Goal: Task Accomplishment & Management: Use online tool/utility

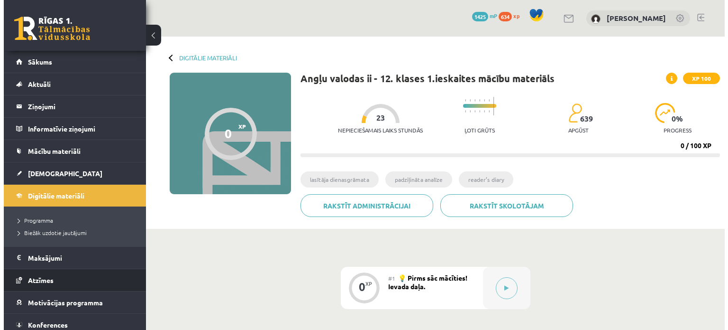
scroll to position [237, 0]
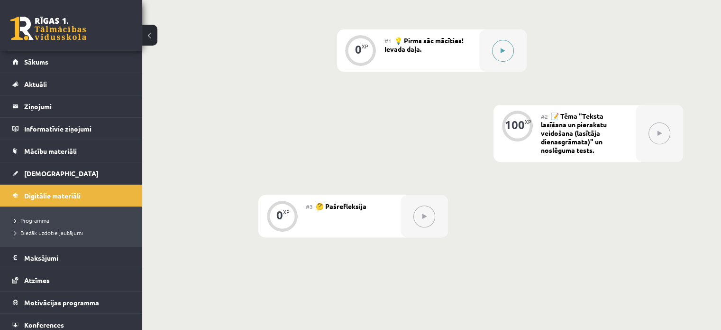
click at [494, 51] on button at bounding box center [503, 51] width 22 height 22
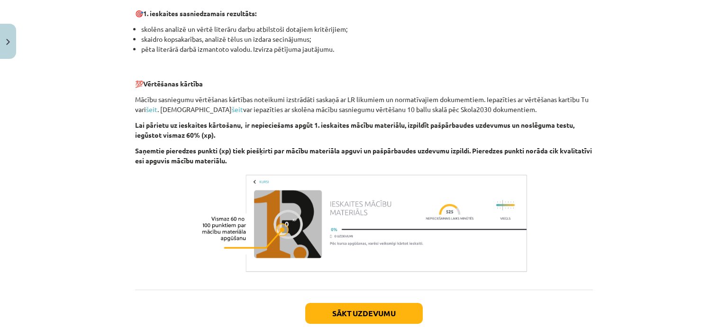
scroll to position [616, 0]
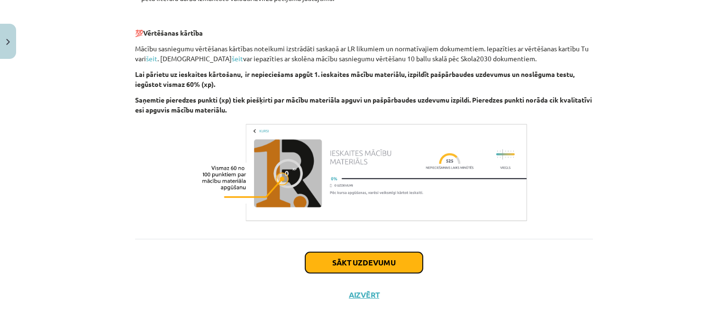
click at [349, 261] on button "Sākt uzdevumu" at bounding box center [364, 262] width 118 height 21
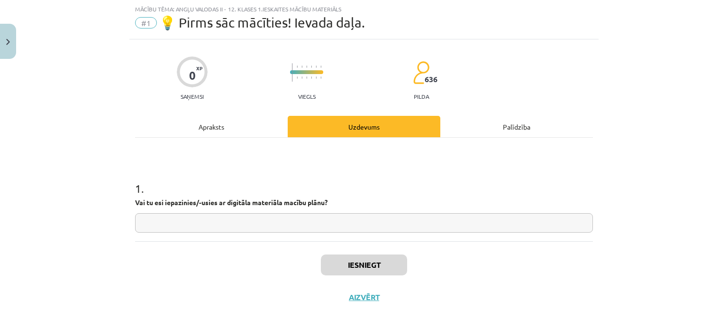
click at [338, 220] on input "text" at bounding box center [364, 222] width 458 height 19
type input "**"
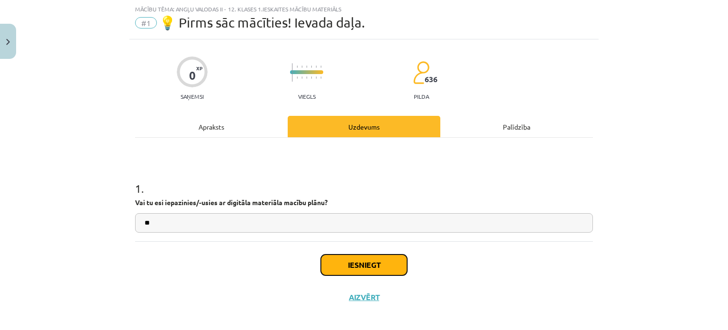
click at [360, 262] on button "Iesniegt" at bounding box center [364, 264] width 86 height 21
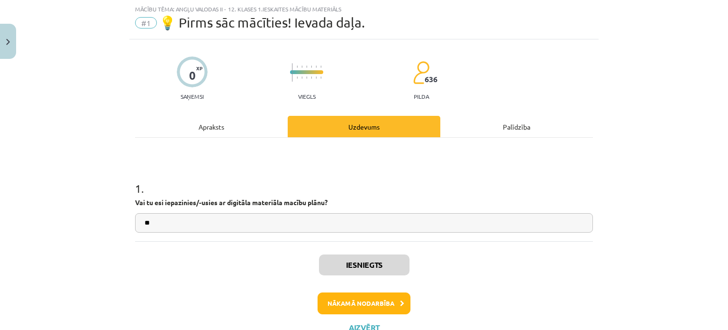
scroll to position [238, 0]
click at [375, 303] on button "Nākamā nodarbība" at bounding box center [364, 303] width 93 height 22
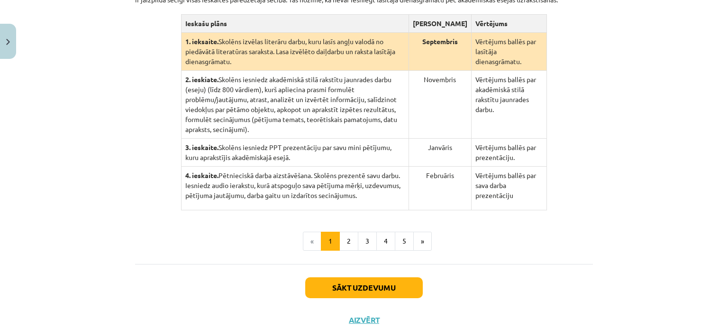
scroll to position [213, 0]
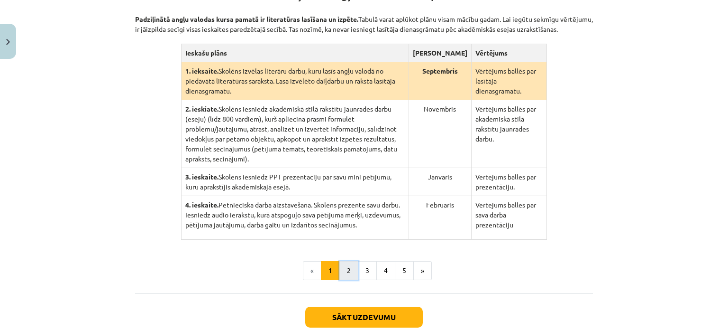
click at [347, 261] on button "2" at bounding box center [348, 270] width 19 height 19
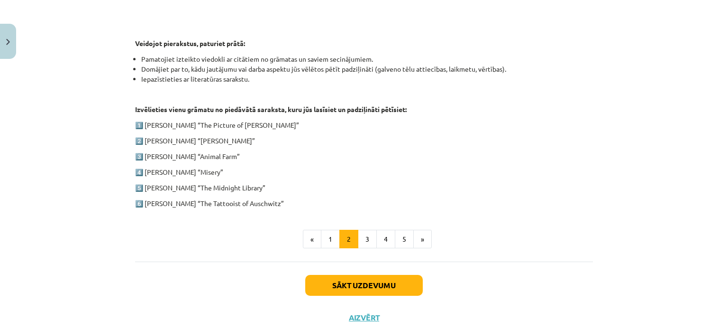
scroll to position [488, 0]
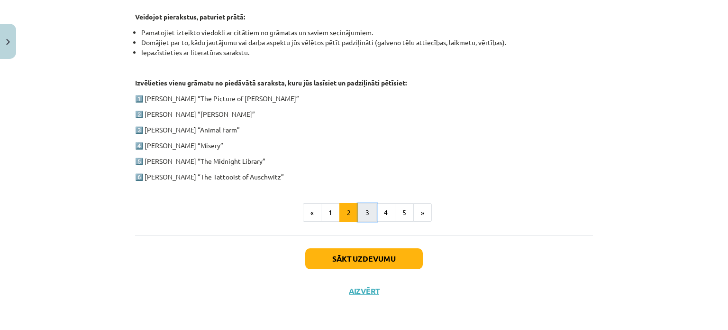
click at [358, 209] on button "3" at bounding box center [367, 212] width 19 height 19
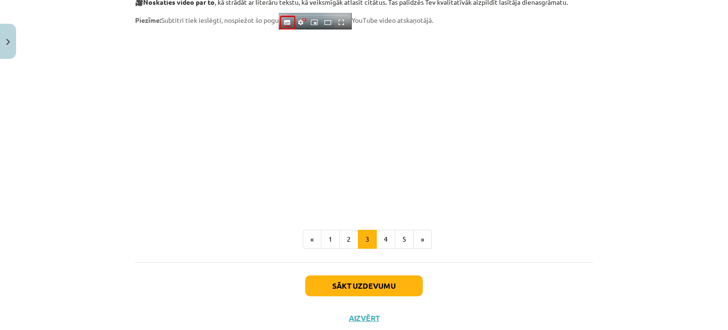
scroll to position [810, 0]
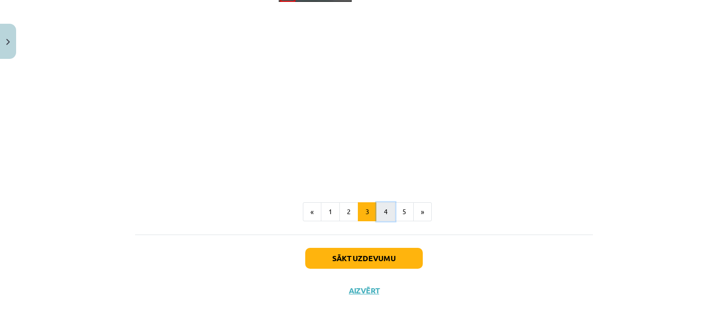
click at [389, 214] on button "4" at bounding box center [385, 211] width 19 height 19
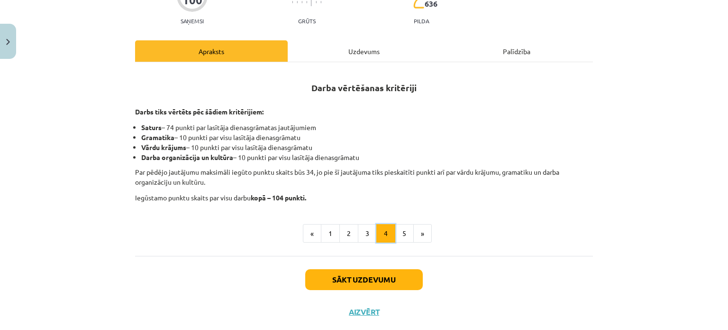
scroll to position [88, 0]
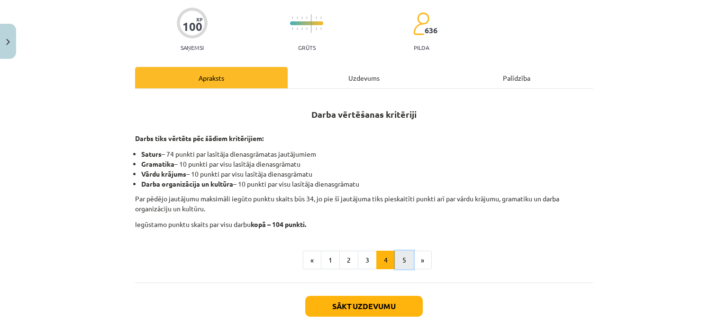
click at [400, 253] on button "5" at bounding box center [404, 259] width 19 height 19
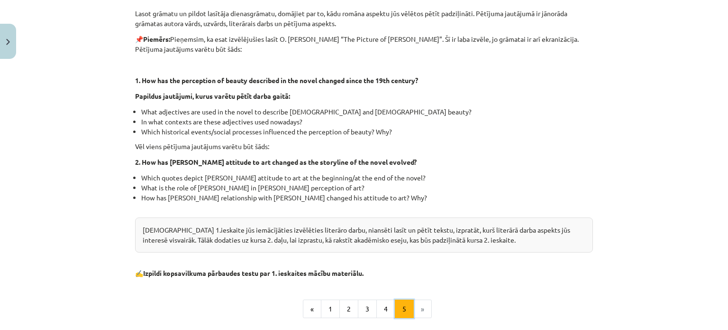
scroll to position [183, 0]
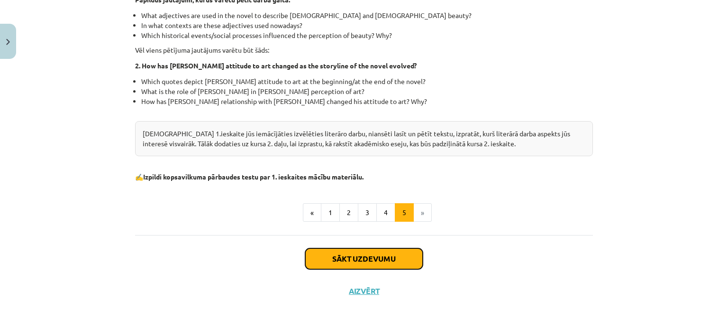
click at [335, 265] on button "Sākt uzdevumu" at bounding box center [364, 258] width 118 height 21
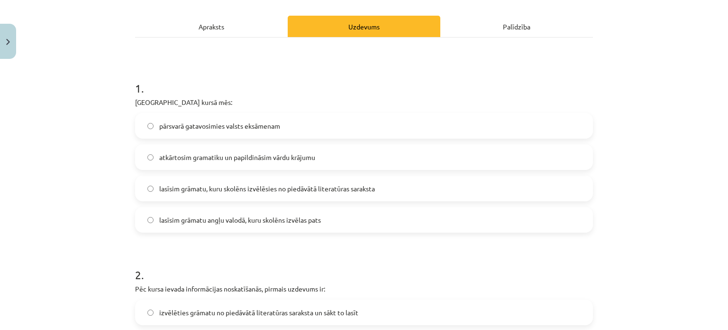
scroll to position [150, 0]
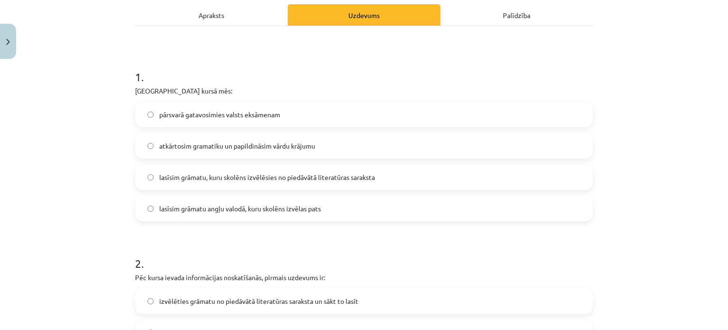
click at [222, 115] on span "pārsvarā gatavosimies valsts eksāmenam" at bounding box center [219, 115] width 121 height 10
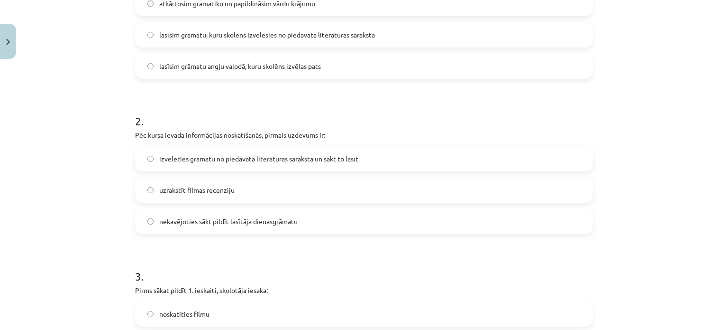
click at [267, 151] on label "izvēlēties grāmatu no piedāvātā literatūras saraksta un sākt to lasīt" at bounding box center [364, 159] width 456 height 24
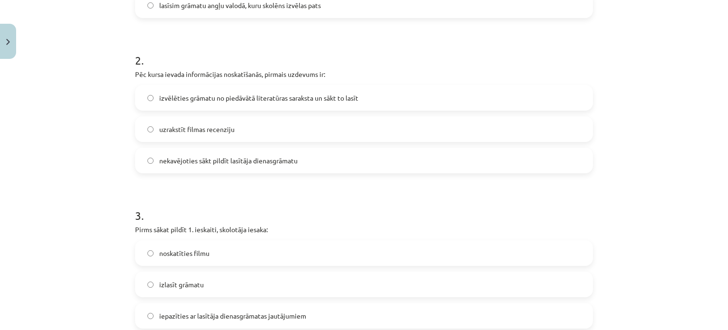
scroll to position [482, 0]
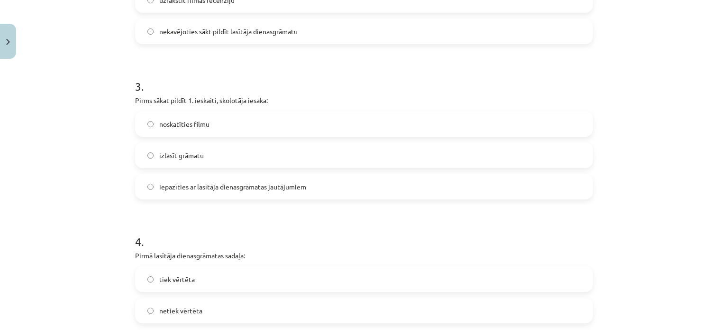
click at [214, 158] on label "izlasīt grāmatu" at bounding box center [364, 155] width 456 height 24
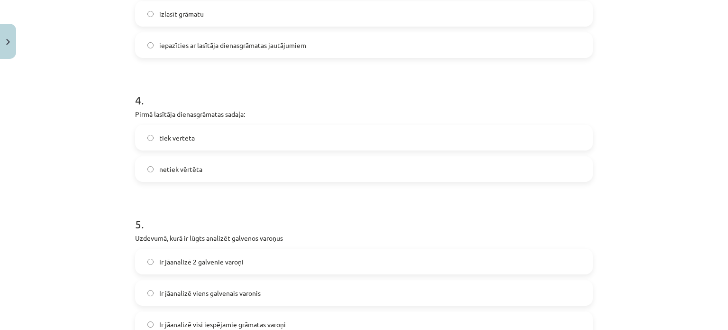
scroll to position [624, 0]
click at [198, 135] on label "tiek vērtēta" at bounding box center [364, 137] width 456 height 24
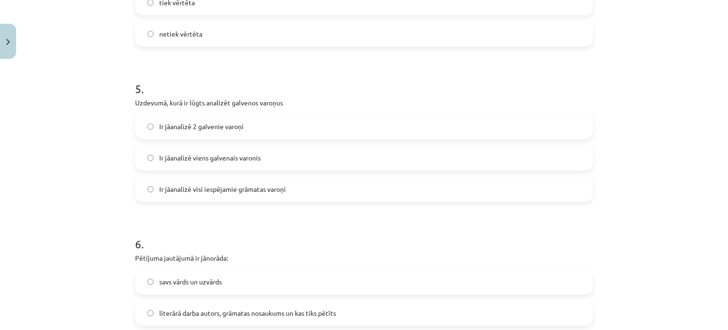
scroll to position [767, 0]
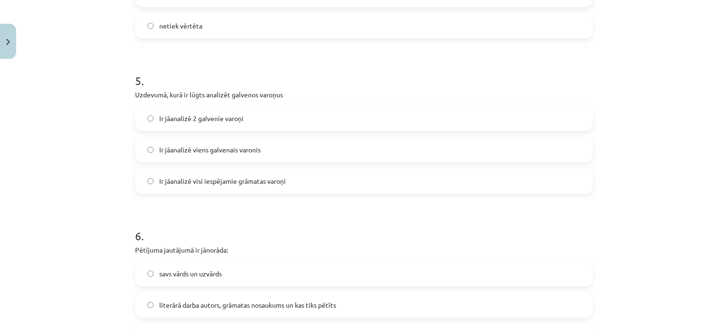
click at [199, 180] on span "Ir jāanalizē visi iespējamie grāmatas varoņi" at bounding box center [222, 181] width 127 height 10
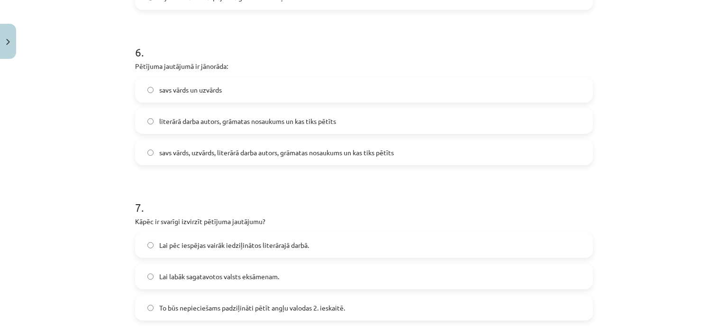
scroll to position [956, 0]
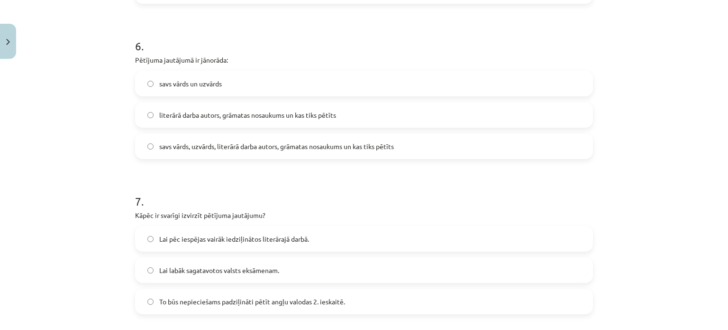
click at [282, 116] on span "literārā darba autors, grāmatas nosaukums un kas tiks pētīts" at bounding box center [247, 115] width 177 height 10
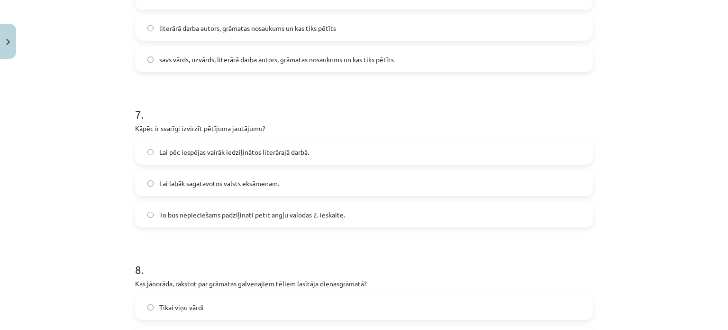
scroll to position [1051, 0]
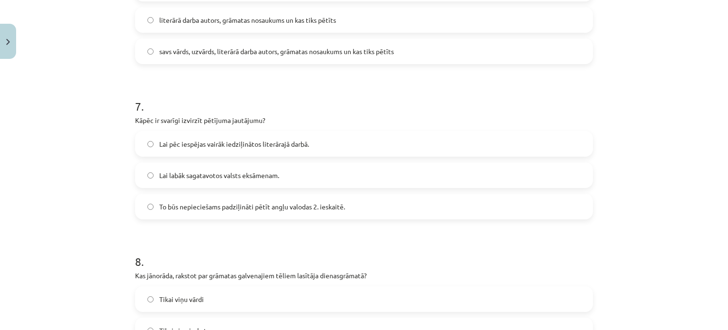
click at [300, 147] on span "Lai pēc iespējas vairāk iedziļinātos literārajā darbā." at bounding box center [234, 144] width 150 height 10
click at [238, 178] on span "Lai labāk sagatavotos valsts eksāmenam." at bounding box center [219, 175] width 120 height 10
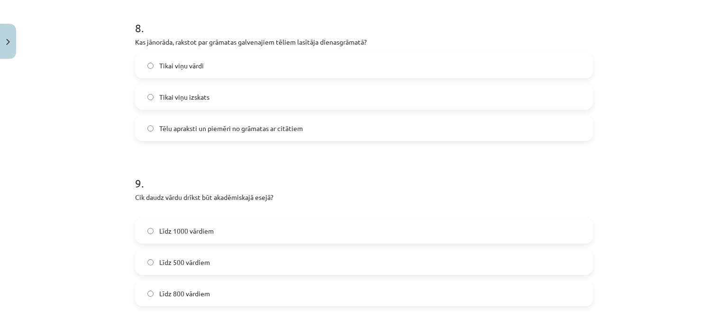
scroll to position [1288, 0]
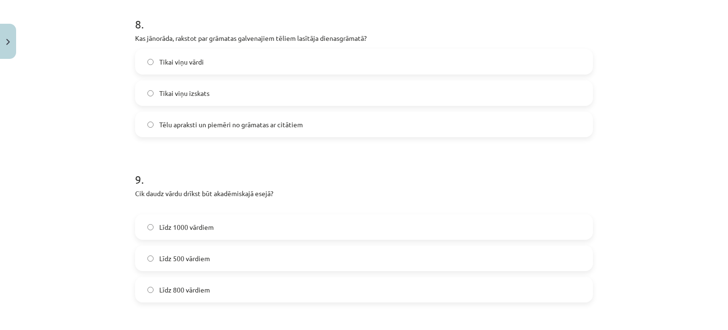
click at [243, 120] on span "Tēlu apraksti un piemēri no grāmatas ar citātiem" at bounding box center [231, 124] width 144 height 10
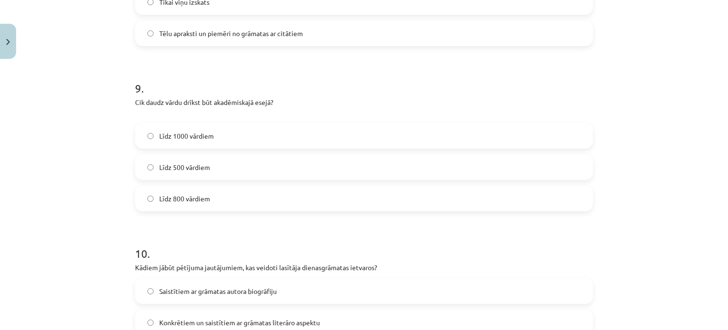
scroll to position [1430, 0]
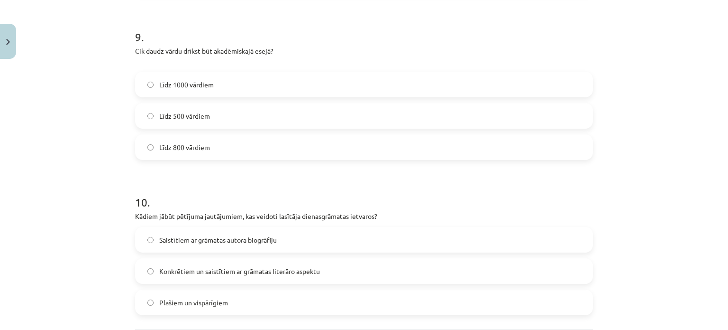
click at [268, 110] on label "Līdz 500 vārdiem" at bounding box center [364, 116] width 456 height 24
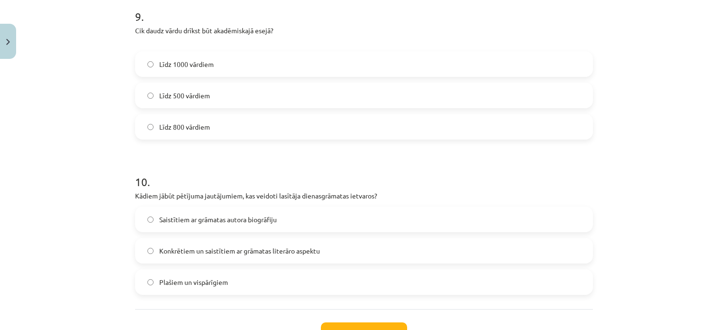
scroll to position [1478, 0]
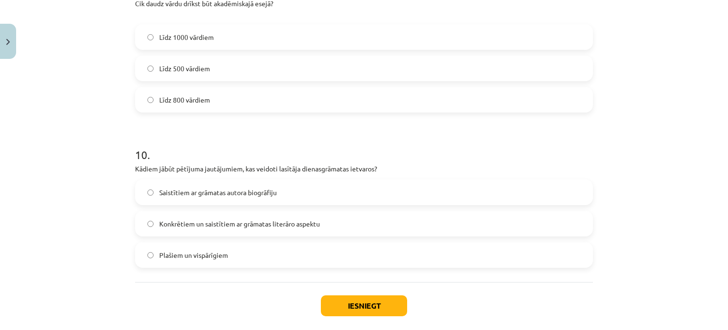
drag, startPoint x: 284, startPoint y: 189, endPoint x: 427, endPoint y: 313, distance: 188.5
click at [284, 191] on label "Saistītiem ar grāmatas autora biogrāfiju" at bounding box center [364, 192] width 456 height 24
click at [313, 219] on span "Konkrētiem un saistītiem ar grāmatas literāro aspektu" at bounding box center [239, 224] width 161 height 10
click at [343, 302] on button "Iesniegt" at bounding box center [364, 305] width 86 height 21
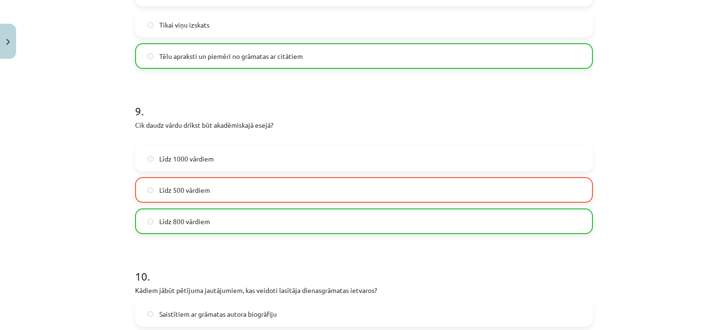
scroll to position [1555, 0]
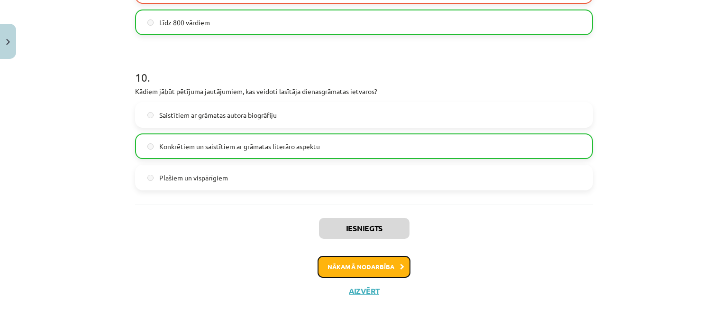
click at [359, 272] on button "Nākamā nodarbība" at bounding box center [364, 267] width 93 height 22
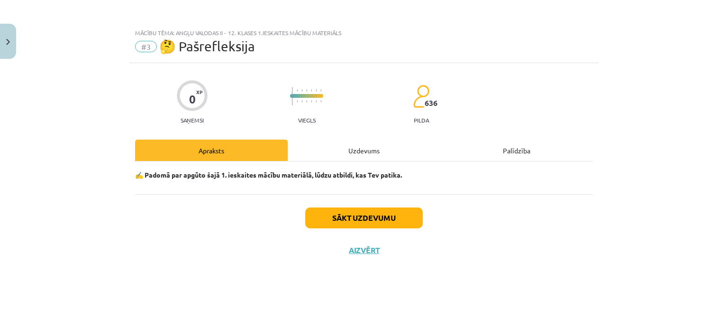
scroll to position [0, 0]
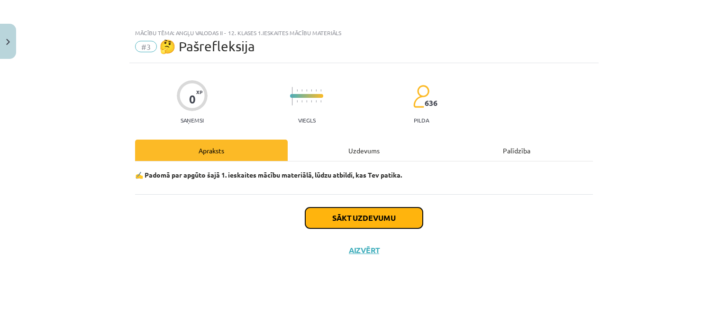
click at [355, 224] on button "Sākt uzdevumu" at bounding box center [364, 217] width 118 height 21
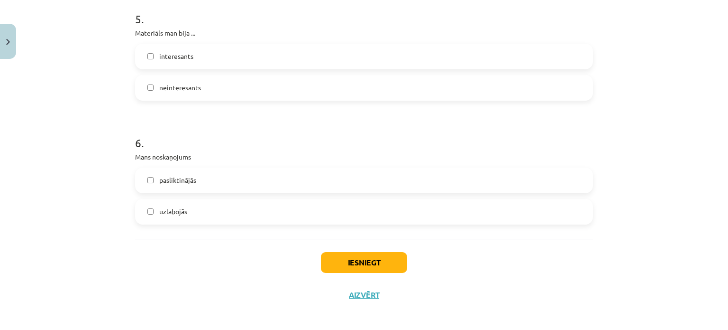
scroll to position [853, 0]
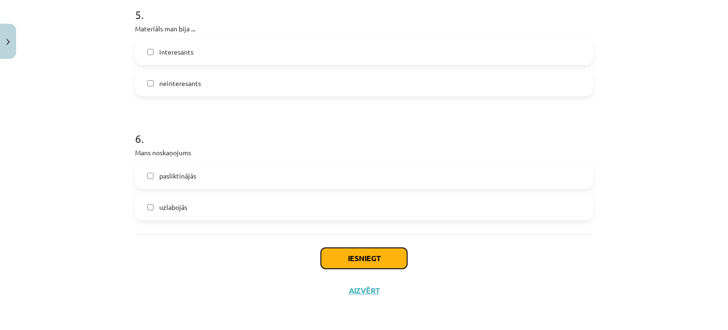
drag, startPoint x: 352, startPoint y: 253, endPoint x: 350, endPoint y: 259, distance: 6.4
click at [350, 259] on button "Iesniegt" at bounding box center [364, 257] width 86 height 21
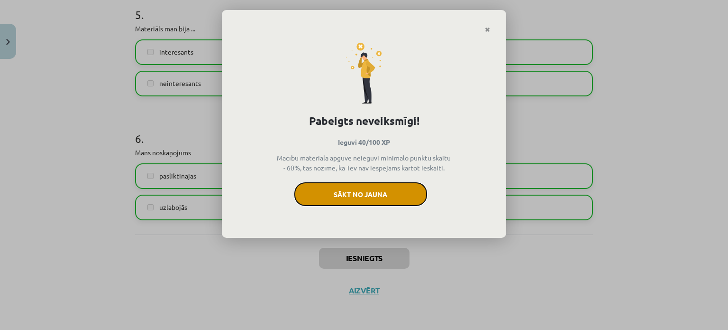
click at [363, 187] on button "Sākt no jauna" at bounding box center [360, 194] width 133 height 24
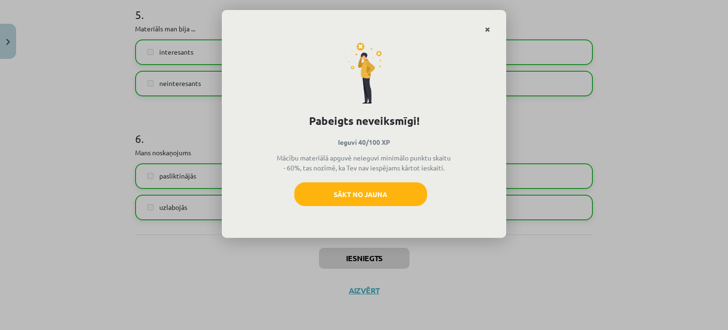
click at [488, 30] on icon "Close" at bounding box center [487, 30] width 5 height 7
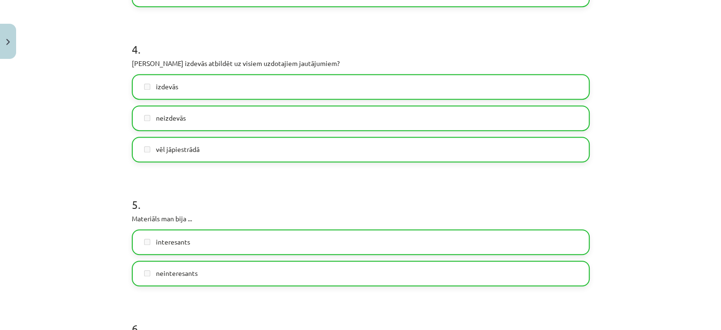
scroll to position [810, 0]
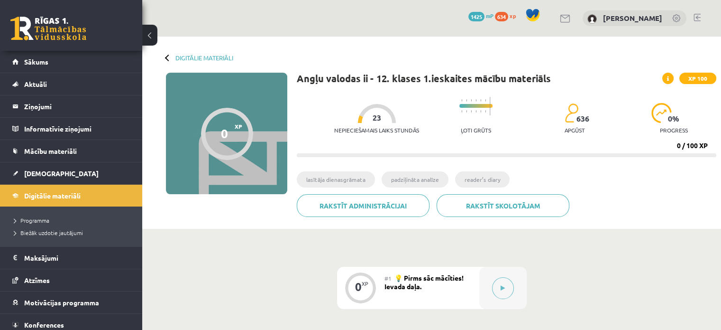
click at [565, 172] on ul "lasītāja dienasgrāmata padziļināta analīze reader’s diary" at bounding box center [507, 182] width 420 height 23
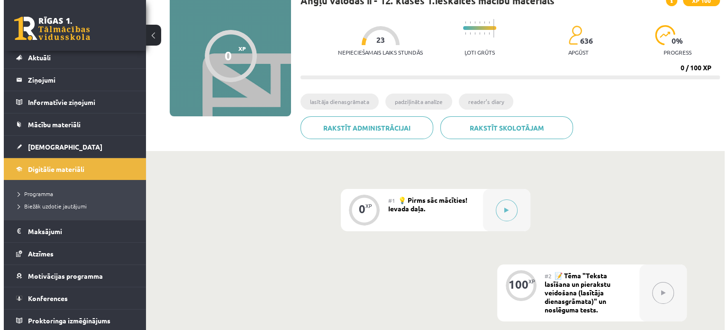
scroll to position [95, 0]
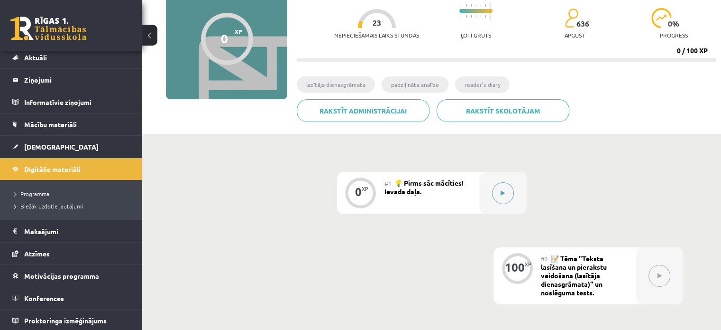
click at [504, 199] on button at bounding box center [503, 193] width 22 height 22
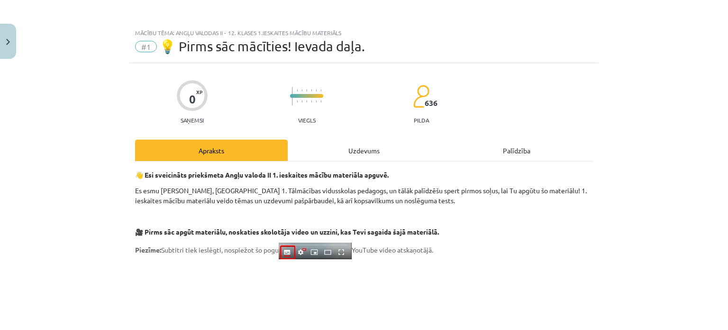
click at [370, 144] on div "Uzdevums" at bounding box center [364, 149] width 153 height 21
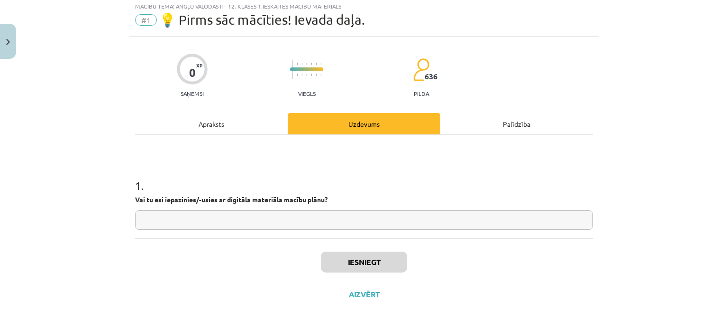
scroll to position [30, 0]
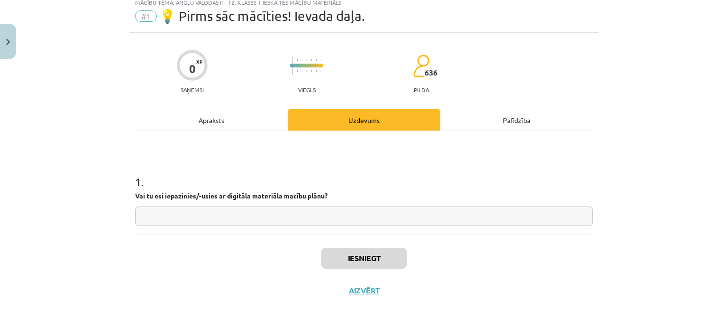
click at [324, 216] on input "text" at bounding box center [364, 215] width 458 height 19
type input "**"
click at [377, 230] on div "1 . Vai tu esi iepazinies/-usies ar digitāla materiāla macību plānu? **" at bounding box center [364, 182] width 458 height 103
click at [376, 253] on button "Iesniegt" at bounding box center [364, 257] width 86 height 21
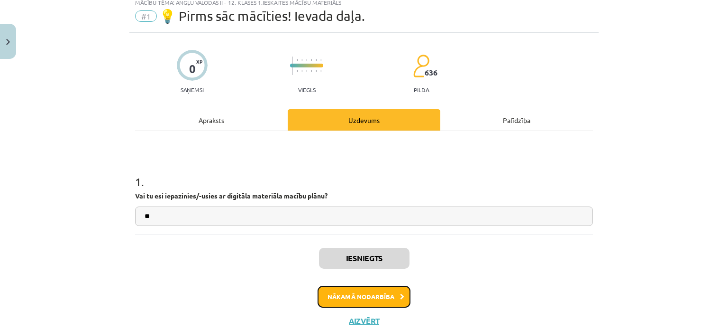
click at [334, 297] on button "Nākamā nodarbība" at bounding box center [364, 296] width 93 height 22
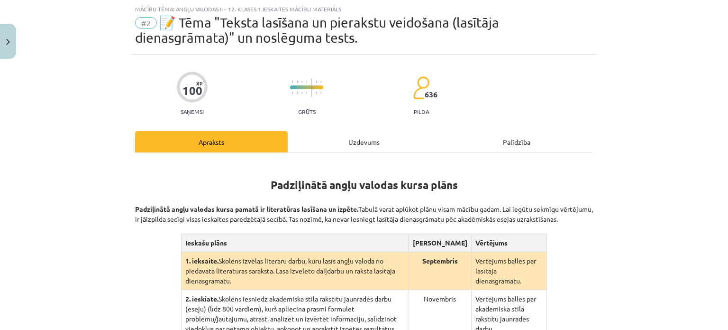
click at [366, 125] on div "100 XP Saņemsi Grūts 636 pilda Apraksts Uzdevums Palīdzība Padziļinātā angļu va…" at bounding box center [363, 305] width 469 height 500
click at [360, 149] on div "Uzdevums" at bounding box center [364, 141] width 153 height 21
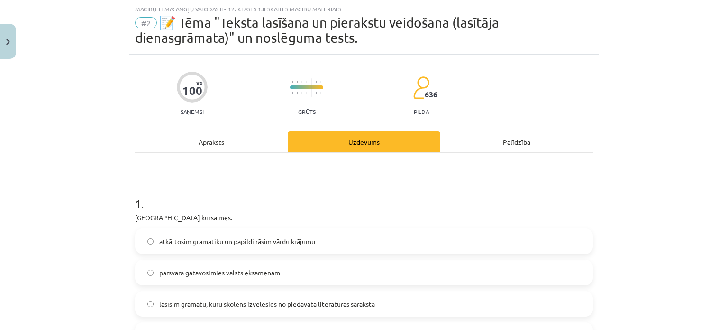
scroll to position [213, 0]
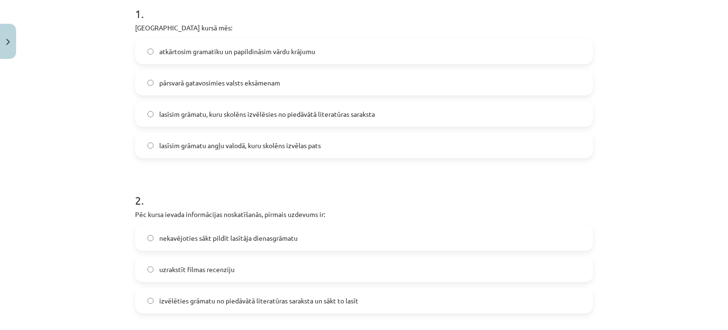
click at [269, 89] on label "pārsvarā gatavosimies valsts eksāmenam" at bounding box center [364, 83] width 456 height 24
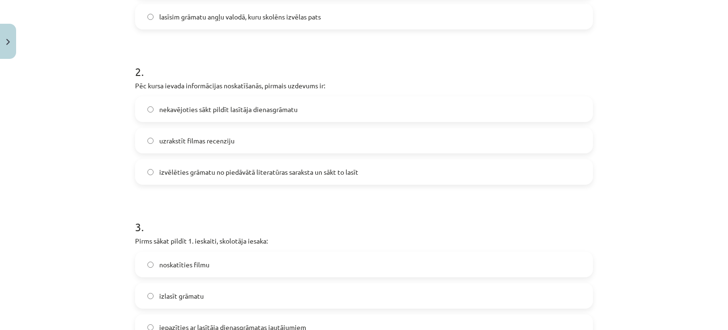
scroll to position [356, 0]
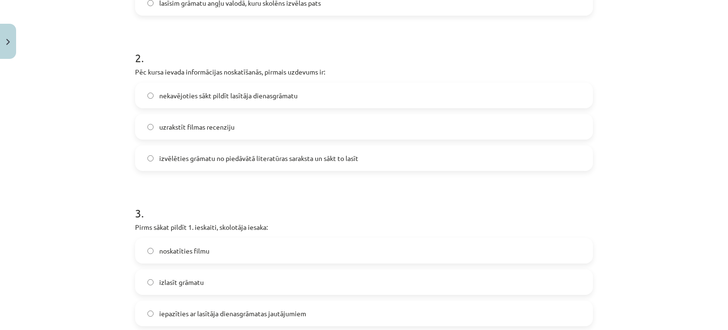
click at [236, 166] on label "izvēlēties grāmatu no piedāvātā literatūras saraksta un sākt to lasīt" at bounding box center [364, 158] width 456 height 24
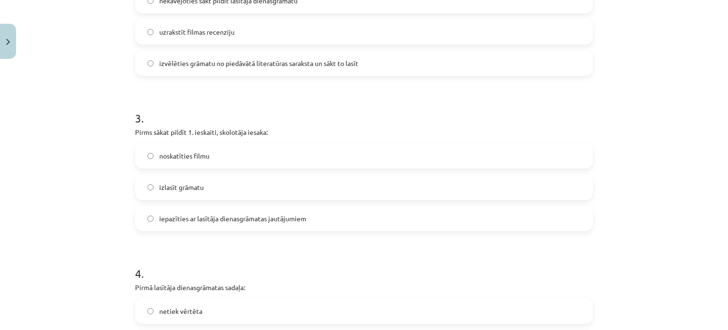
click at [237, 165] on label "noskatīties filmu" at bounding box center [364, 156] width 456 height 24
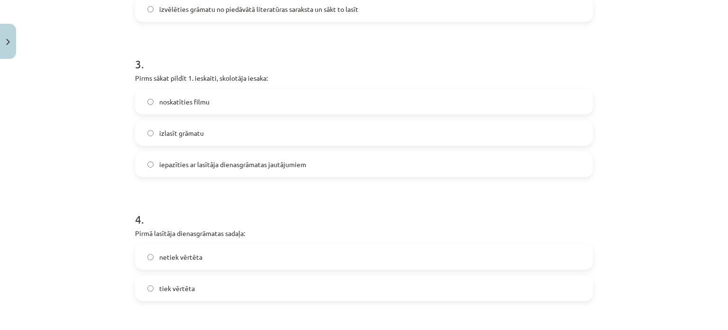
scroll to position [498, 0]
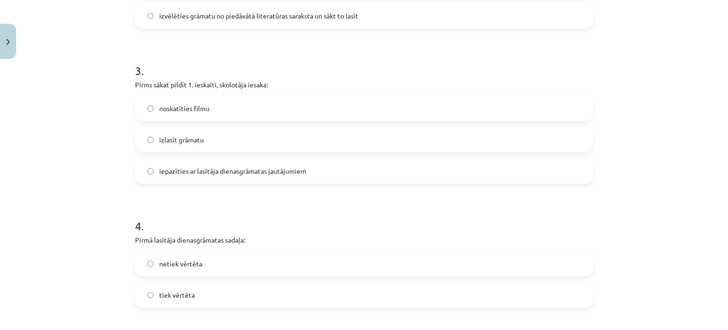
click at [243, 169] on span "iepazīties ar lasītāja dienasgrāmatas jautājumiem" at bounding box center [232, 171] width 147 height 10
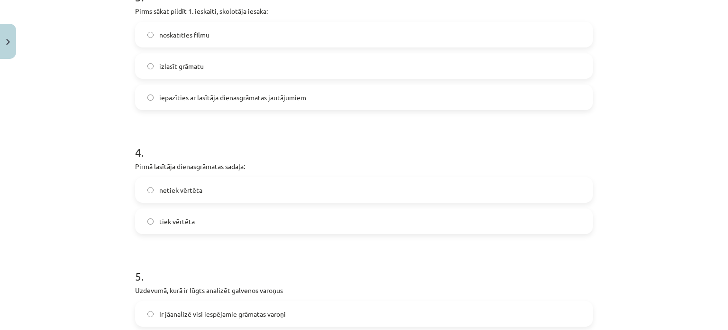
scroll to position [593, 0]
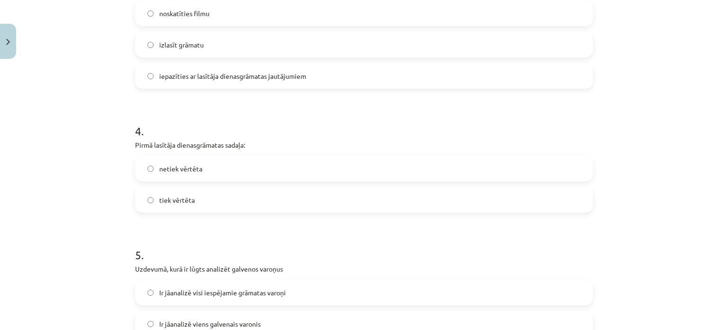
click at [159, 45] on span "izlasīt grāmatu" at bounding box center [181, 45] width 45 height 10
click at [198, 201] on label "tiek vērtēta" at bounding box center [364, 200] width 456 height 24
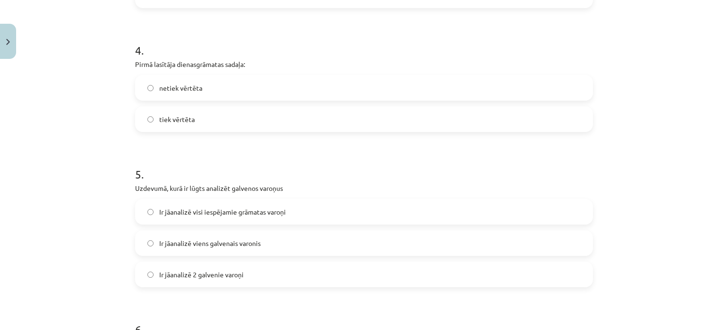
scroll to position [687, 0]
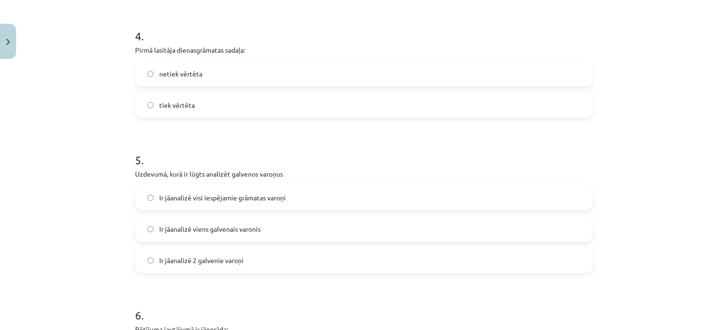
click at [232, 198] on span "Ir jāanalizē visi iespējamie grāmatas varoņi" at bounding box center [222, 197] width 127 height 10
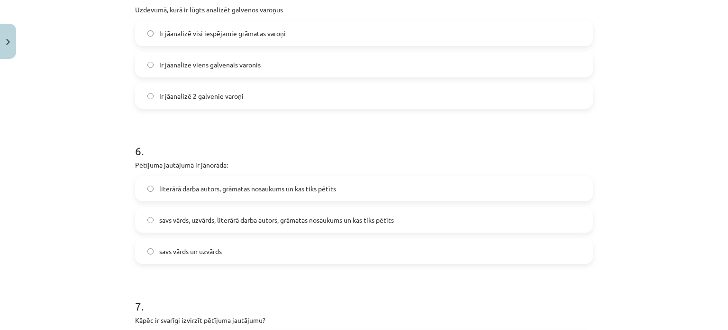
scroll to position [925, 0]
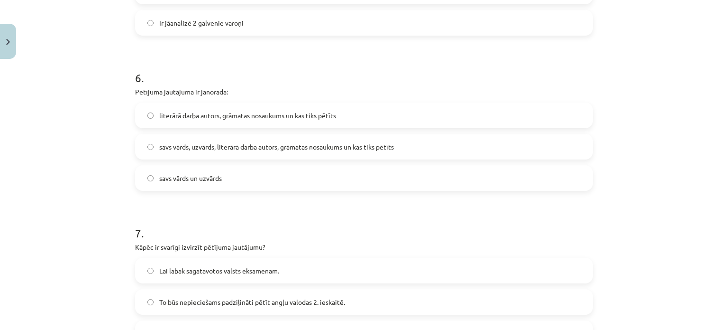
click at [266, 110] on span "literārā darba autors, grāmatas nosaukums un kas tiks pētīts" at bounding box center [247, 115] width 177 height 10
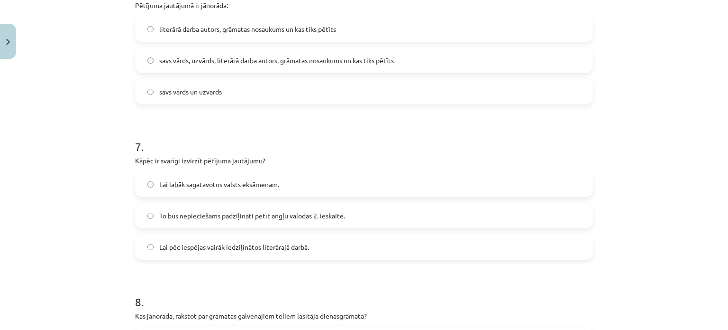
scroll to position [1019, 0]
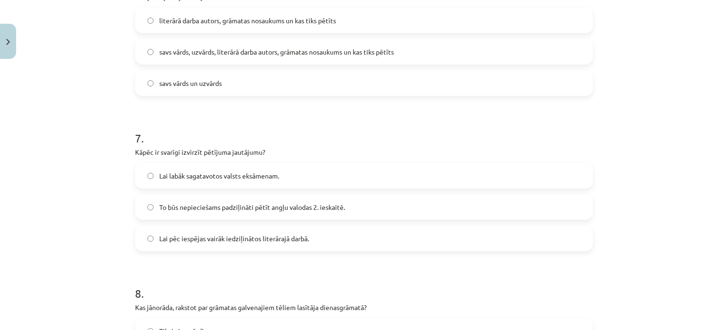
click at [252, 235] on span "Lai pēc iespējas vairāk iedziļinātos literārajā darbā." at bounding box center [234, 238] width 150 height 10
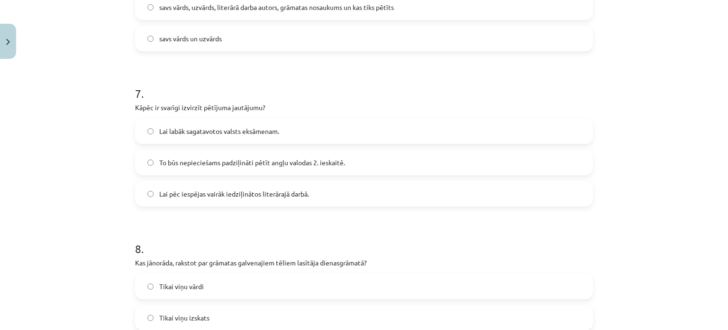
scroll to position [1162, 0]
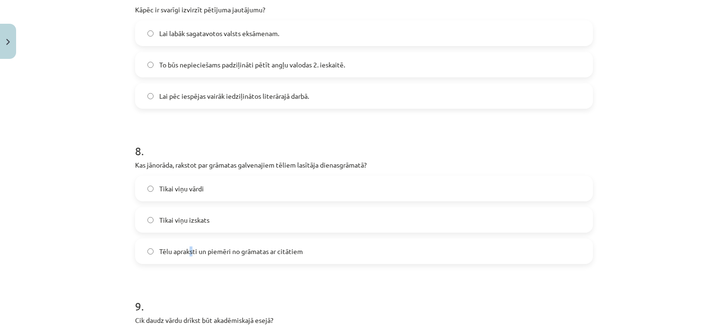
click at [190, 254] on span "Tēlu apraksti un piemēri no grāmatas ar citātiem" at bounding box center [231, 251] width 144 height 10
click at [191, 256] on label "Tēlu apraksti un piemēri no grāmatas ar citātiem" at bounding box center [364, 251] width 456 height 24
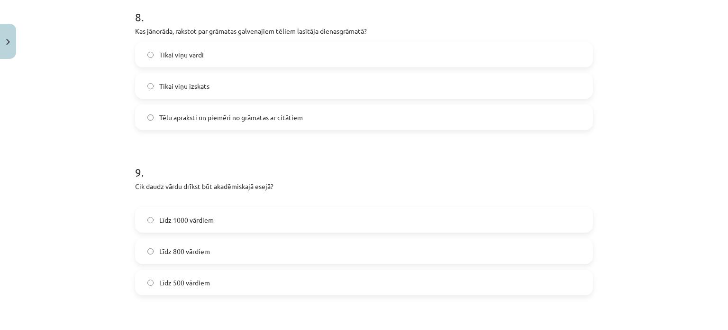
scroll to position [1304, 0]
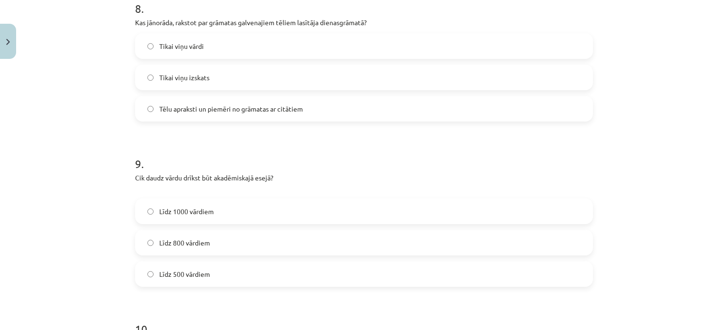
click at [211, 253] on label "Līdz 800 vārdiem" at bounding box center [364, 242] width 456 height 24
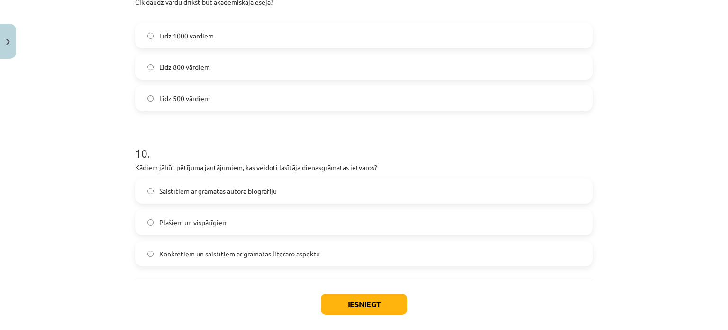
scroll to position [1494, 0]
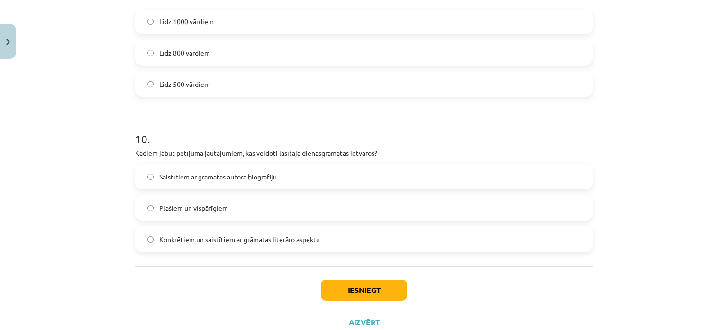
click at [266, 181] on label "Saistītiem ar grāmatas autora biogrāfiju" at bounding box center [364, 177] width 456 height 24
click at [365, 275] on div "Iesniegt Aizvērt" at bounding box center [364, 299] width 458 height 66
click at [359, 283] on button "Iesniegt" at bounding box center [364, 289] width 86 height 21
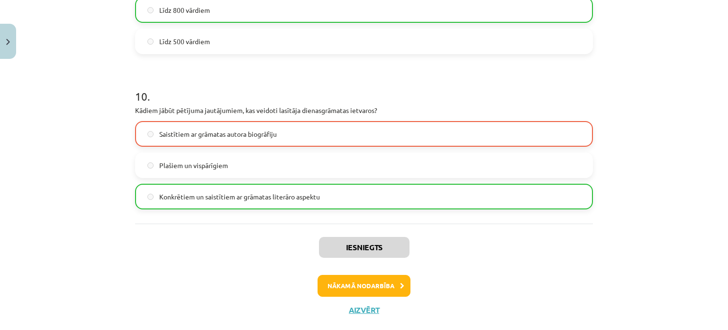
scroll to position [1541, 0]
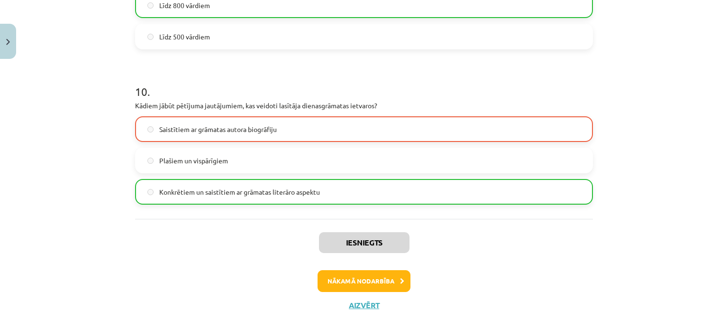
click at [348, 291] on div "Iesniegts Nākamā nodarbība Aizvērt" at bounding box center [364, 267] width 458 height 97
click at [357, 285] on button "Nākamā nodarbība" at bounding box center [364, 281] width 93 height 22
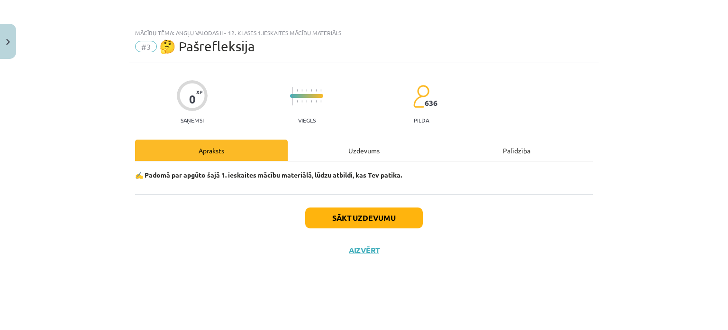
scroll to position [0, 0]
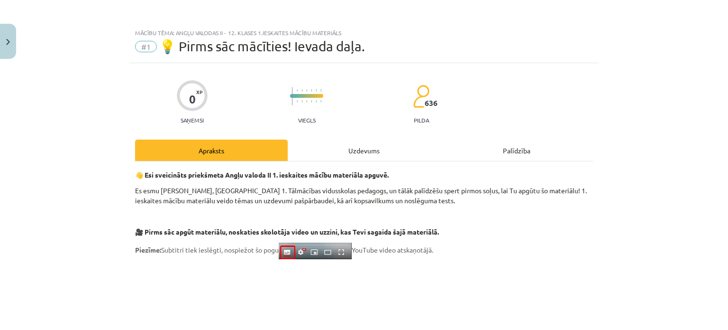
click at [353, 155] on div "Uzdevums" at bounding box center [364, 149] width 153 height 21
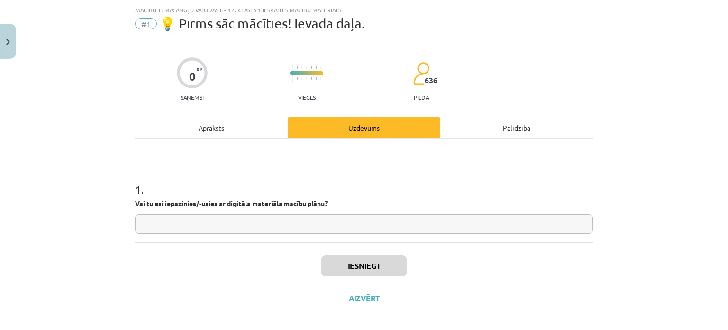
scroll to position [24, 0]
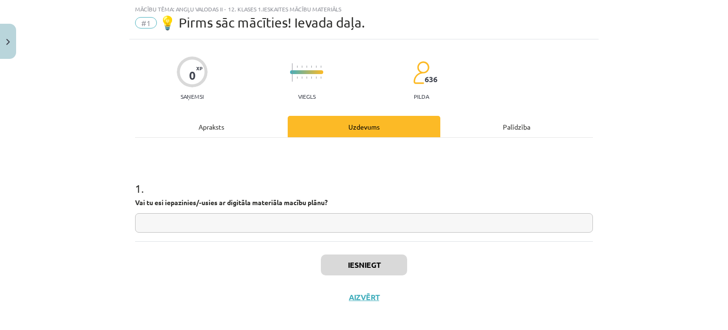
click at [343, 225] on input "text" at bounding box center [364, 222] width 458 height 19
type input "**"
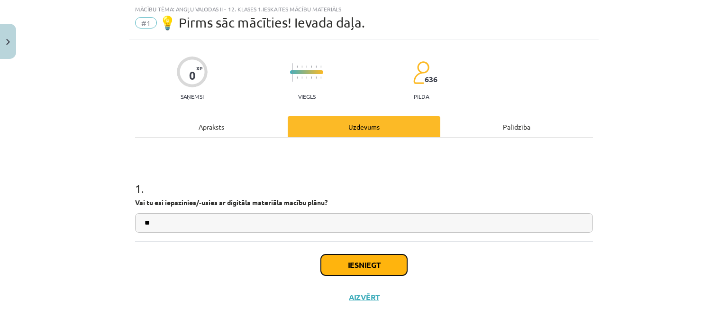
click at [342, 261] on button "Iesniegt" at bounding box center [364, 264] width 86 height 21
click at [424, 286] on div "Iesniegt Aizvērt" at bounding box center [364, 274] width 458 height 66
drag, startPoint x: 366, startPoint y: 276, endPoint x: 366, endPoint y: 270, distance: 6.2
click at [366, 276] on div "Iesniegt Aizvērt" at bounding box center [364, 274] width 458 height 66
click at [365, 260] on button "Iesniegt" at bounding box center [364, 264] width 86 height 21
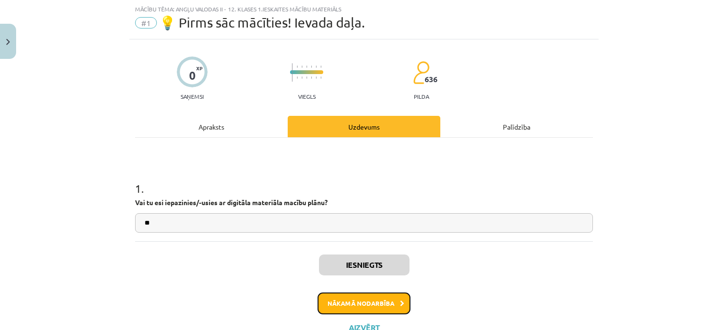
click at [353, 301] on button "Nākamā nodarbība" at bounding box center [364, 303] width 93 height 22
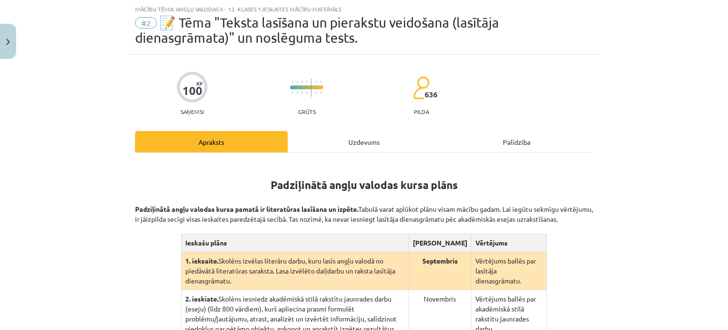
click at [392, 150] on div "Uzdevums" at bounding box center [364, 141] width 153 height 21
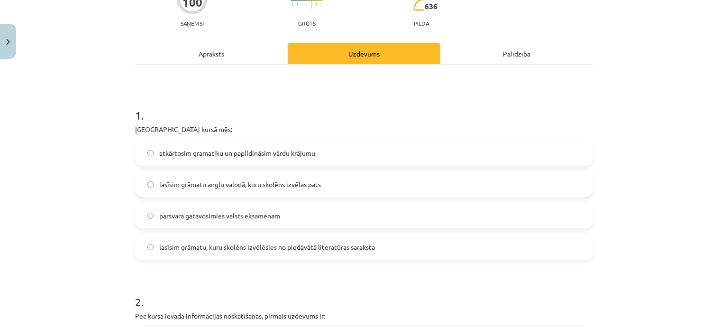
scroll to position [119, 0]
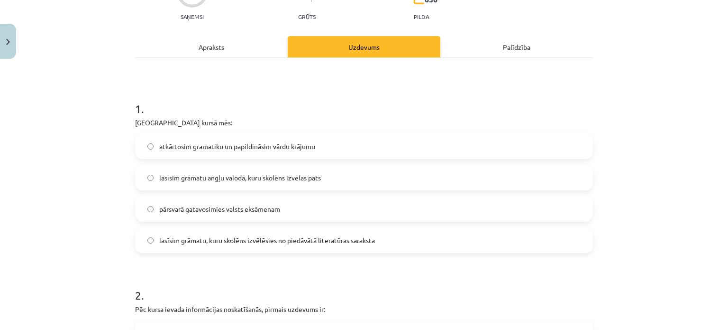
click at [232, 242] on span "lasīsim grāmatu, kuru skolēns izvēlēsies no piedāvātā literatūras saraksta" at bounding box center [267, 240] width 216 height 10
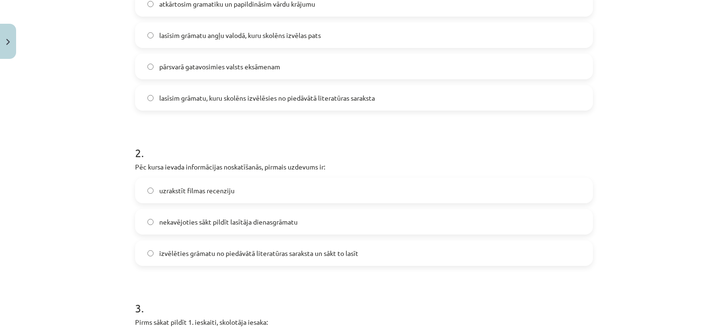
click at [213, 259] on label "izvēlēties grāmatu no piedāvātā literatūras saraksta un sākt to lasīt" at bounding box center [364, 253] width 456 height 24
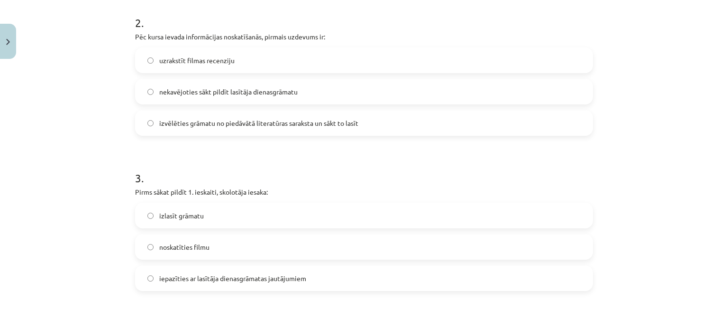
scroll to position [403, 0]
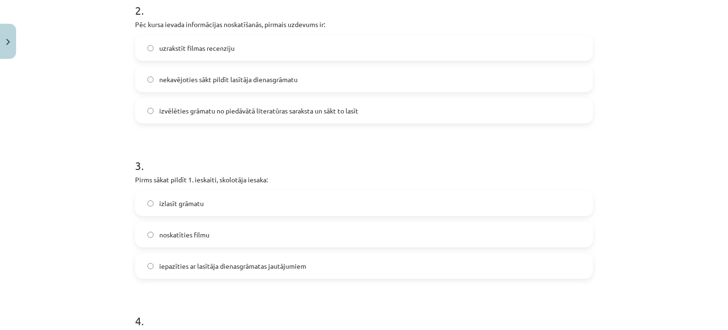
click at [217, 259] on label "iepazīties ar lasītāja dienasgrāmatas jautājumiem" at bounding box center [364, 266] width 456 height 24
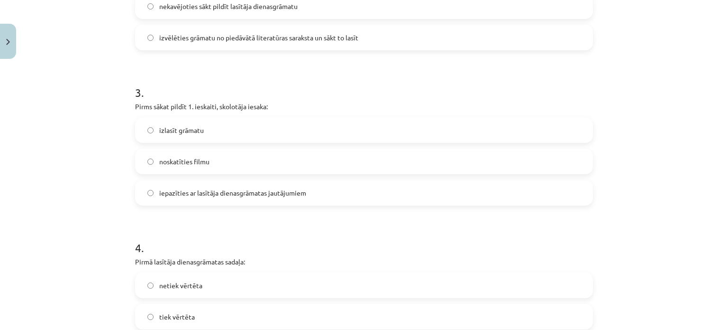
scroll to position [593, 0]
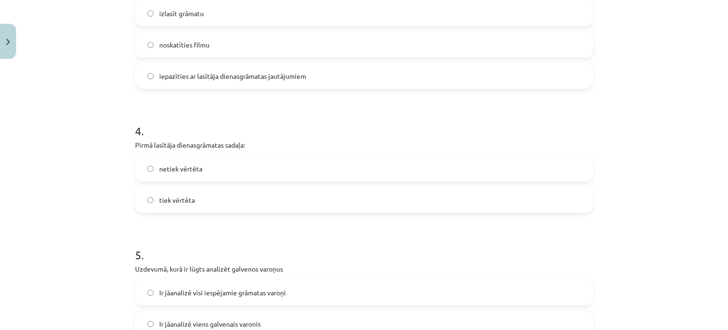
click at [153, 168] on label "netiek vērtēta" at bounding box center [364, 168] width 456 height 24
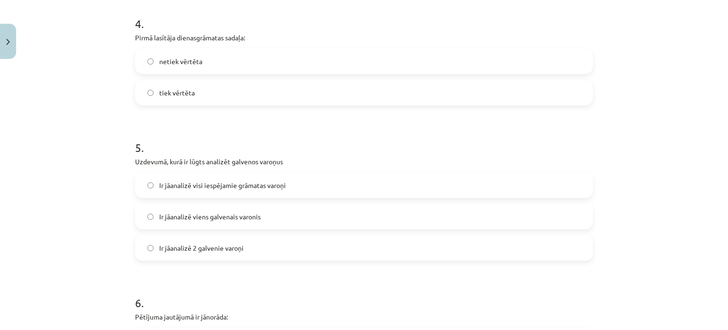
scroll to position [735, 0]
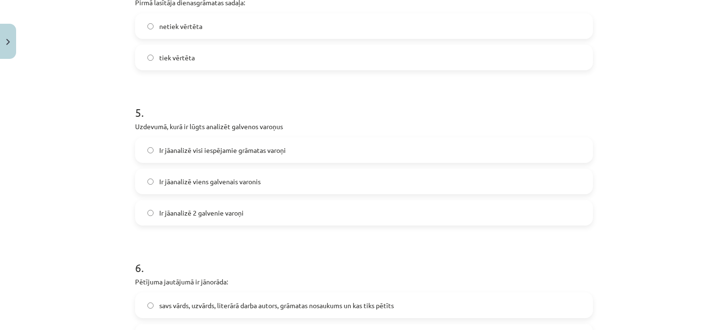
click at [209, 220] on label "Ir jāanalizē 2 galvenie varoņi" at bounding box center [364, 213] width 456 height 24
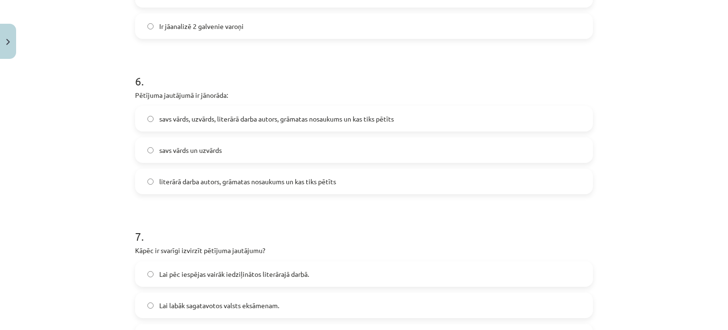
scroll to position [925, 0]
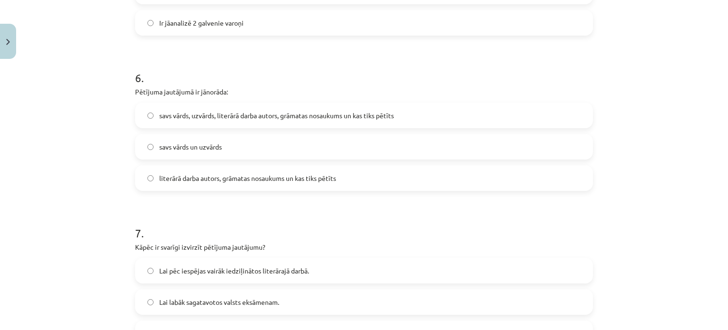
click at [224, 179] on span "literārā darba autors, grāmatas nosaukums un kas tiks pētīts" at bounding box center [247, 178] width 177 height 10
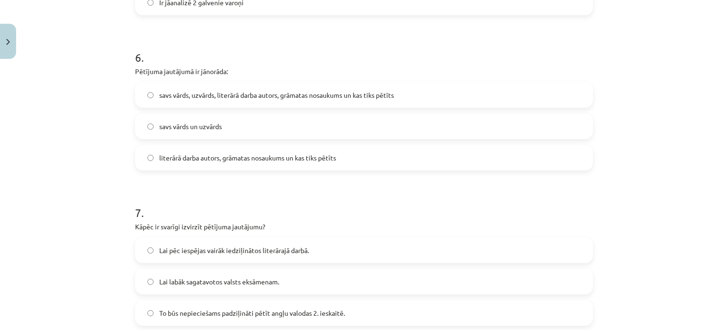
scroll to position [972, 0]
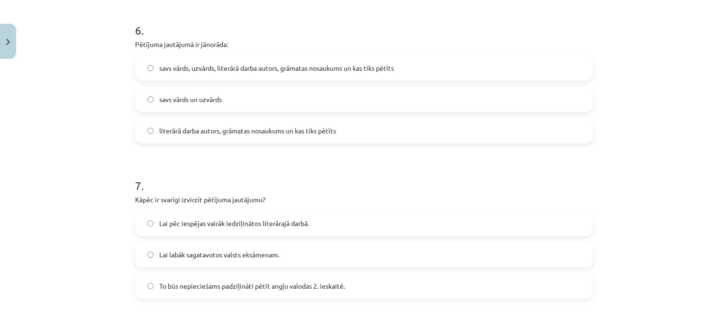
click at [190, 276] on label "To būs nepieciešams padziļināti pētīt angļu valodas 2. ieskaitē." at bounding box center [364, 286] width 456 height 24
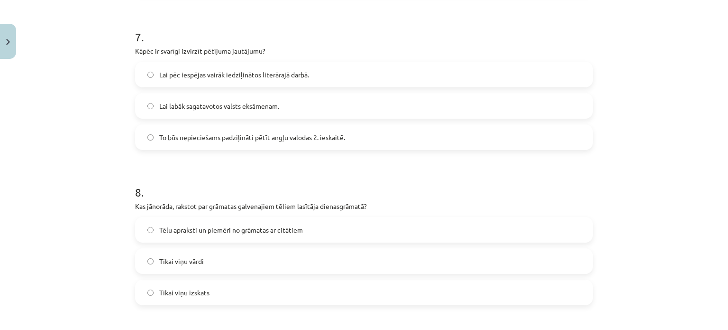
scroll to position [1162, 0]
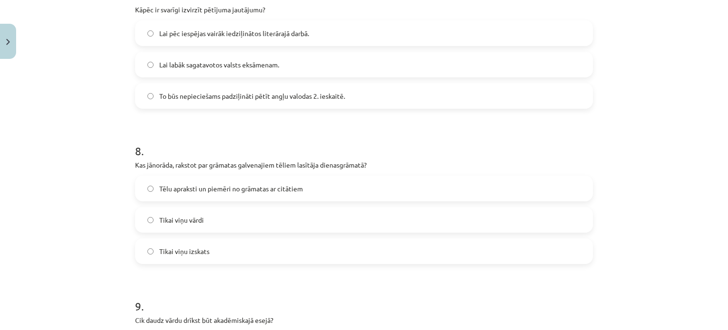
click at [324, 184] on label "Tēlu apraksti un piemēri no grāmatas ar citātiem" at bounding box center [364, 188] width 456 height 24
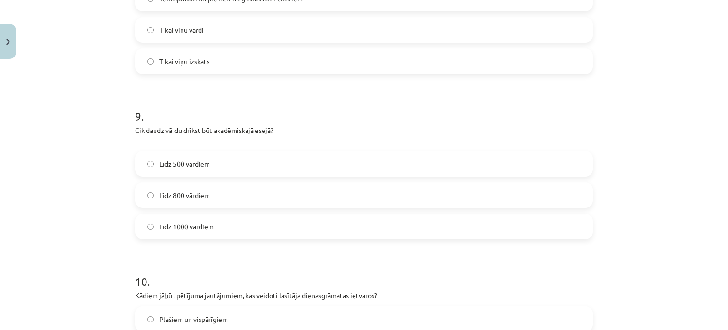
click at [214, 194] on label "Līdz 800 vārdiem" at bounding box center [364, 195] width 456 height 24
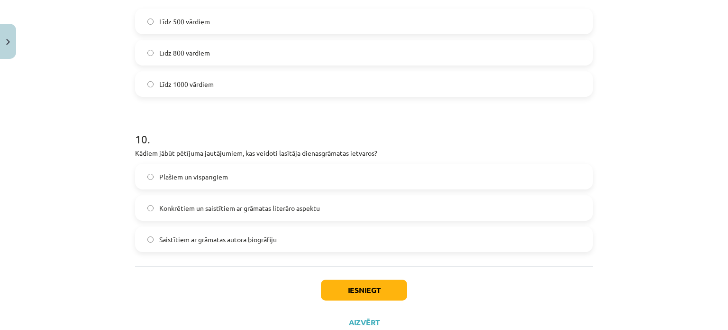
click at [225, 238] on span "Saistītiem ar grāmatas autora biogrāfiju" at bounding box center [218, 239] width 118 height 10
click at [364, 294] on button "Iesniegt" at bounding box center [364, 289] width 86 height 21
click at [243, 201] on label "Konkrētiem un saistītiem ar grāmatas literāro aspektu" at bounding box center [364, 208] width 456 height 24
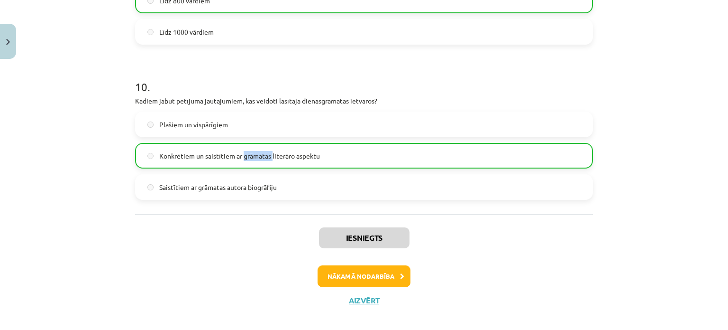
scroll to position [1555, 0]
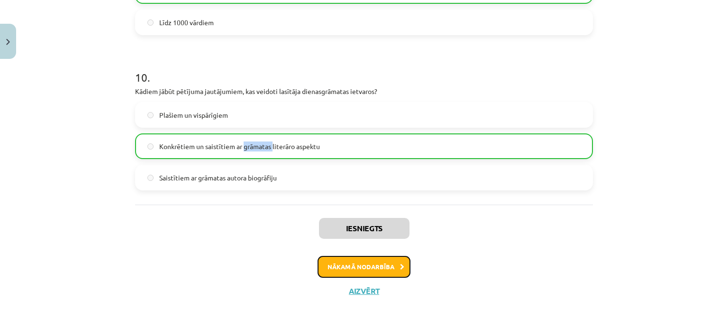
click at [377, 270] on button "Nākamā nodarbība" at bounding box center [364, 267] width 93 height 22
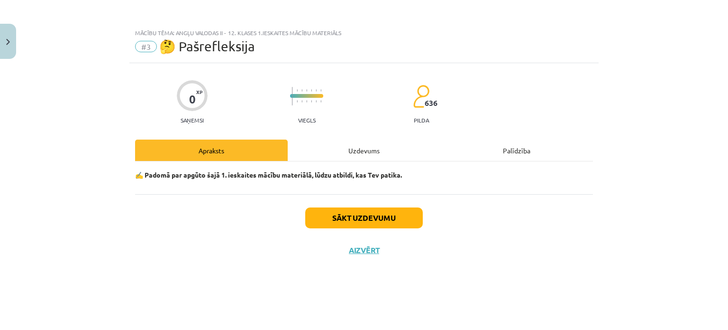
click at [347, 152] on div "Uzdevums" at bounding box center [364, 149] width 153 height 21
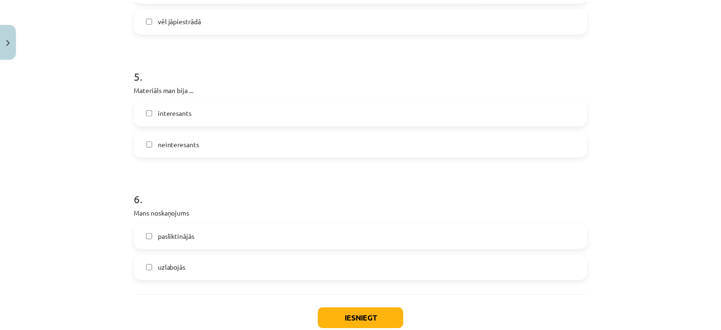
scroll to position [853, 0]
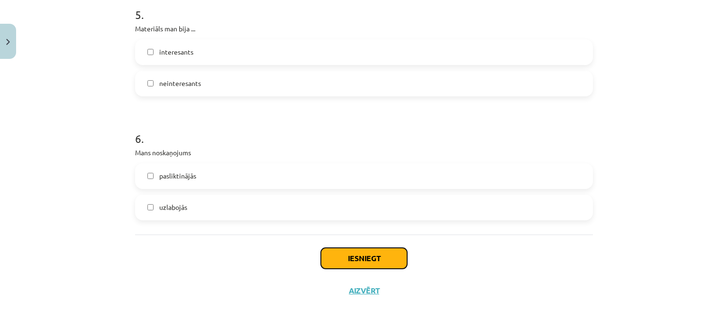
click at [350, 250] on button "Iesniegt" at bounding box center [364, 257] width 86 height 21
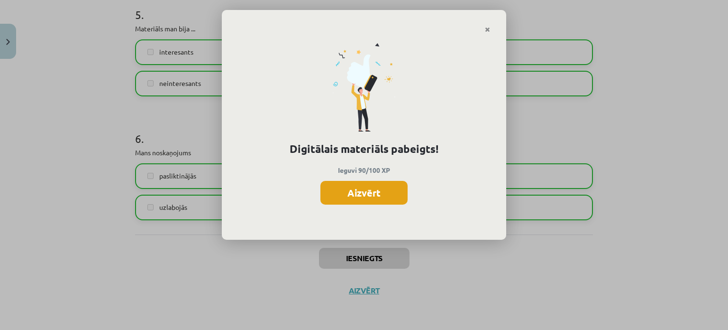
click at [390, 190] on button "Aizvērt" at bounding box center [364, 193] width 87 height 24
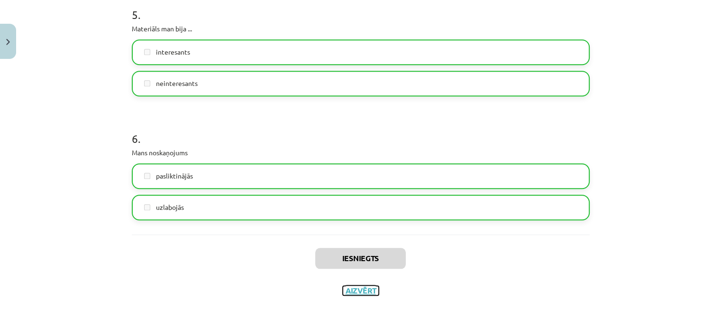
click at [358, 293] on button "Aizvērt" at bounding box center [361, 289] width 36 height 9
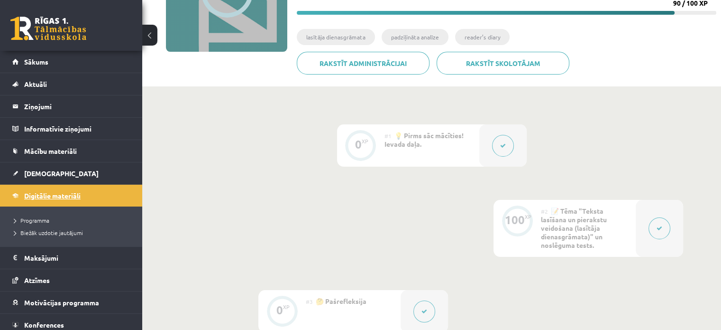
click at [68, 191] on link "Digitālie materiāli" at bounding box center [71, 195] width 118 height 22
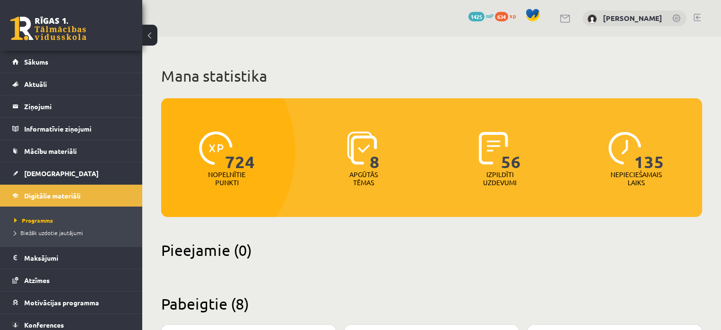
scroll to position [237, 0]
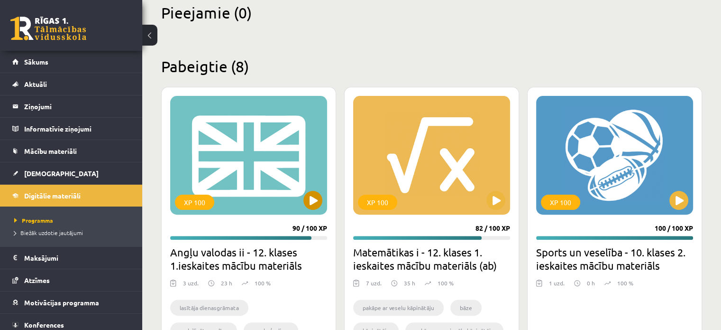
click at [218, 199] on div "XP 100" at bounding box center [248, 155] width 157 height 119
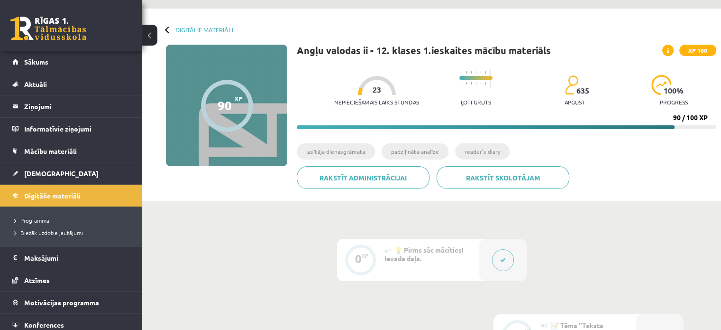
scroll to position [26, 0]
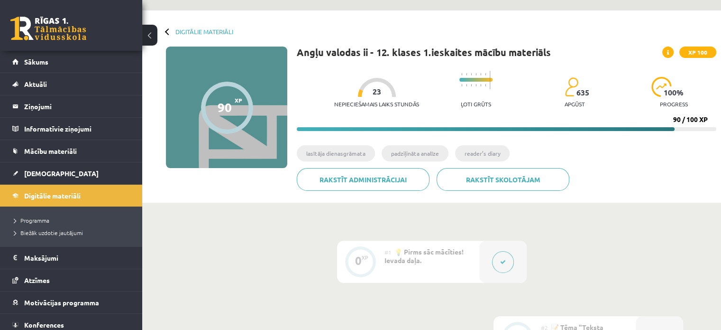
click at [429, 247] on span "💡 Pirms sāc mācīties! Ievada daļa." at bounding box center [424, 255] width 79 height 17
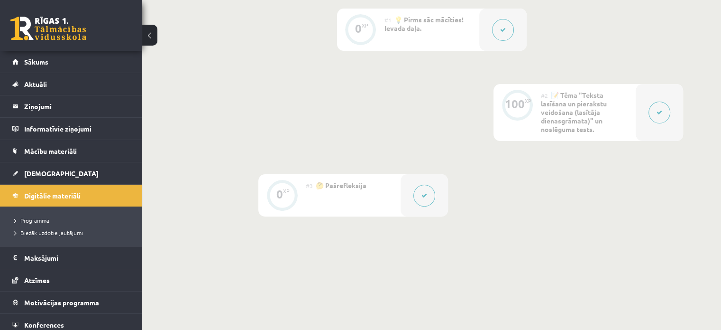
scroll to position [263, 0]
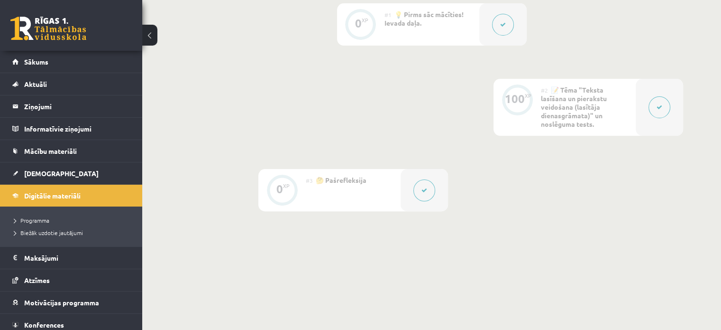
click at [654, 110] on button at bounding box center [660, 107] width 22 height 22
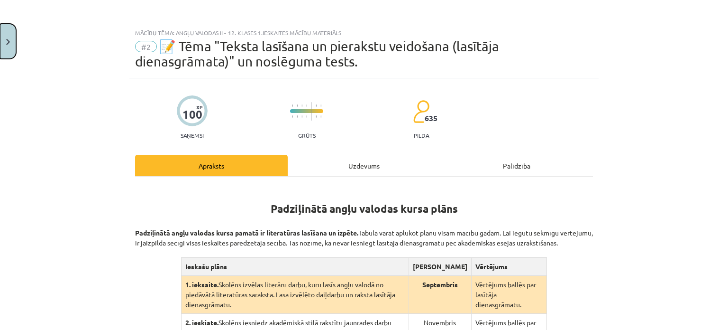
click at [6, 42] on button "Close" at bounding box center [8, 41] width 16 height 35
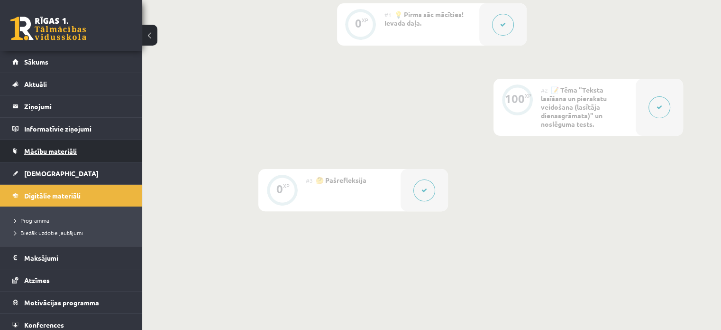
click at [49, 146] on link "Mācību materiāli" at bounding box center [71, 151] width 118 height 22
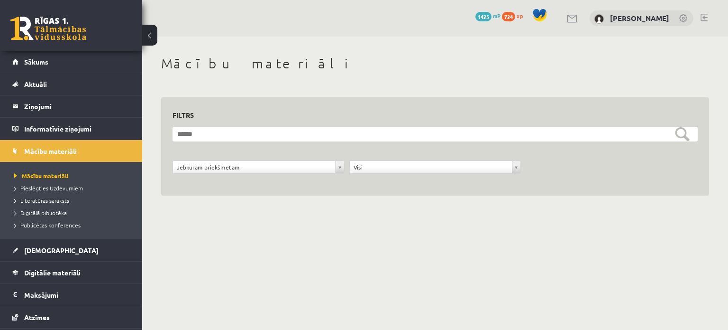
click at [248, 174] on div "**********" at bounding box center [258, 169] width 177 height 18
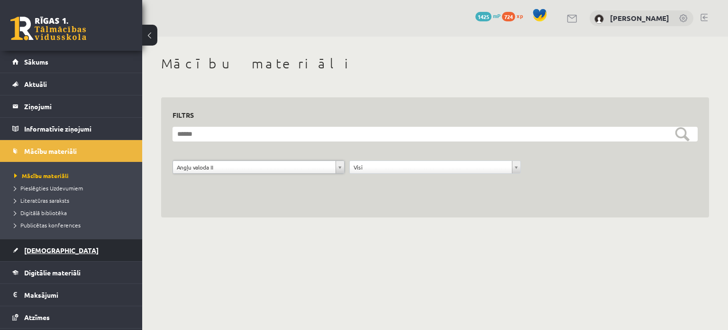
click at [29, 253] on link "[DEMOGRAPHIC_DATA]" at bounding box center [71, 250] width 118 height 22
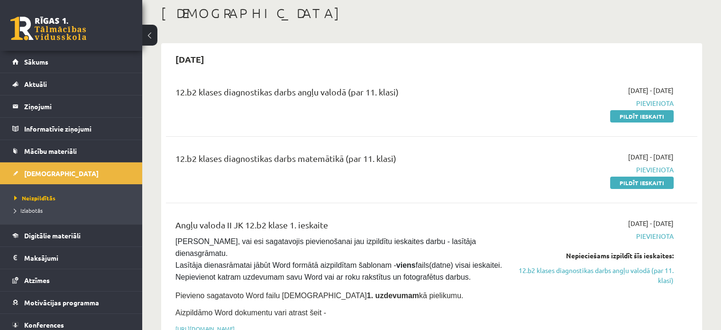
scroll to position [47, 0]
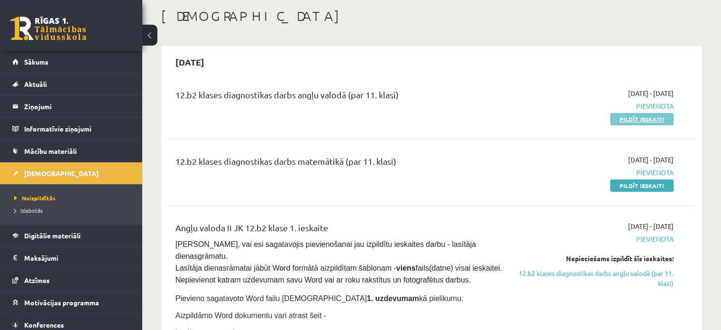
click at [662, 119] on link "Pildīt ieskaiti" at bounding box center [642, 119] width 64 height 12
click at [671, 113] on link "Pildīt ieskaiti" at bounding box center [642, 119] width 64 height 12
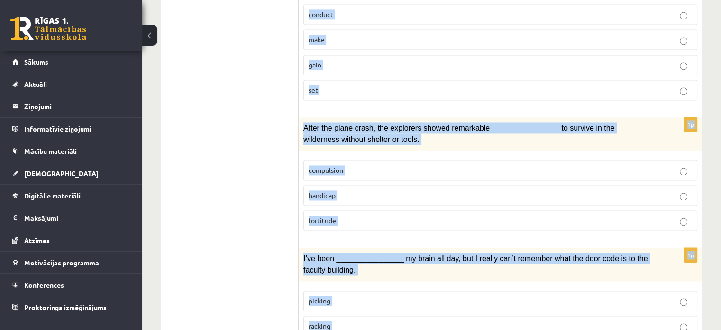
scroll to position [1463, 0]
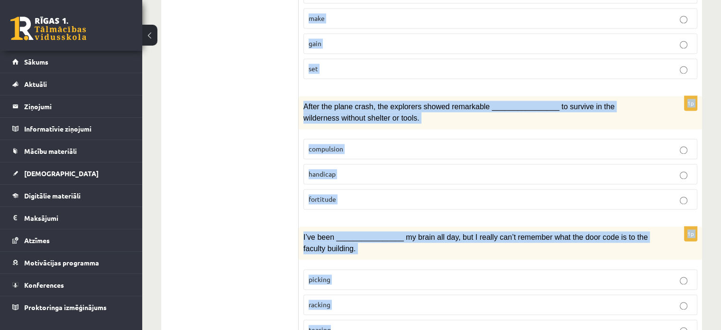
drag, startPoint x: 311, startPoint y: 32, endPoint x: 486, endPoint y: 322, distance: 338.6
copy form "Loremi dol sitamet consect. 4a Elits doeius tem inci ________________ ut lab et…"
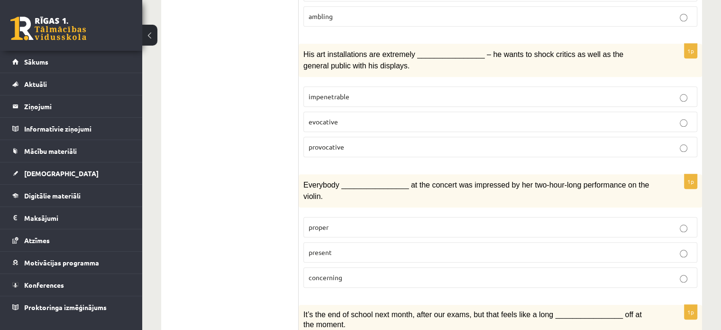
click at [251, 211] on ul "1. uzdevums 2. uzdevums 3. uzdevums Izvērtējums!" at bounding box center [235, 49] width 128 height 1640
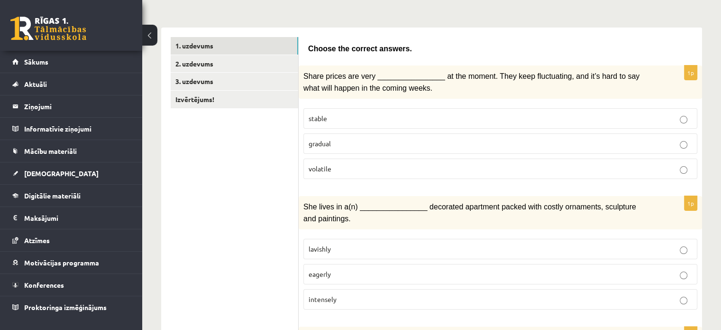
scroll to position [142, 0]
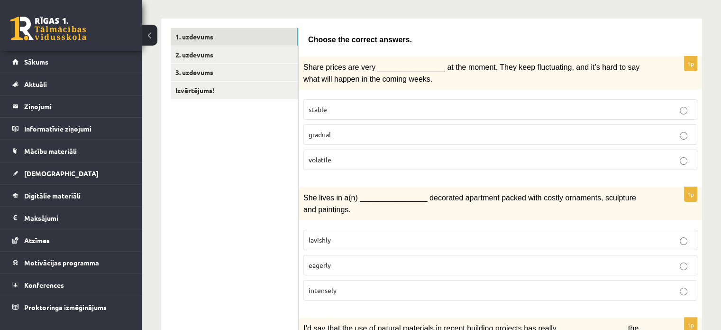
click at [371, 155] on p "volatile" at bounding box center [501, 160] width 384 height 10
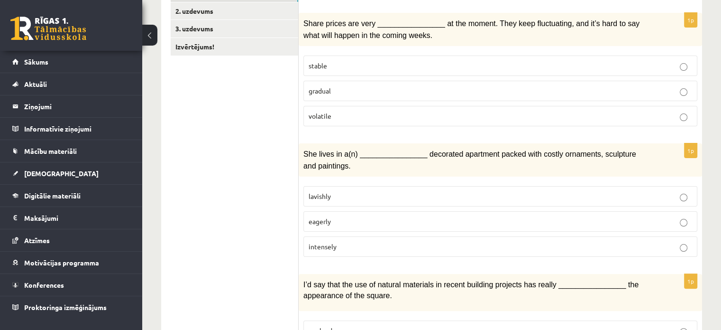
scroll to position [190, 0]
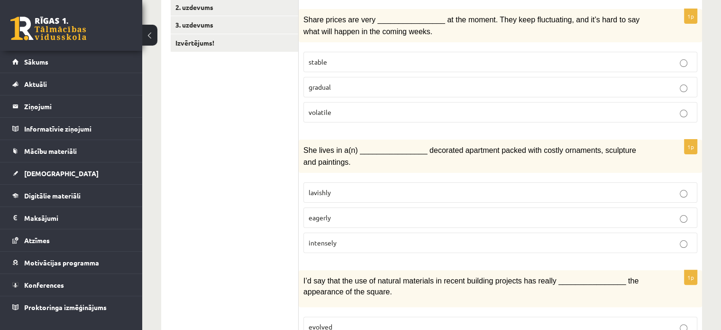
click at [343, 187] on p "lavishly" at bounding box center [501, 192] width 384 height 10
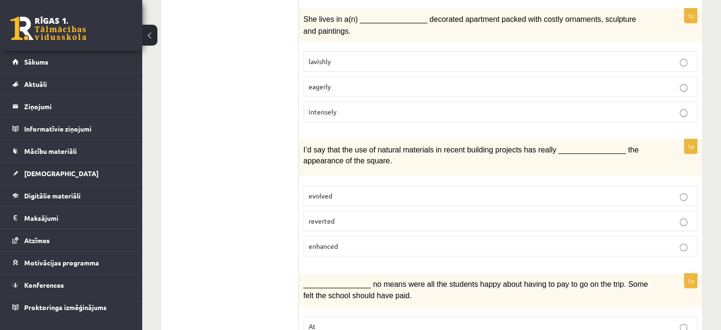
scroll to position [332, 0]
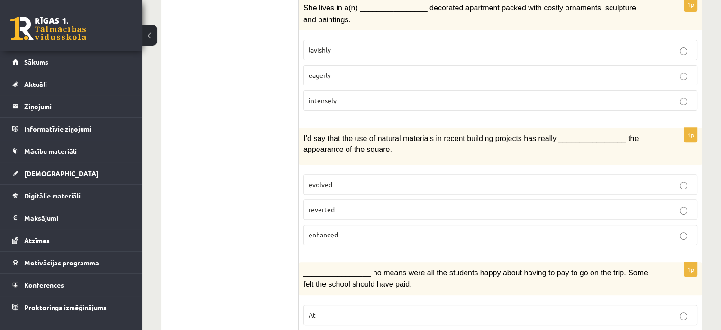
click at [405, 229] on p "enhanced" at bounding box center [501, 234] width 384 height 10
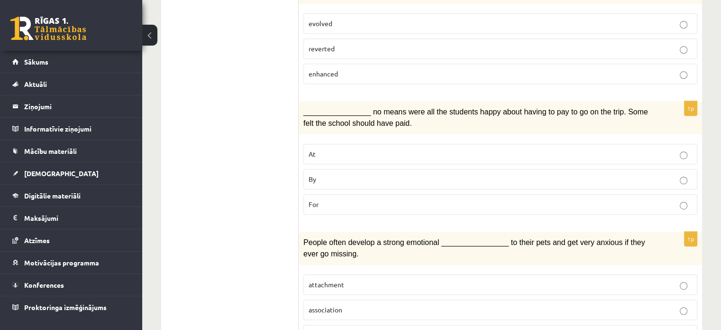
scroll to position [522, 0]
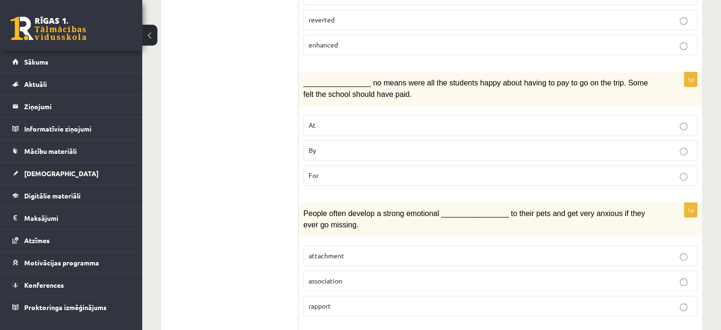
click at [316, 145] on p "By" at bounding box center [501, 150] width 384 height 10
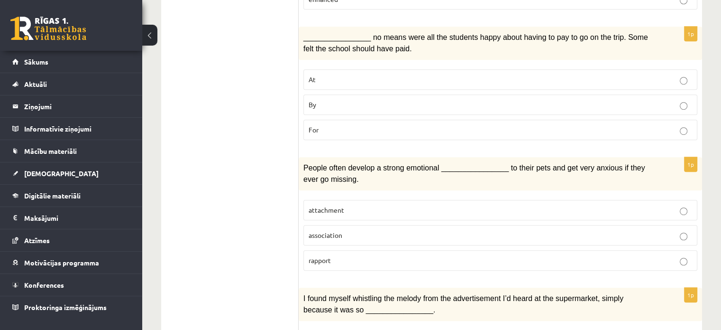
scroll to position [569, 0]
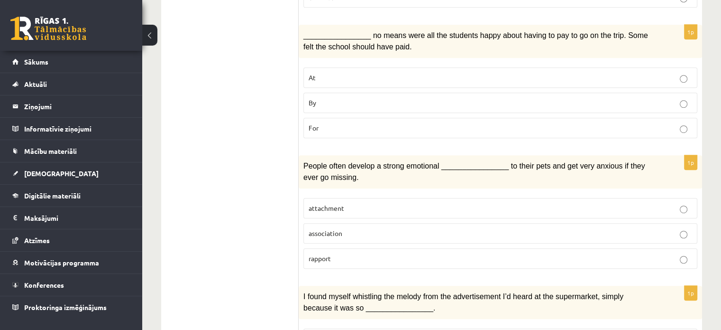
click at [380, 198] on label "attachment" at bounding box center [500, 208] width 394 height 20
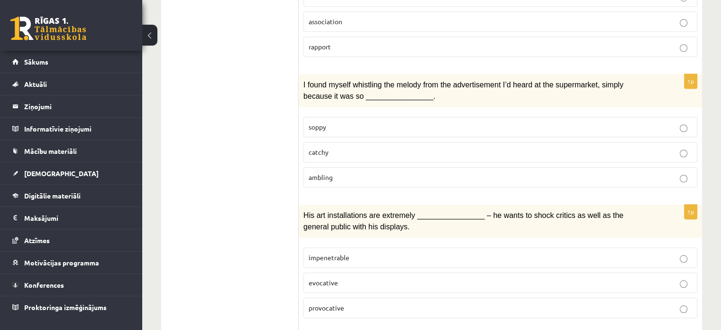
scroll to position [806, 0]
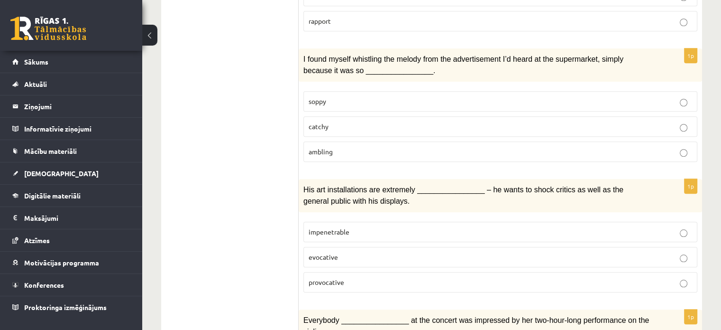
click at [394, 121] on p "catchy" at bounding box center [501, 126] width 384 height 10
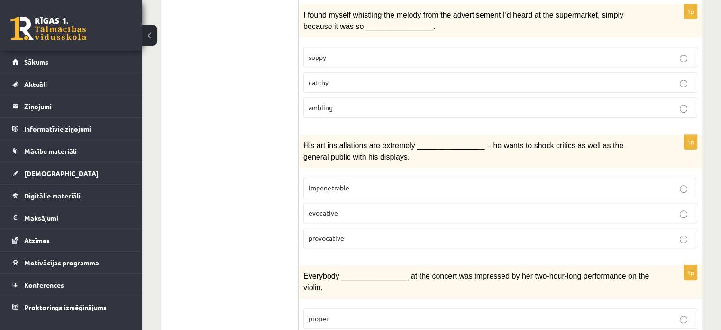
scroll to position [853, 0]
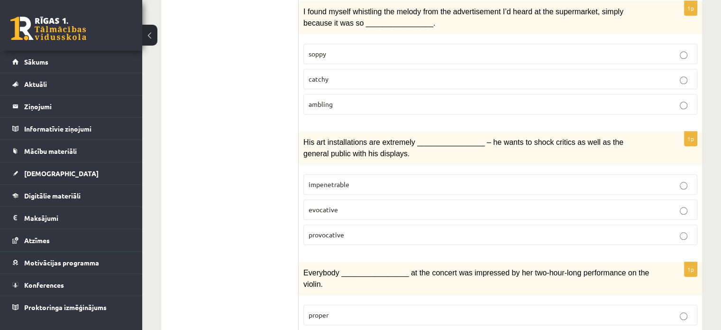
click at [338, 225] on label "provocative" at bounding box center [500, 234] width 394 height 20
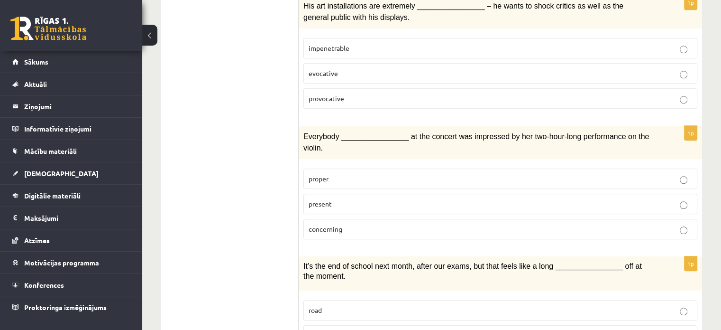
scroll to position [996, 0]
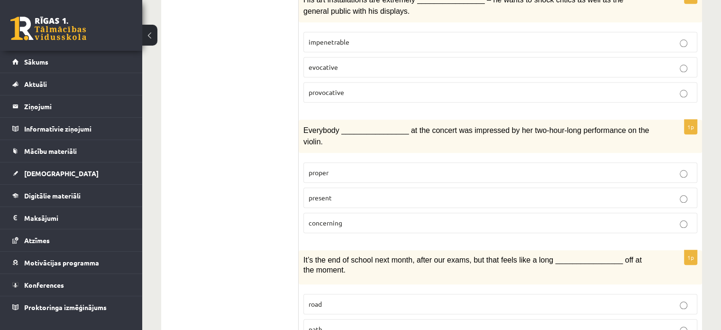
click at [349, 187] on label "present" at bounding box center [500, 197] width 394 height 20
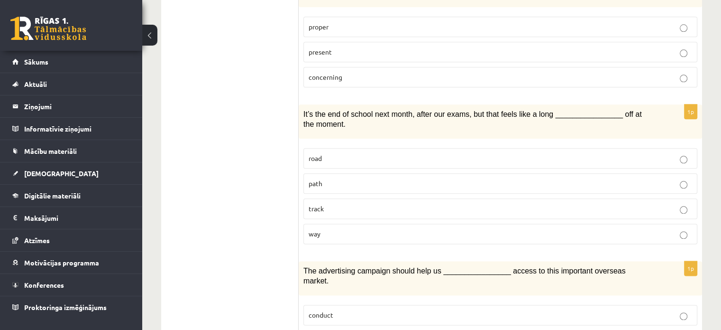
scroll to position [1185, 0]
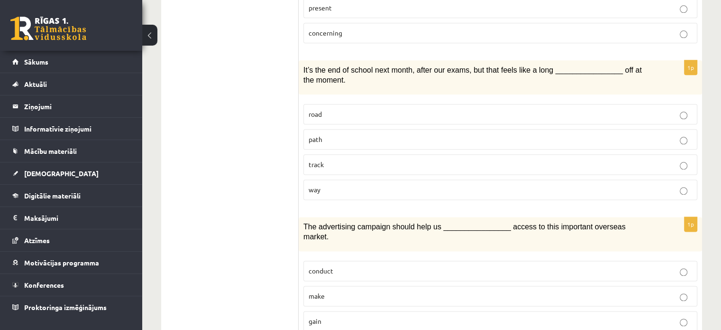
click at [327, 184] on p "way" at bounding box center [501, 189] width 384 height 10
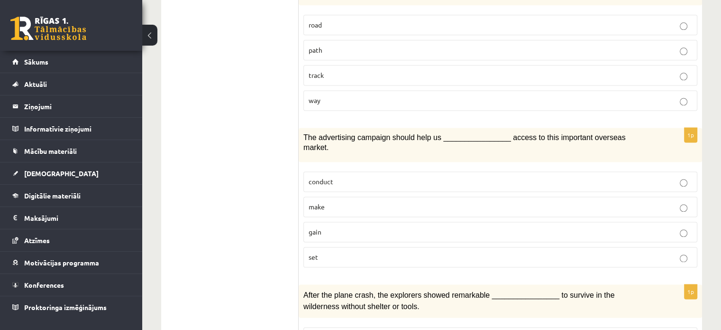
scroll to position [1280, 0]
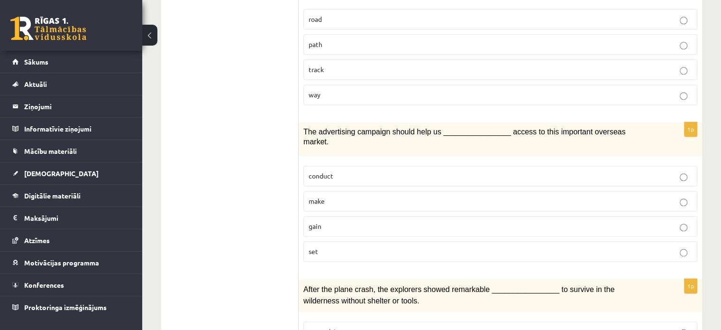
click at [359, 221] on p "gain" at bounding box center [501, 226] width 384 height 10
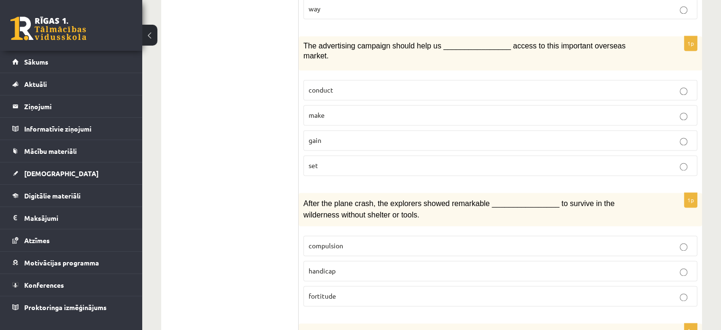
scroll to position [1422, 0]
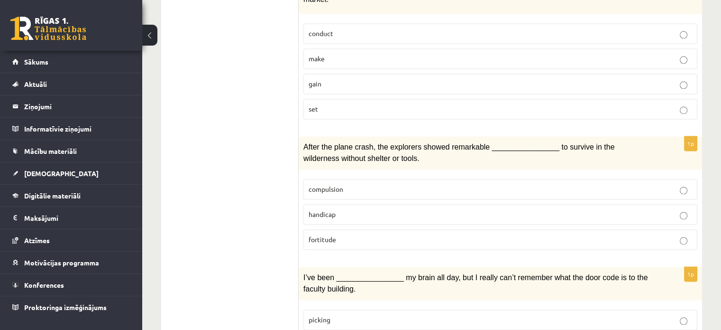
click at [360, 234] on p "fortitude" at bounding box center [501, 239] width 384 height 10
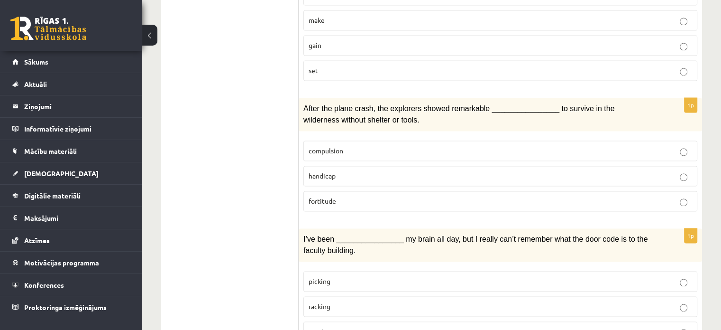
scroll to position [1463, 0]
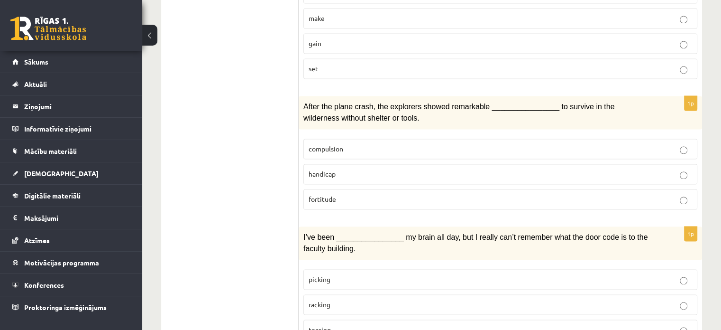
click at [375, 299] on p "racking" at bounding box center [501, 304] width 384 height 10
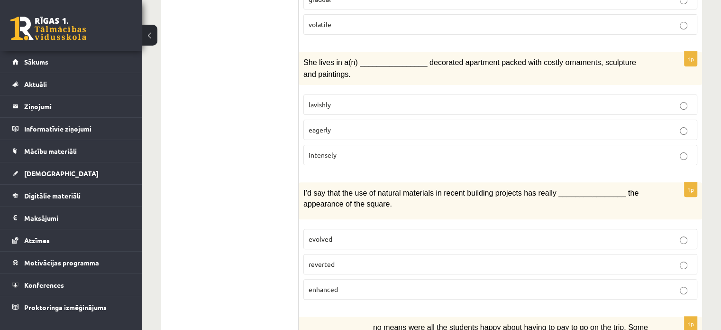
scroll to position [0, 0]
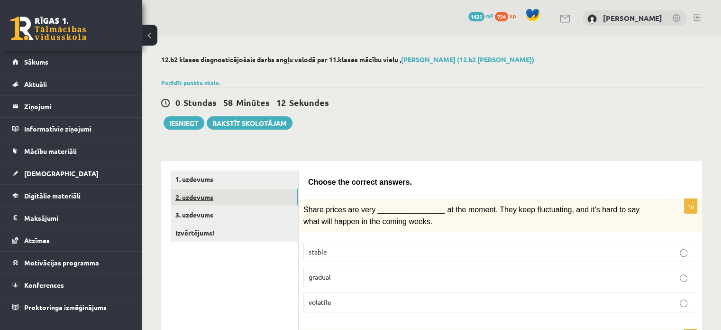
click at [213, 191] on link "2. uzdevums" at bounding box center [235, 197] width 128 height 18
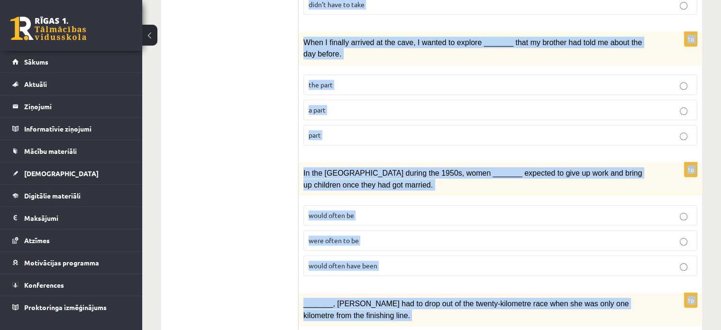
scroll to position [1114, 0]
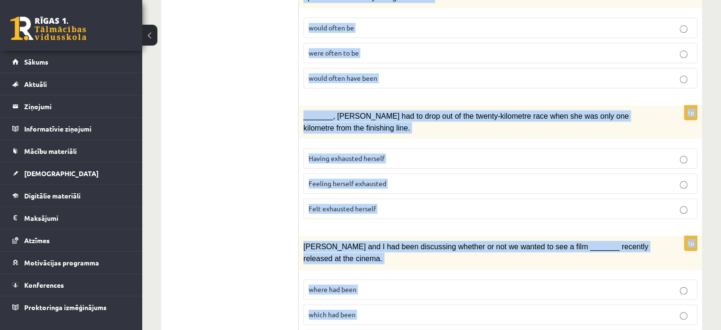
drag, startPoint x: 306, startPoint y: 177, endPoint x: 550, endPoint y: 348, distance: 297.8
copy form "Circle the form that cannot be used to complete the sentences. 1p _______ was w…"
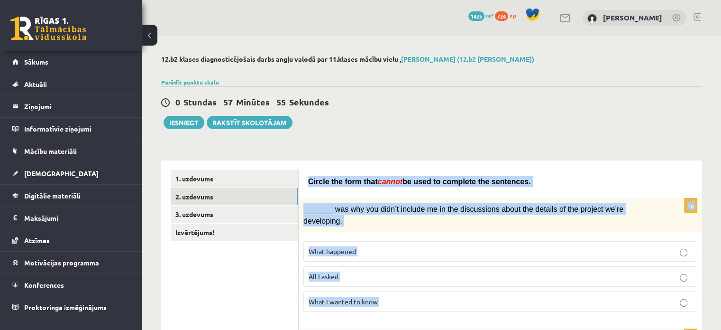
scroll to position [0, 0]
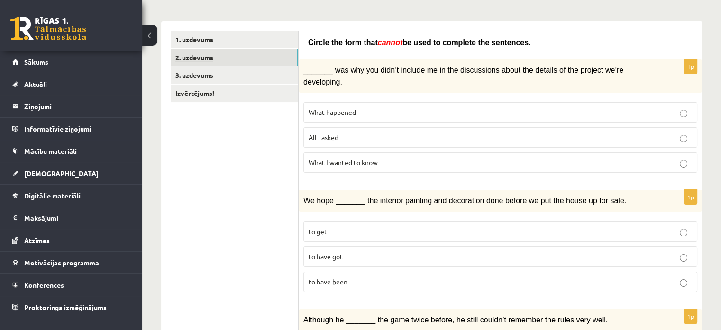
scroll to position [142, 0]
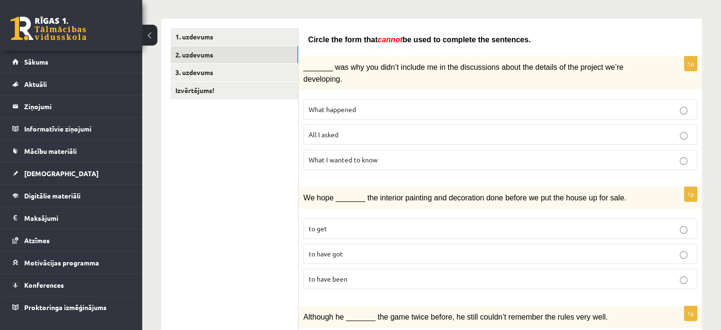
click at [358, 104] on p "What happened" at bounding box center [501, 109] width 384 height 10
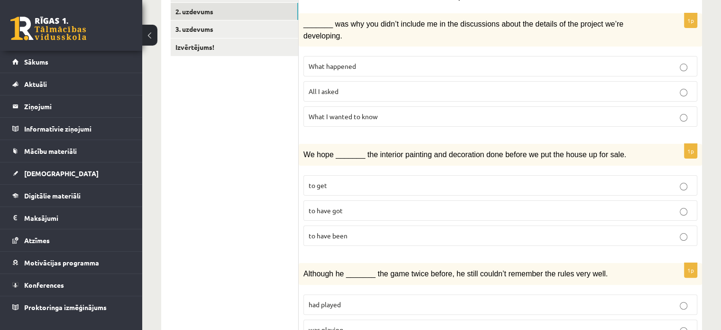
scroll to position [190, 0]
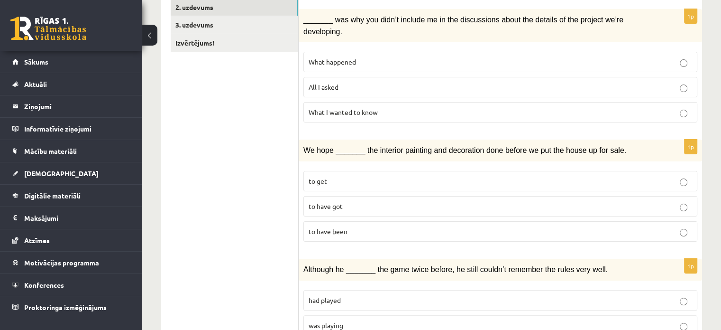
click at [392, 79] on label "All I asked" at bounding box center [500, 87] width 394 height 20
click at [371, 226] on p "to have been" at bounding box center [501, 231] width 384 height 10
click at [363, 226] on p "to have been" at bounding box center [501, 231] width 384 height 10
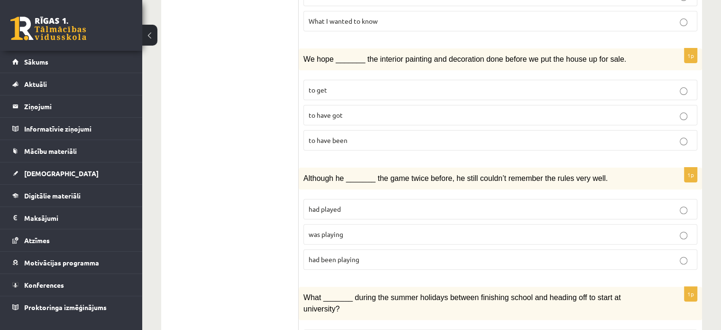
scroll to position [284, 0]
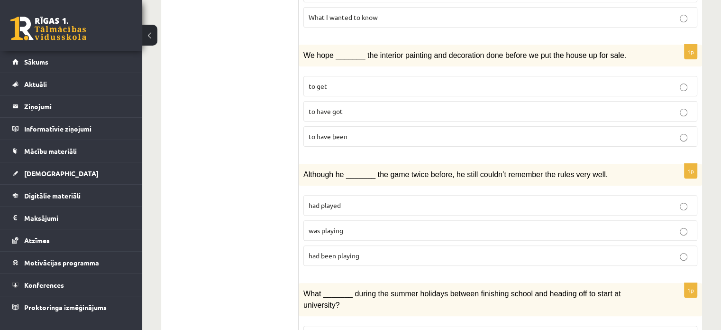
click at [400, 225] on p "was playing" at bounding box center [501, 230] width 384 height 10
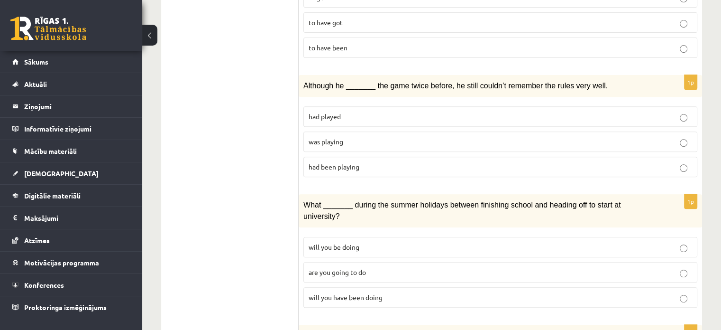
scroll to position [379, 0]
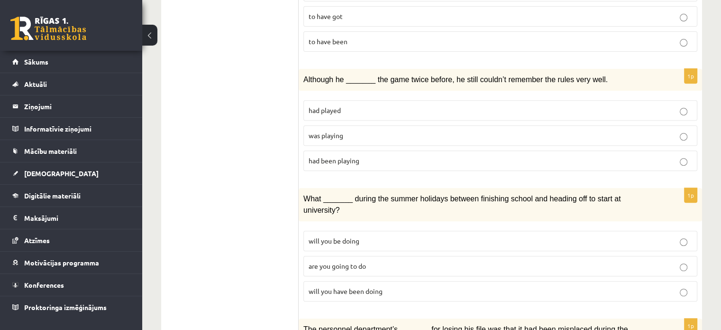
click at [397, 286] on p "will you have been doing" at bounding box center [501, 291] width 384 height 10
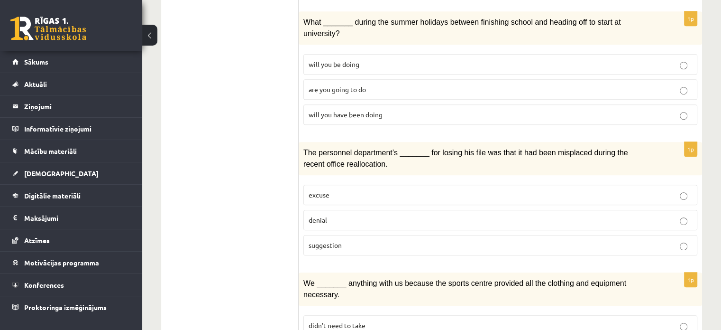
scroll to position [569, 0]
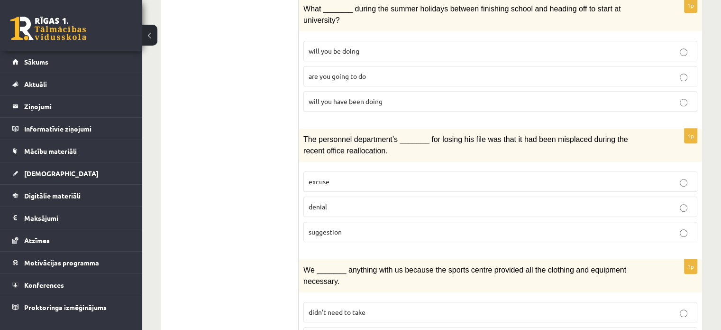
click at [377, 196] on label "denial" at bounding box center [500, 206] width 394 height 20
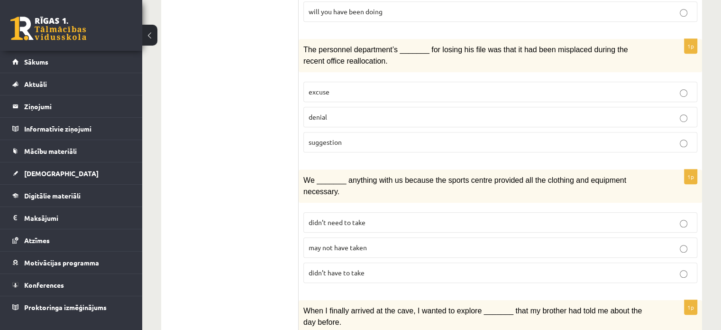
scroll to position [664, 0]
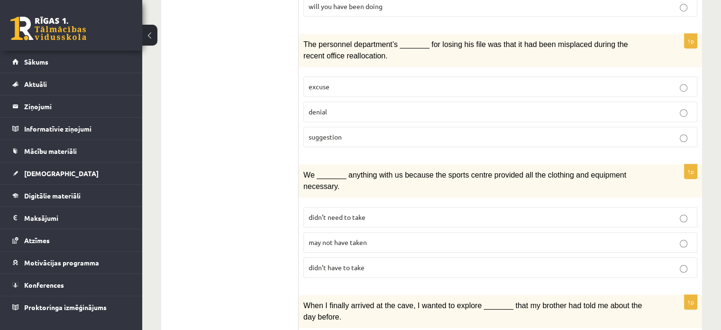
click at [333, 238] on span "may not have taken" at bounding box center [338, 242] width 58 height 9
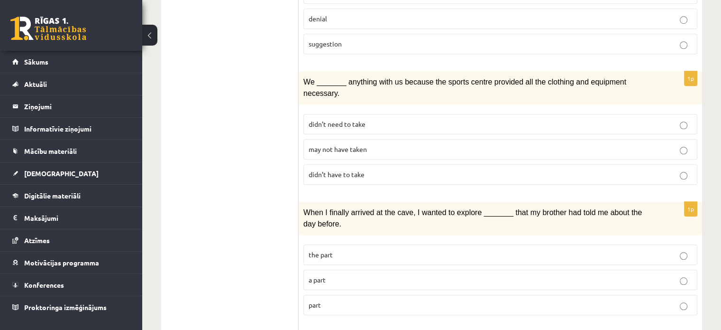
scroll to position [759, 0]
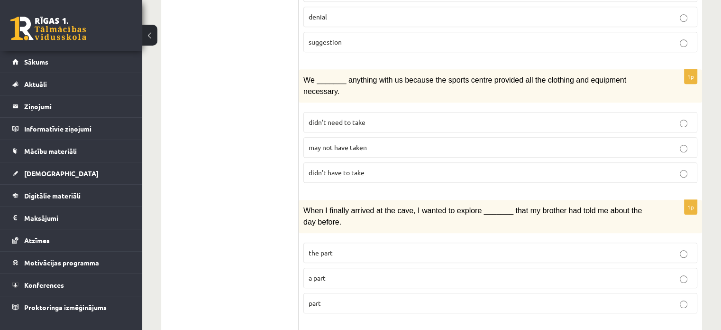
click at [364, 298] on p "part" at bounding box center [501, 303] width 384 height 10
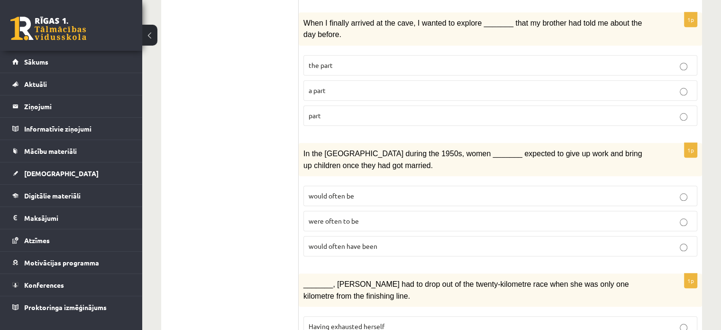
scroll to position [948, 0]
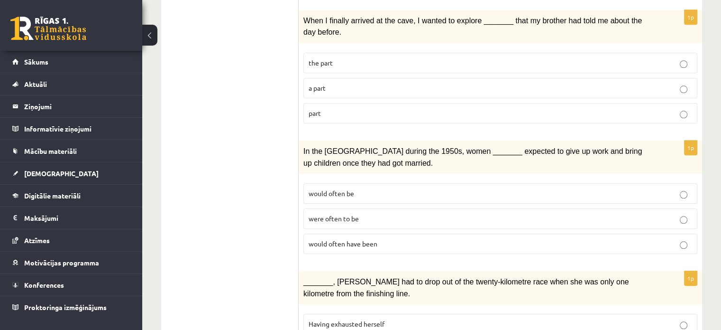
click at [376, 181] on fieldset "would often be were often to be would often have been" at bounding box center [500, 217] width 394 height 78
click at [379, 238] on p "would often have been" at bounding box center [501, 243] width 384 height 10
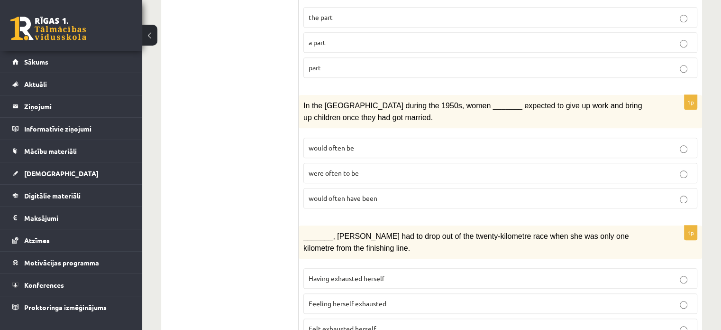
scroll to position [996, 0]
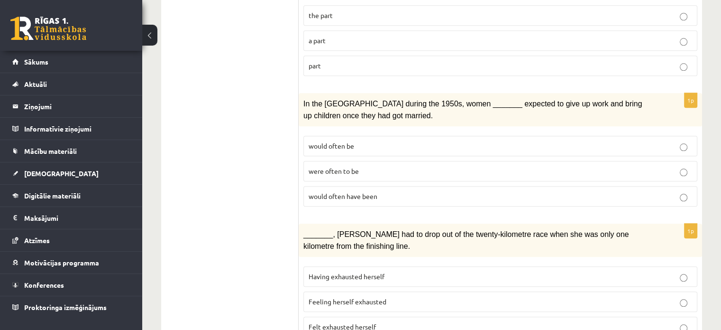
click at [353, 263] on fieldset "Having exhausted herself Feeling herself exhausted Felt exhausted herself" at bounding box center [500, 300] width 394 height 78
click at [353, 322] on span "Felt exhausted herself" at bounding box center [342, 326] width 67 height 9
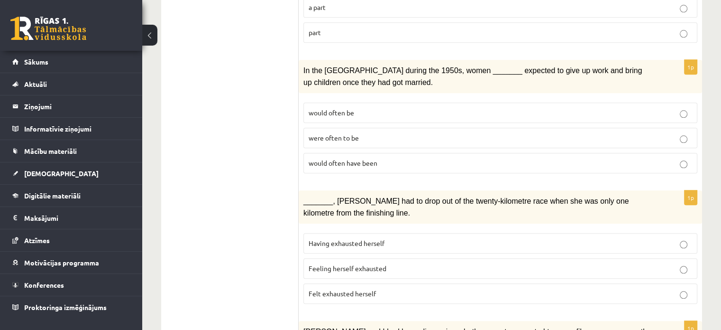
scroll to position [1114, 0]
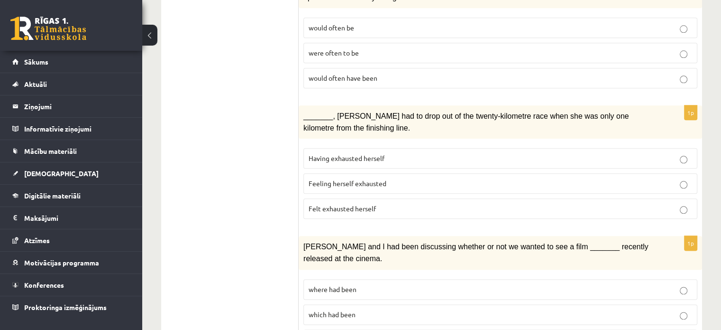
click at [373, 284] on p "where had been" at bounding box center [501, 289] width 384 height 10
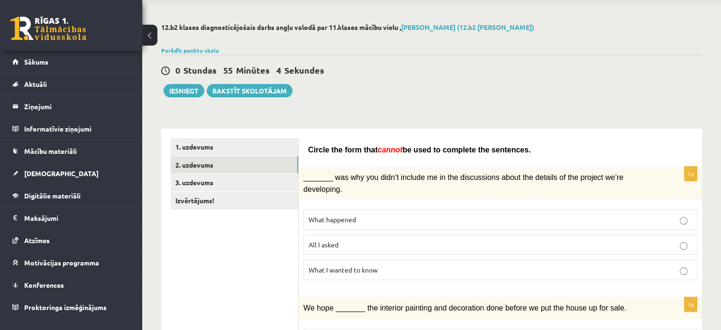
scroll to position [23, 0]
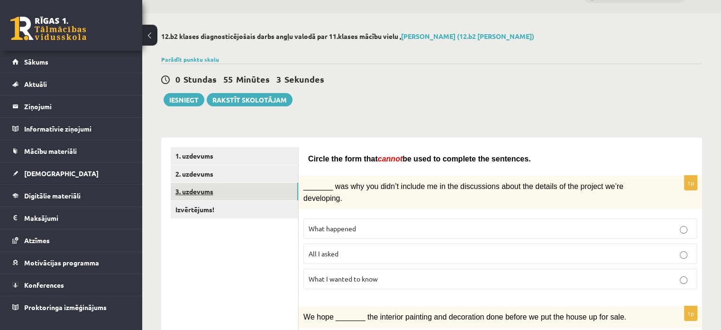
click at [214, 188] on link "3. uzdevums" at bounding box center [235, 192] width 128 height 18
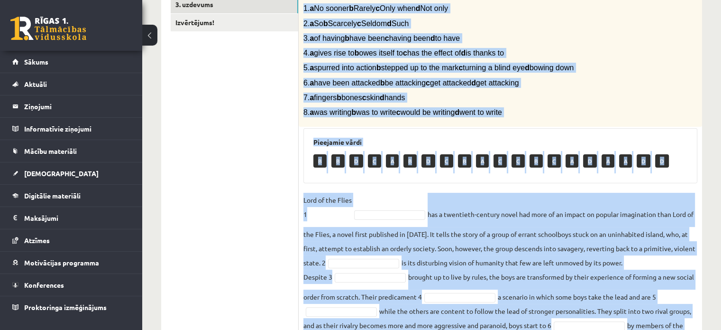
scroll to position [322, 0]
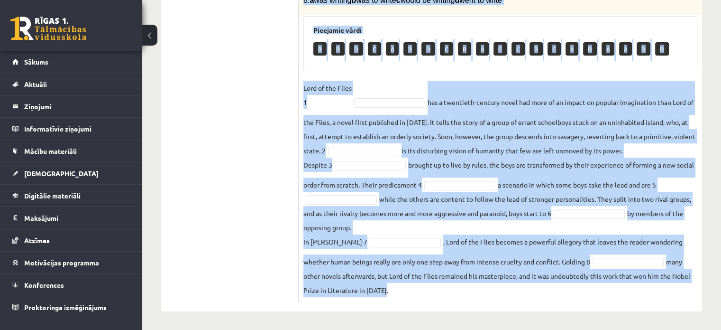
drag, startPoint x: 300, startPoint y: 22, endPoint x: 572, endPoint y: 316, distance: 400.6
click at [572, 316] on div "12.b2 klases diagnosticējošais darbs angļu valodā par 11.klases mācību vielu , …" at bounding box center [431, 22] width 579 height 615
copy div "Complete the text with the correct words (a–d). 1. a No sooner b Rarely c Only …"
click at [400, 78] on div "8p Complete the text with the correct words (a–d). 1. a No sooner b Rarely c On…" at bounding box center [500, 80] width 403 height 444
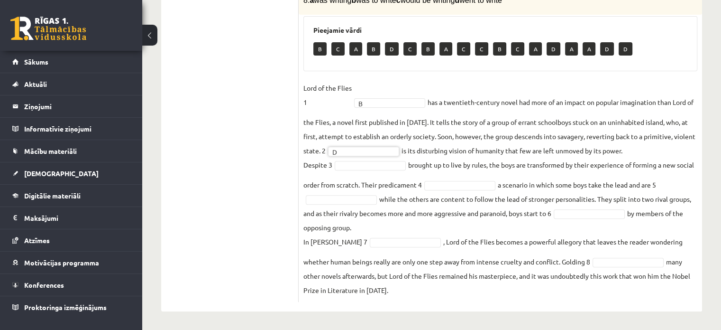
click at [368, 170] on fieldset "Lord of the Flies 1 B * has a twentieth-century novel had more of an impact on …" at bounding box center [500, 189] width 394 height 216
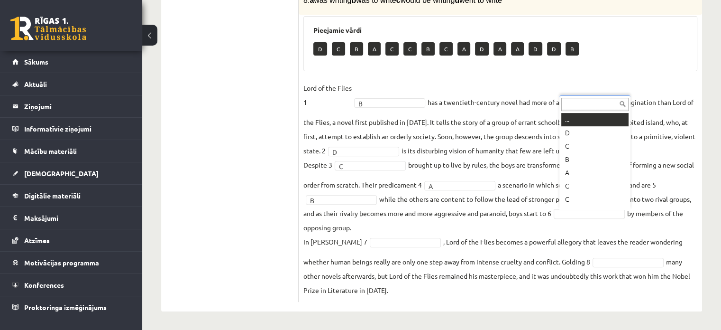
scroll to position [11, 0]
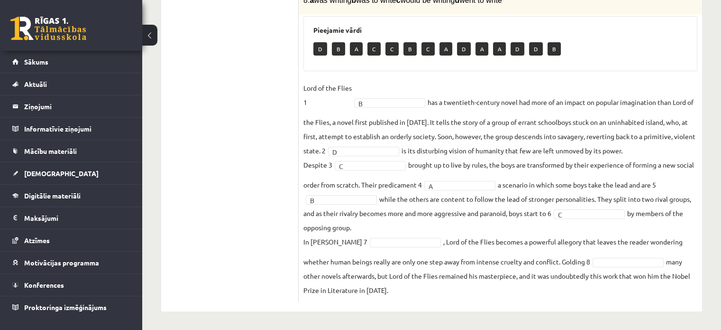
click at [389, 233] on fieldset "Lord of the Flies 1 B * has a twentieth-century novel had more of an impact on …" at bounding box center [500, 189] width 394 height 216
drag, startPoint x: 596, startPoint y: 221, endPoint x: 658, endPoint y: 256, distance: 71.3
click at [658, 256] on fieldset "Lord of the Flies 1 B * has a twentieth-century novel had more of an impact on …" at bounding box center [500, 189] width 394 height 216
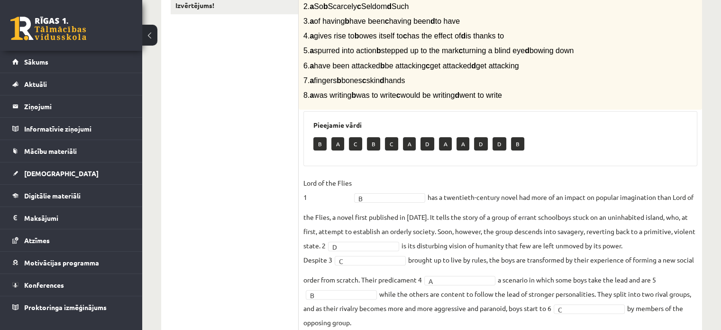
scroll to position [0, 0]
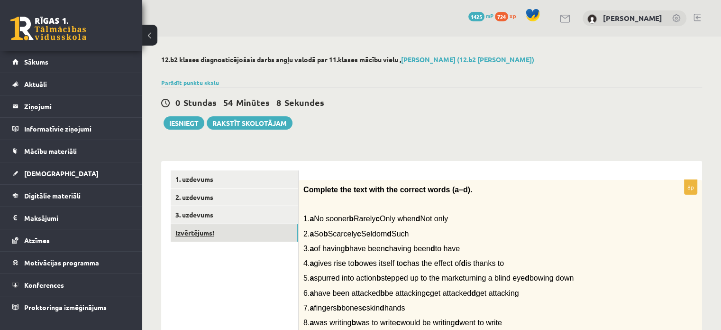
click at [250, 227] on link "Izvērtējums!" at bounding box center [235, 233] width 128 height 18
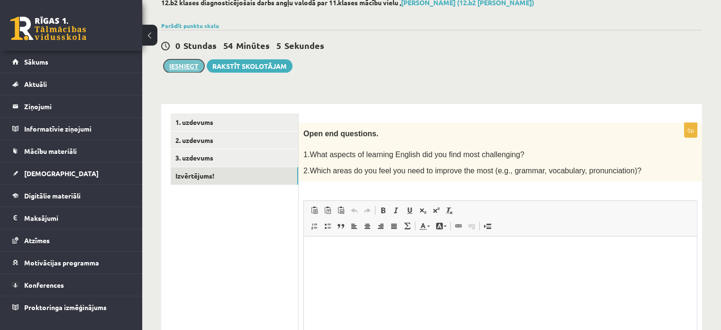
click at [183, 64] on button "Iesniegt" at bounding box center [184, 65] width 41 height 13
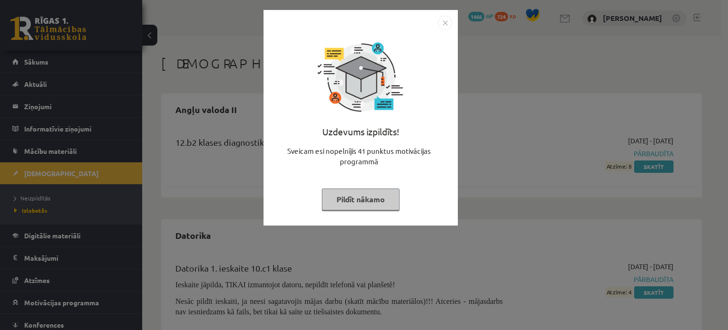
click at [349, 201] on button "Pildīt nākamo" at bounding box center [361, 199] width 78 height 22
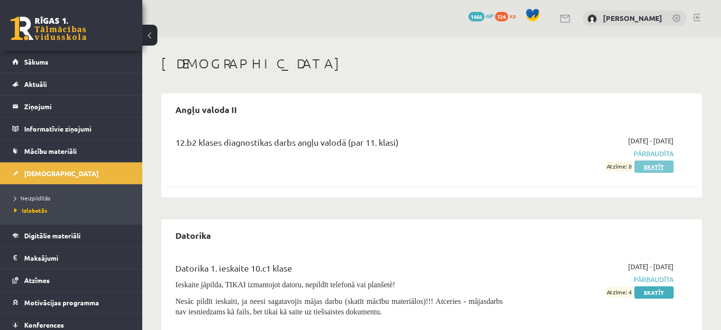
click at [643, 168] on link "Skatīt" at bounding box center [653, 166] width 39 height 12
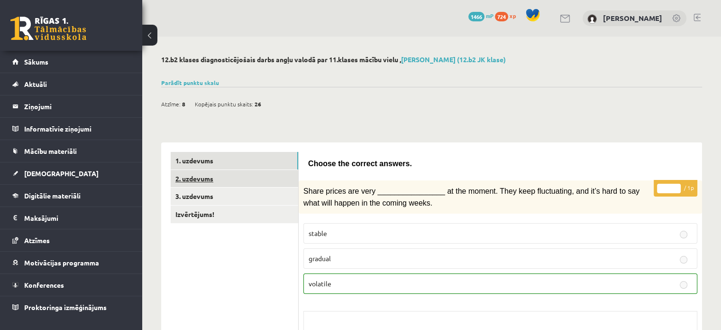
click at [252, 179] on link "2. uzdevums" at bounding box center [235, 179] width 128 height 18
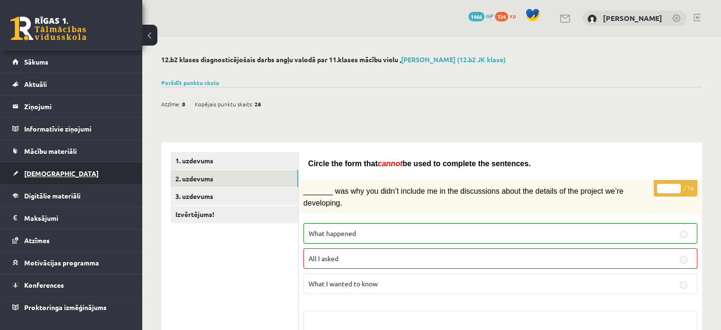
click at [63, 172] on link "[DEMOGRAPHIC_DATA]" at bounding box center [71, 173] width 118 height 22
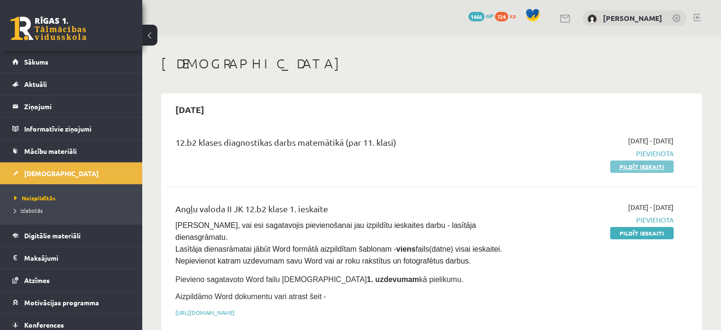
click at [642, 168] on link "Pildīt ieskaiti" at bounding box center [642, 166] width 64 height 12
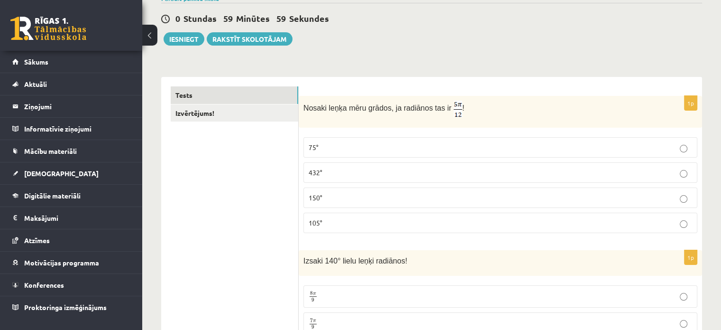
scroll to position [95, 0]
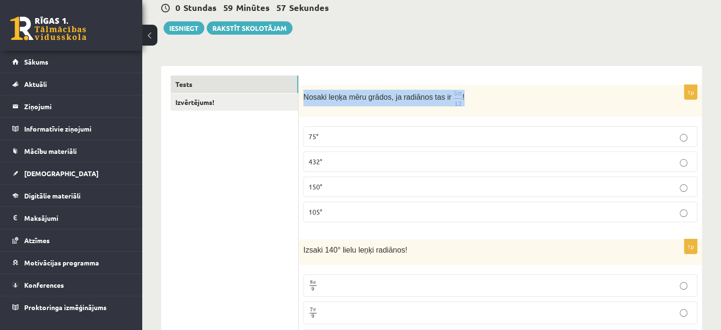
drag, startPoint x: 302, startPoint y: 95, endPoint x: 496, endPoint y: 98, distance: 194.9
click at [496, 98] on div "Nosaki leņķa mēru grādos, ja radiānos tas ir !" at bounding box center [500, 101] width 403 height 32
copy p "Nosaki leņķa mēru grādos, ja radiānos tas ir !"
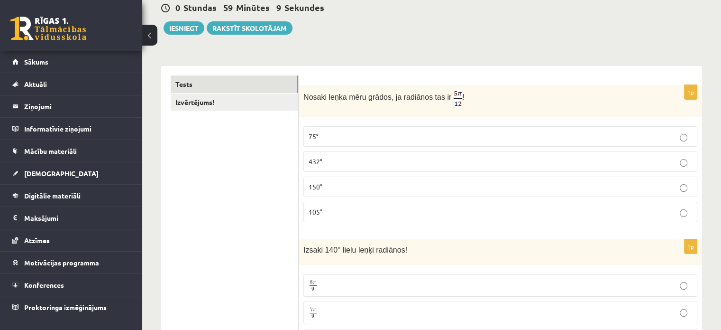
click at [348, 209] on p "105°" at bounding box center [501, 212] width 384 height 10
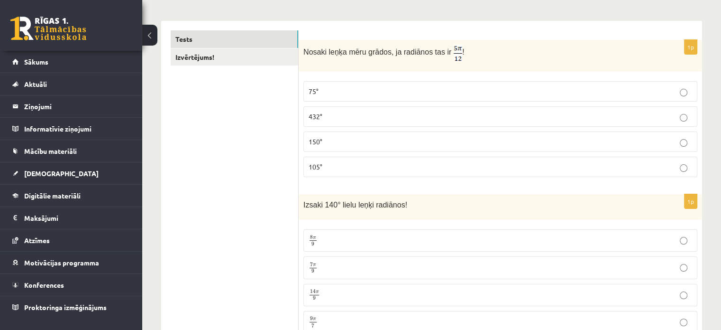
scroll to position [142, 0]
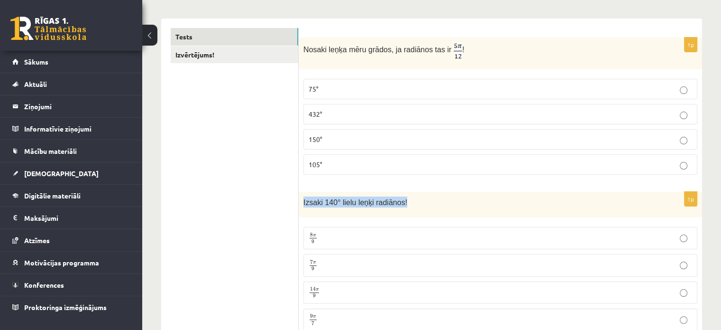
drag, startPoint x: 300, startPoint y: 200, endPoint x: 431, endPoint y: 212, distance: 132.3
click at [477, 208] on div "Izsaki 140° lielu leņķi radiānos!" at bounding box center [500, 205] width 403 height 26
copy span "Izsaki 140° lielu leņķi radiānos!"
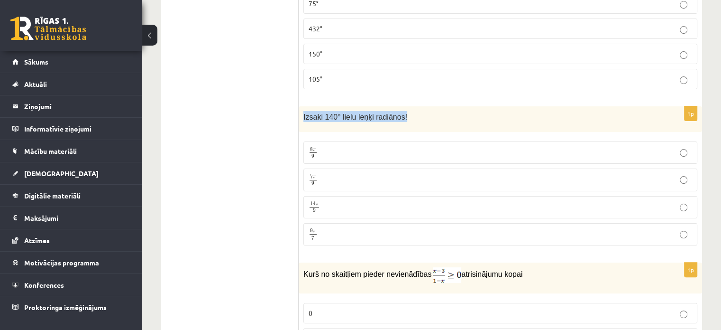
scroll to position [237, 0]
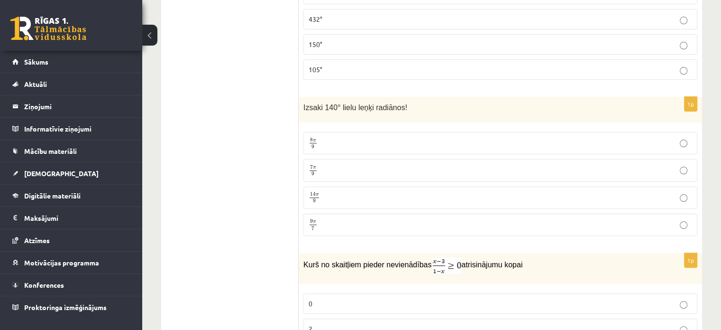
click at [355, 174] on p "7 π 9 7 π 9" at bounding box center [501, 170] width 384 height 12
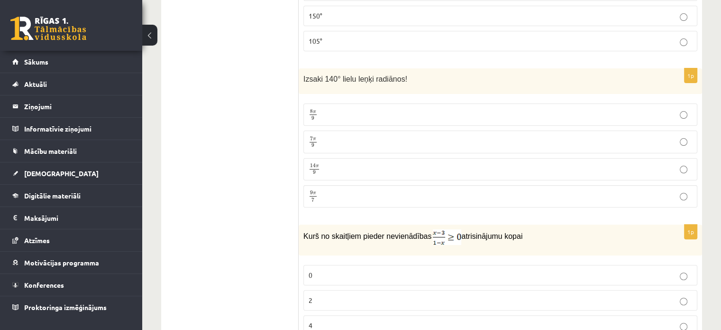
scroll to position [332, 0]
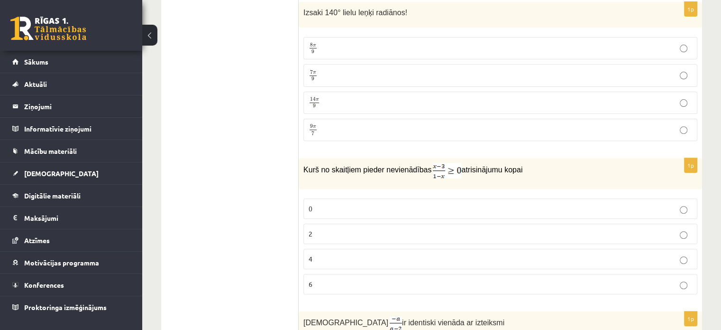
click at [477, 179] on div "Kurš no skaitļiem pieder nevienādības atrisinājumu kopai" at bounding box center [500, 173] width 403 height 31
drag, startPoint x: 303, startPoint y: 167, endPoint x: 522, endPoint y: 172, distance: 219.1
copy div "Izvērtējums! 1p Nosaki leņķa mēru grādos, ja radiānos tas ir ! 75° 432° 150° 10…"
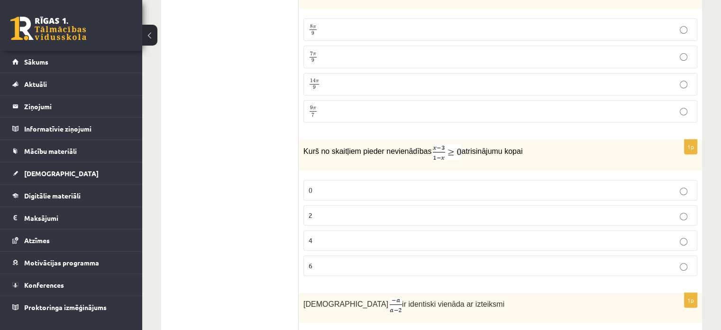
scroll to position [379, 0]
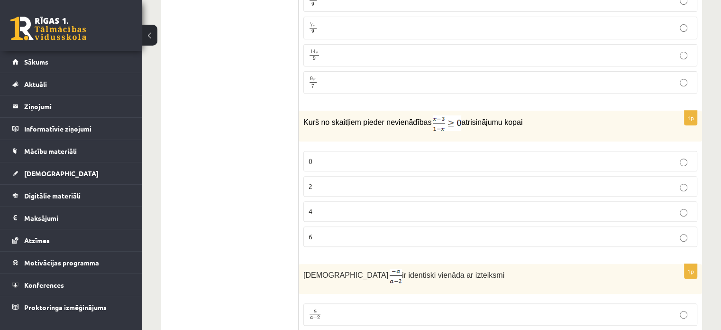
click at [353, 158] on p "0" at bounding box center [501, 161] width 384 height 10
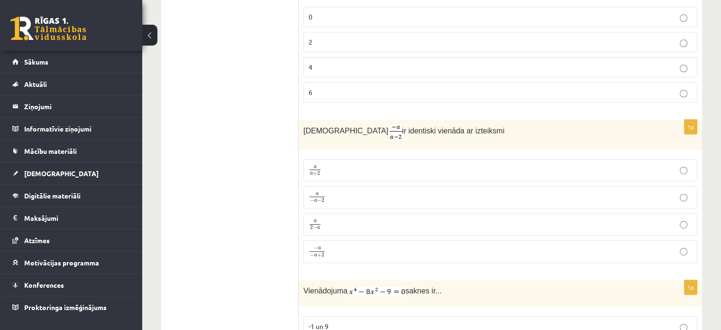
scroll to position [522, 0]
click at [332, 197] on p "a − a − 2 a − a − 2" at bounding box center [501, 199] width 384 height 12
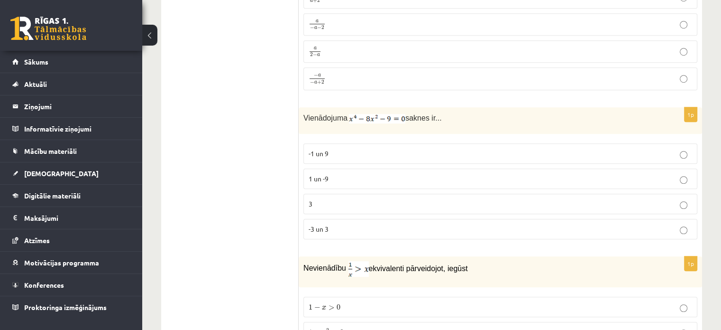
scroll to position [711, 0]
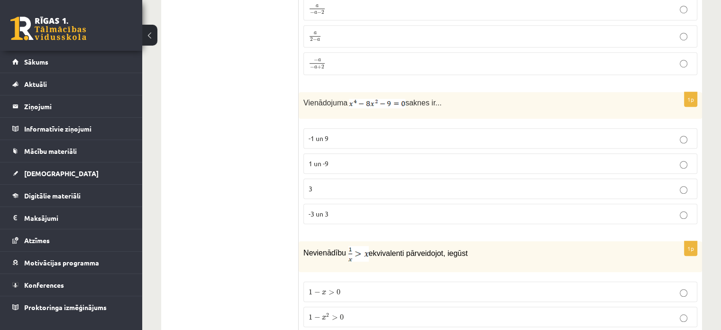
click at [367, 209] on p "-3 un 3" at bounding box center [501, 214] width 384 height 10
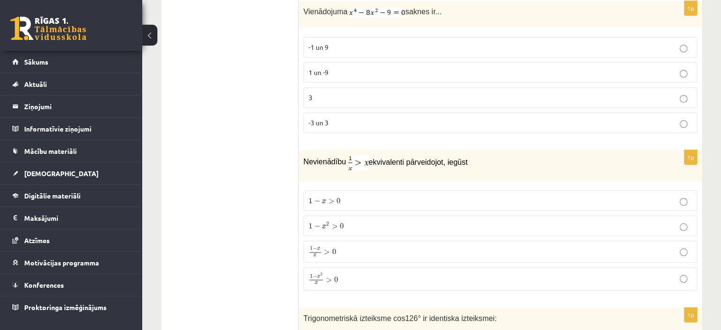
scroll to position [806, 0]
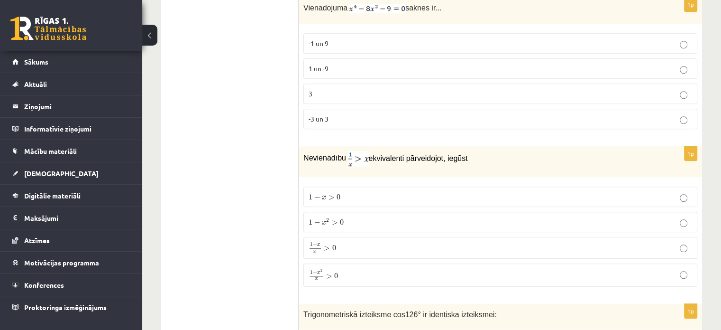
click at [393, 217] on p "1 − x 2 > 0 1 − x 2 > 0" at bounding box center [501, 222] width 384 height 10
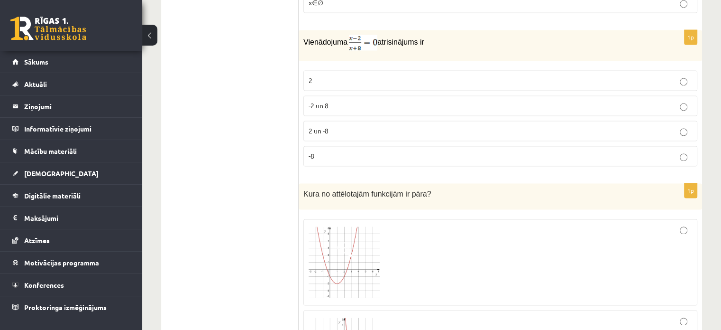
scroll to position [1375, 0]
click at [501, 189] on p "Kura no attēlotajām funkcijām ir pāra?" at bounding box center [476, 194] width 347 height 11
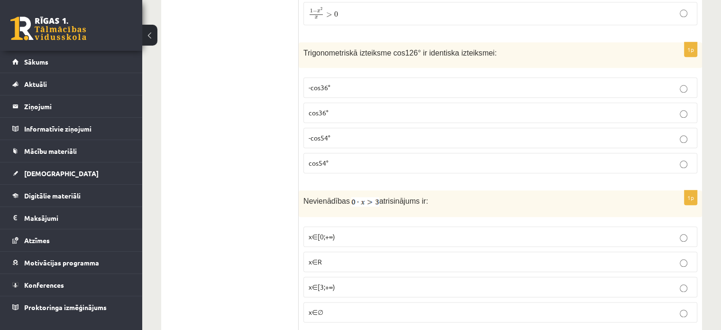
scroll to position [948, 0]
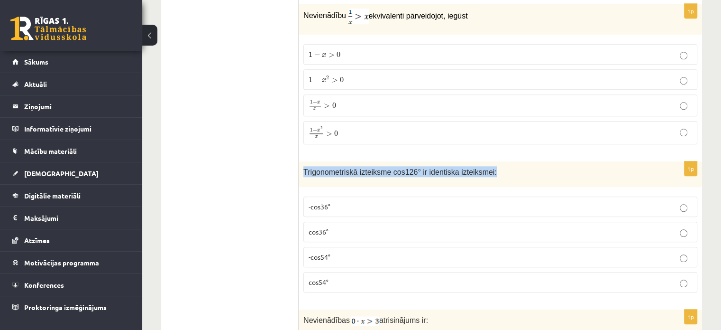
drag, startPoint x: 300, startPoint y: 161, endPoint x: 519, endPoint y: 150, distance: 219.3
copy span "Trigonometriskā izteiksme cos126° ir identiska izteiksmei:"
click at [382, 252] on p "-cos54°" at bounding box center [501, 257] width 384 height 10
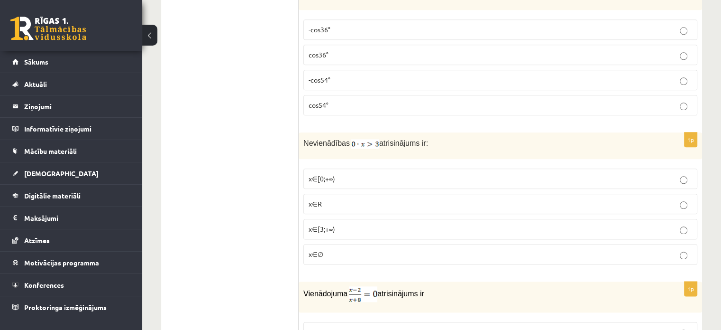
scroll to position [1138, 0]
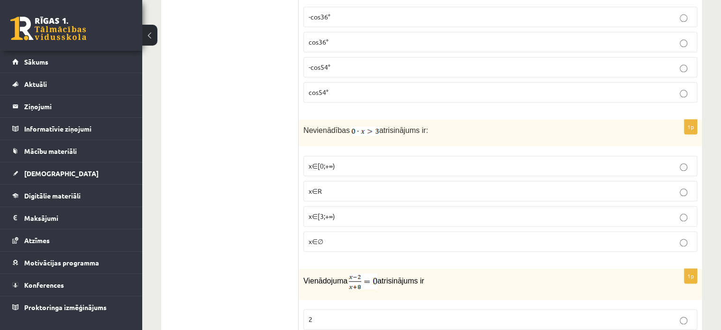
drag, startPoint x: 334, startPoint y: 124, endPoint x: 431, endPoint y: 130, distance: 97.4
click at [495, 138] on div "Nevienādības atrisinājums ir:" at bounding box center [500, 132] width 403 height 27
click at [355, 126] on img at bounding box center [365, 130] width 28 height 9
click at [383, 239] on label "x∈∅" at bounding box center [500, 241] width 394 height 20
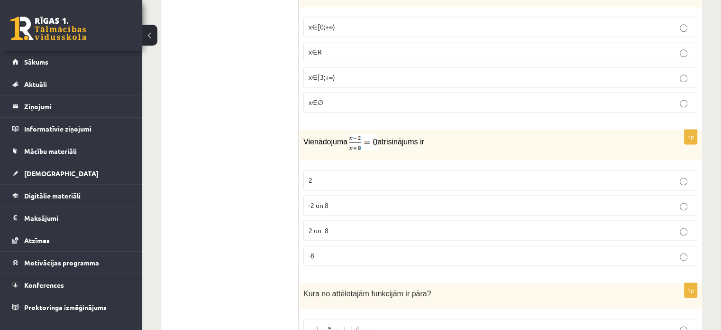
scroll to position [1280, 0]
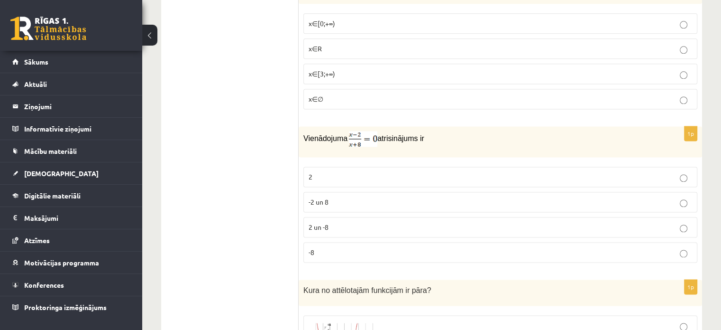
click at [486, 173] on p "2" at bounding box center [501, 177] width 384 height 10
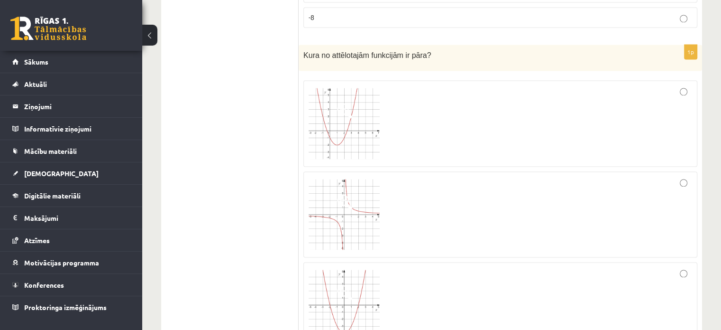
scroll to position [1517, 0]
click at [427, 201] on div at bounding box center [501, 212] width 384 height 76
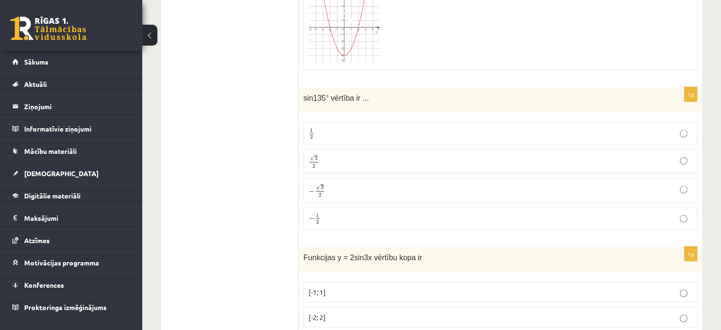
scroll to position [1802, 0]
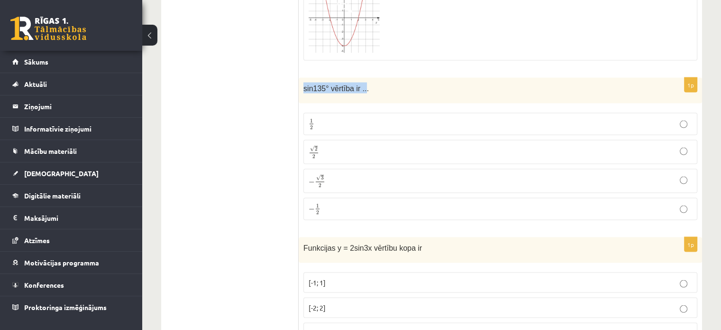
drag, startPoint x: 301, startPoint y: 79, endPoint x: 360, endPoint y: 90, distance: 60.2
click at [360, 90] on div "sin135° vērtība ir ..." at bounding box center [500, 90] width 403 height 26
copy span "sin135° vērtība ir .."
click at [356, 145] on p "√ 2 2 2 2" at bounding box center [501, 152] width 384 height 14
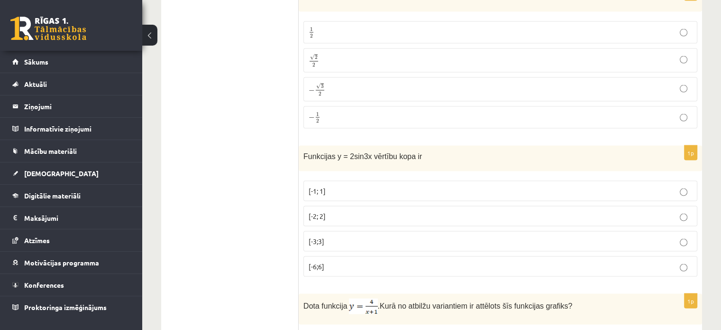
scroll to position [1897, 0]
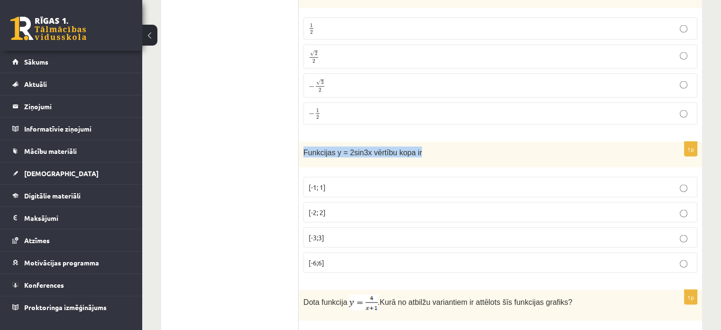
drag, startPoint x: 301, startPoint y: 145, endPoint x: 422, endPoint y: 156, distance: 121.4
click at [426, 156] on div "Funkcijas y = 2sin3x vērtību kopa ir" at bounding box center [500, 155] width 403 height 26
click at [381, 148] on span "Funkcijas y = 2sin3x vērtību kopa ir" at bounding box center [362, 152] width 119 height 8
drag, startPoint x: 432, startPoint y: 142, endPoint x: 305, endPoint y: 144, distance: 126.6
click at [305, 147] on p "Funkcijas y = 2sin3x vērtību kopa ir" at bounding box center [476, 152] width 347 height 11
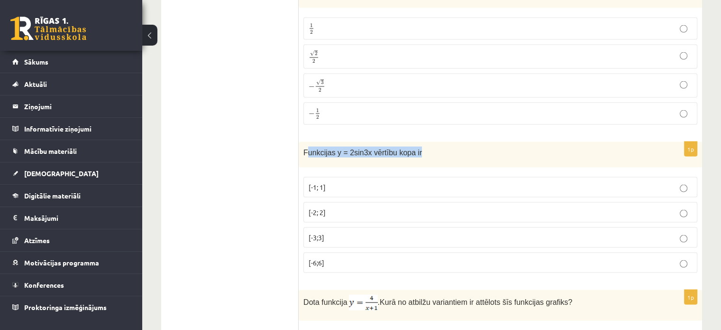
drag, startPoint x: 298, startPoint y: 143, endPoint x: 419, endPoint y: 146, distance: 121.4
click at [419, 147] on div "Funkcijas y = 2sin3x vērtību kopa ir" at bounding box center [500, 155] width 403 height 26
click at [425, 152] on div "Funkcijas y = 2sin3x vērtību kopa ir" at bounding box center [500, 155] width 403 height 26
click at [424, 156] on div "Funkcijas y = 2sin3x vērtību kopa ir" at bounding box center [500, 155] width 403 height 26
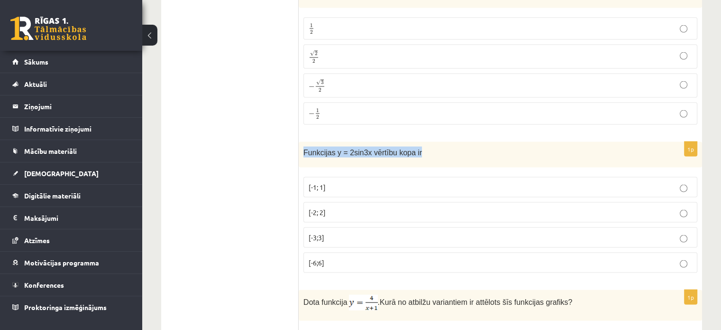
drag, startPoint x: 302, startPoint y: 142, endPoint x: 427, endPoint y: 150, distance: 125.4
click at [427, 150] on div "Funkcijas y = 2sin3x vērtību kopa ir" at bounding box center [500, 155] width 403 height 26
copy span "Funkcijas y = 2sin3x vērtību kopa ir"
click at [342, 207] on p "[-2; 2]" at bounding box center [501, 212] width 384 height 10
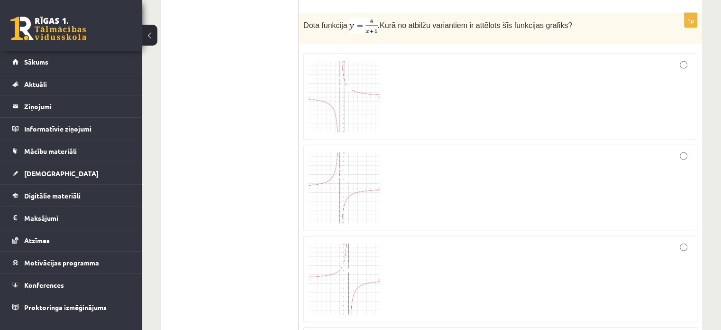
scroll to position [2181, 0]
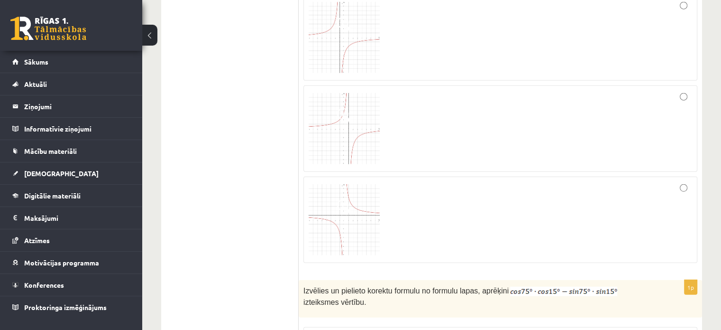
click at [505, 95] on div at bounding box center [501, 129] width 384 height 76
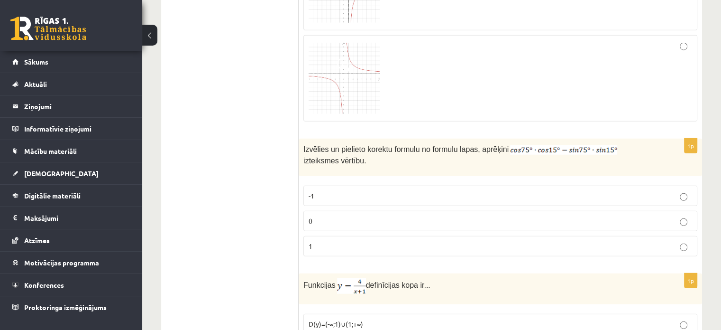
scroll to position [2466, 0]
click at [516, 194] on fieldset "-1 0 1" at bounding box center [500, 219] width 394 height 78
click at [512, 215] on p "0" at bounding box center [501, 220] width 384 height 10
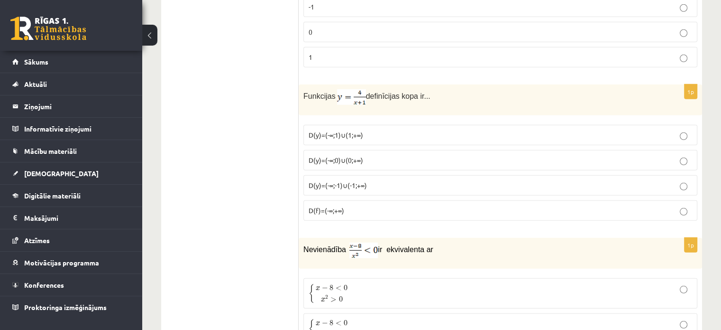
scroll to position [2655, 0]
click at [376, 153] on p "D(y)=(-∞;0)∪(0;+∞)" at bounding box center [501, 158] width 384 height 10
click at [380, 178] on p "D(y)=(-∞;-1)∪(-1;+∞)" at bounding box center [501, 183] width 384 height 10
click at [379, 153] on p "D(y)=(-∞;0)∪(0;+∞)" at bounding box center [501, 158] width 384 height 10
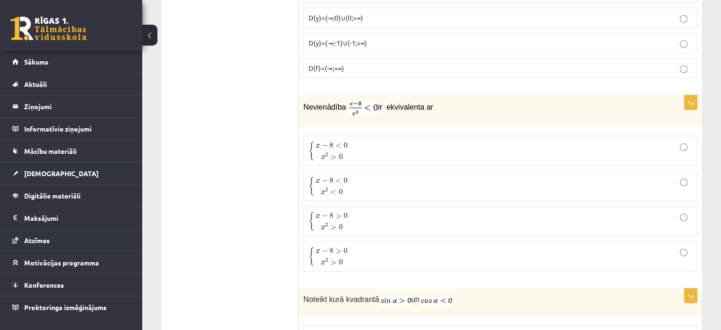
scroll to position [2797, 0]
click at [416, 174] on p "{ x − 8 < 0 x 2 < 0 { x − 8 < 0 x 2 < 0" at bounding box center [501, 184] width 384 height 20
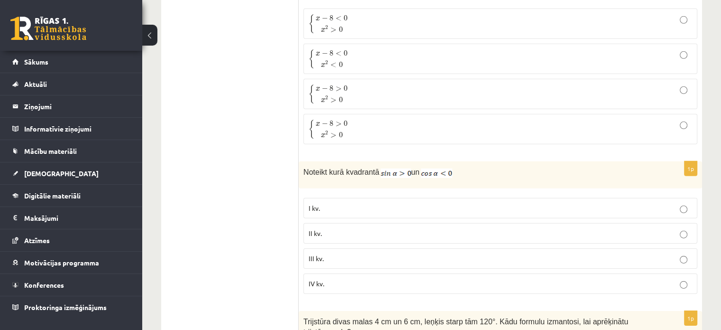
scroll to position [2940, 0]
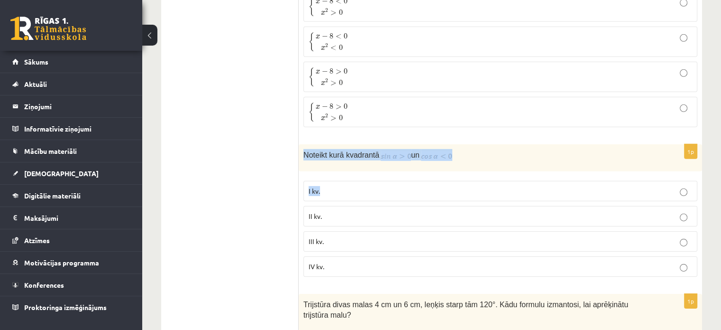
drag, startPoint x: 304, startPoint y: 129, endPoint x: 528, endPoint y: 156, distance: 224.9
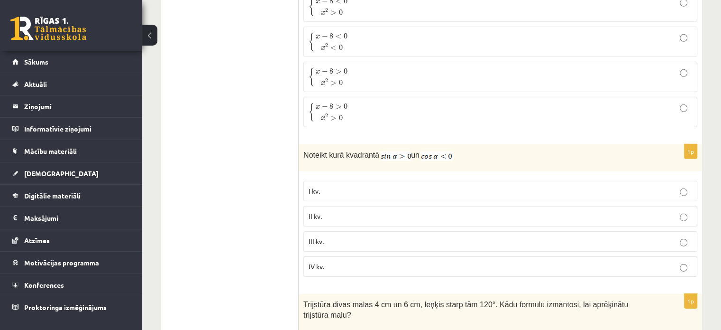
drag, startPoint x: 387, startPoint y: 140, endPoint x: 262, endPoint y: 149, distance: 125.5
drag, startPoint x: 326, startPoint y: 137, endPoint x: 486, endPoint y: 147, distance: 161.1
click at [488, 148] on div "Noteikt kurā kvadrantā un" at bounding box center [500, 157] width 403 height 27
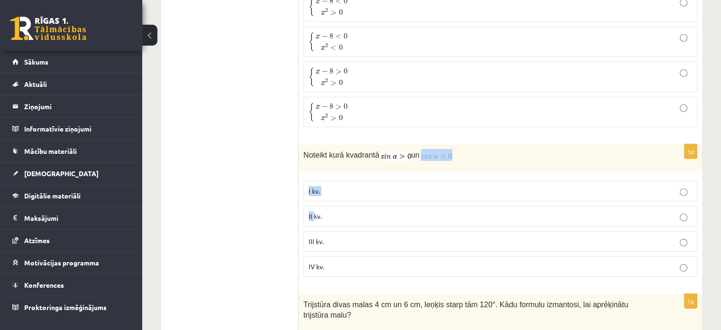
drag, startPoint x: 479, startPoint y: 142, endPoint x: 294, endPoint y: 165, distance: 186.4
click at [315, 195] on div "1p Noteikt kurā kvadrantā un I kv. II kv. III kv. IV kv." at bounding box center [500, 213] width 403 height 139
click at [301, 144] on div "Noteikt kurā kvadrantā un" at bounding box center [500, 157] width 403 height 27
drag, startPoint x: 299, startPoint y: 137, endPoint x: 437, endPoint y: 249, distance: 177.9
click at [440, 265] on div "1p Noteikt kurā kvadrantā un I kv. II kv. III kv. IV kv." at bounding box center [500, 213] width 403 height 139
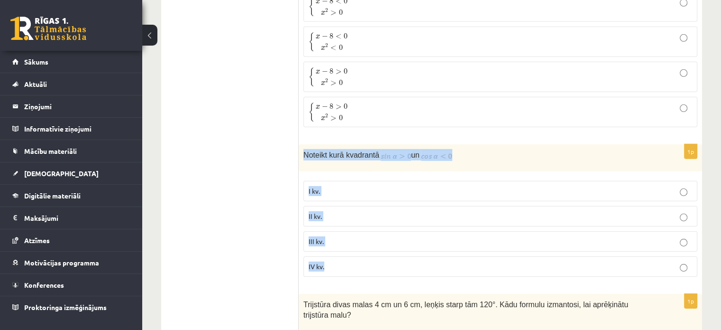
copy div "Noteikt kurā kvadrantā un I kv. II kv. III kv. IV kv."
click at [466, 146] on div "Noteikt kurā kvadrantā un" at bounding box center [500, 157] width 403 height 27
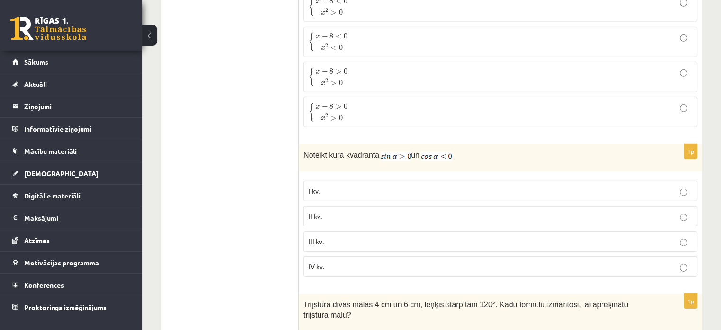
click at [332, 211] on p "II kv." at bounding box center [501, 216] width 384 height 10
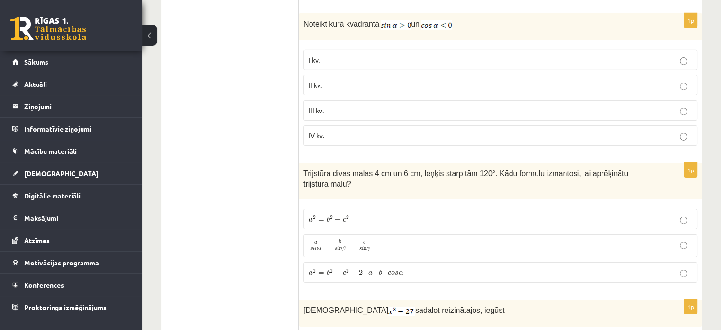
scroll to position [3177, 0]
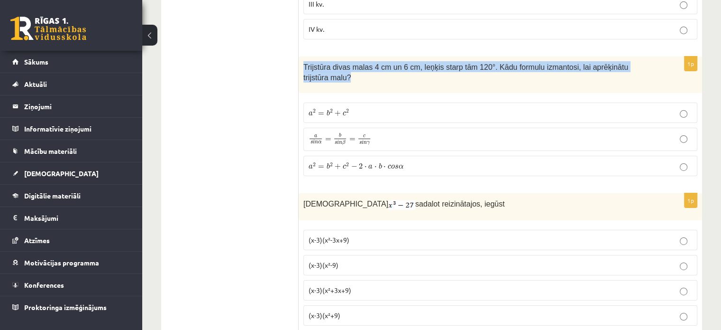
drag, startPoint x: 302, startPoint y: 45, endPoint x: 676, endPoint y: 45, distance: 374.1
click at [678, 56] on div "Trijstūra divas malas 4 cm un 6 cm, leņķis starp tām 120°. Kādu formulu izmanto…" at bounding box center [500, 74] width 403 height 37
copy span "Trijstūra divas malas 4 cm un 6 cm, leņķis starp tām 120°. Kādu formulu izmanto…"
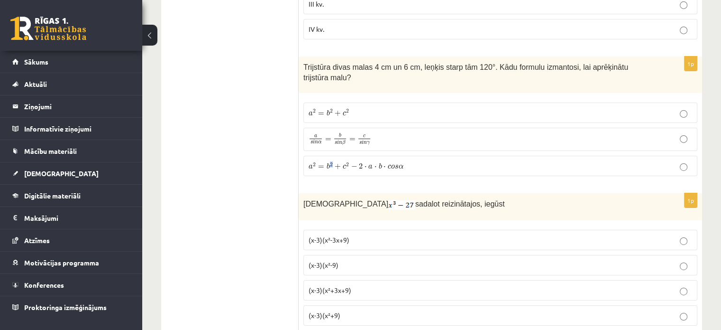
click at [331, 162] on span "2" at bounding box center [331, 164] width 3 height 4
click at [525, 161] on p "a 2 = b 2 + c 2 − 2 ⋅ a ⋅ b ⋅ c o s α a 2 = b 2 + c 2 − 2 ⋅ a ⋅ b ⋅ c o s α" at bounding box center [501, 166] width 384 height 10
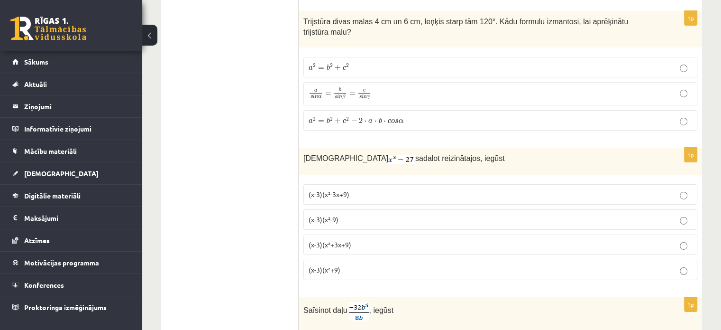
scroll to position [3224, 0]
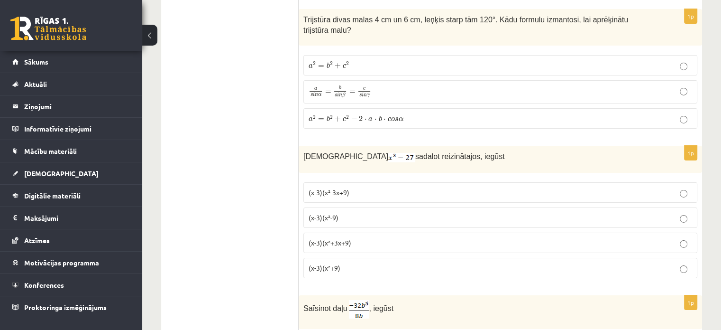
click at [377, 238] on p "(x-3)(x²+3x+9)" at bounding box center [501, 243] width 384 height 10
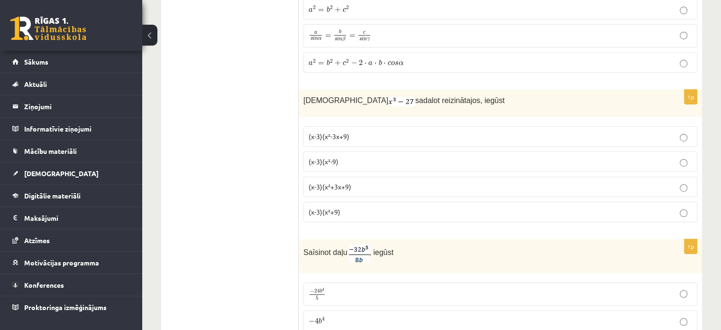
scroll to position [3366, 0]
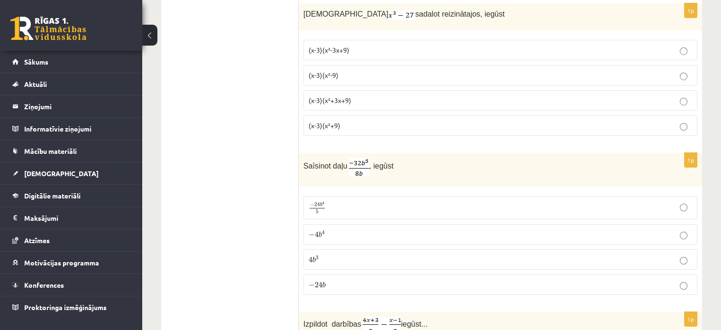
click at [357, 229] on p "− 4 b 4 − 4 b 4" at bounding box center [501, 234] width 384 height 10
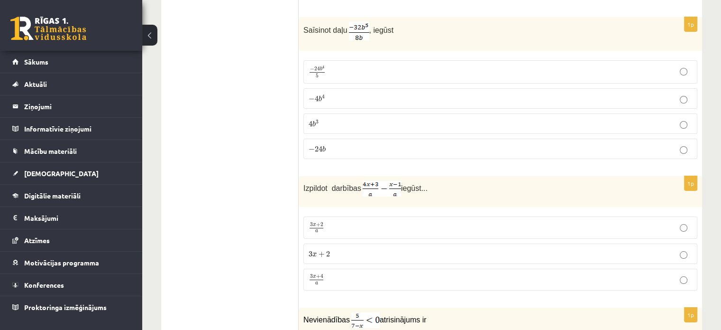
scroll to position [3509, 0]
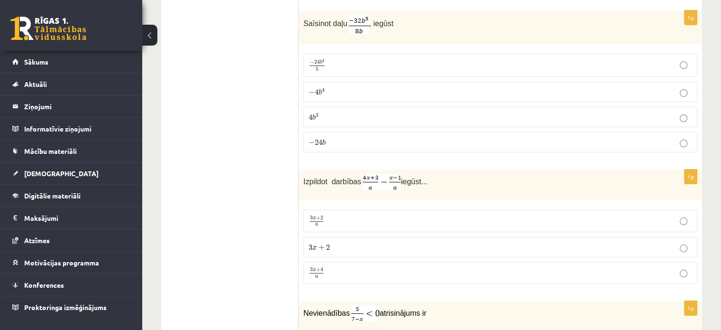
click at [340, 267] on p "3 x + 4 a 3 x + 4 a" at bounding box center [501, 273] width 384 height 12
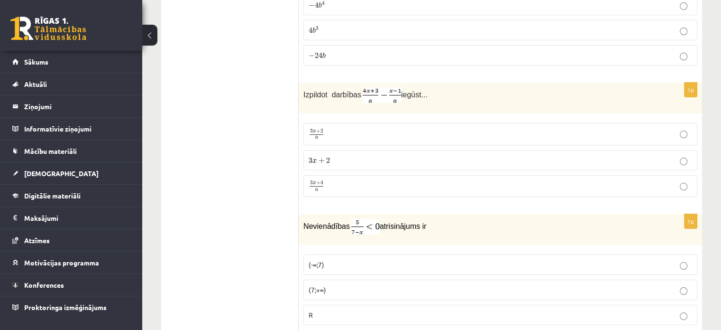
scroll to position [3603, 0]
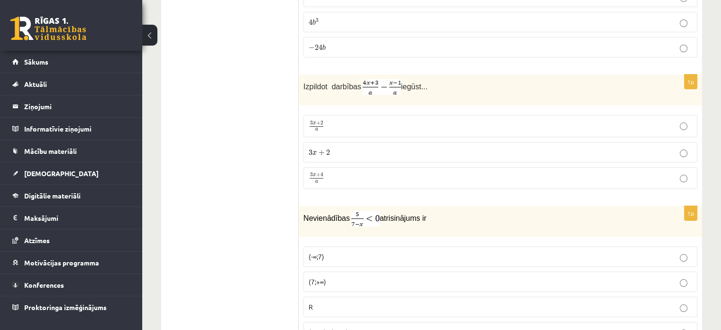
click at [386, 276] on p "(7;+∞)" at bounding box center [501, 281] width 384 height 10
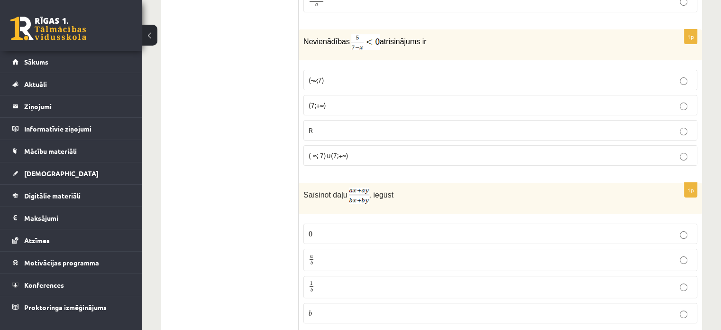
scroll to position [3793, 0]
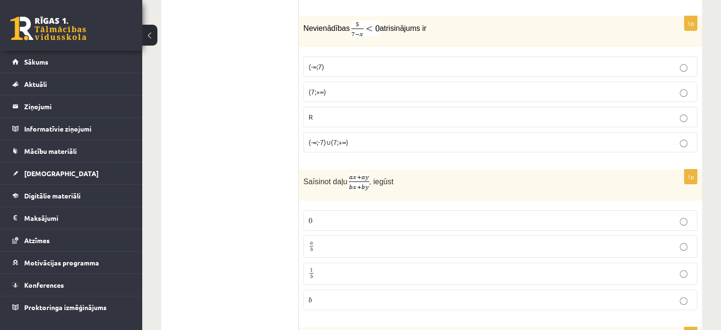
click at [413, 240] on p "a b a b" at bounding box center [501, 246] width 384 height 12
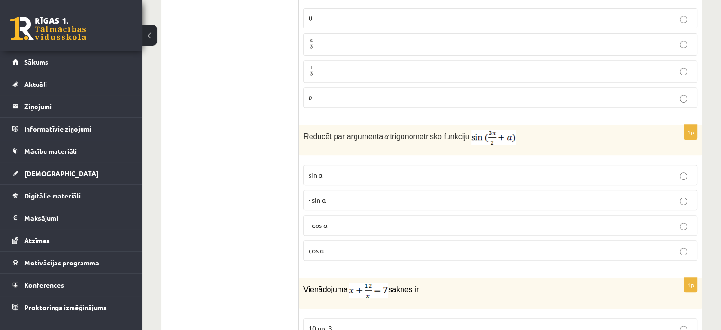
scroll to position [3994, 0]
click at [403, 216] on label "- cos ⁡α" at bounding box center [500, 226] width 394 height 20
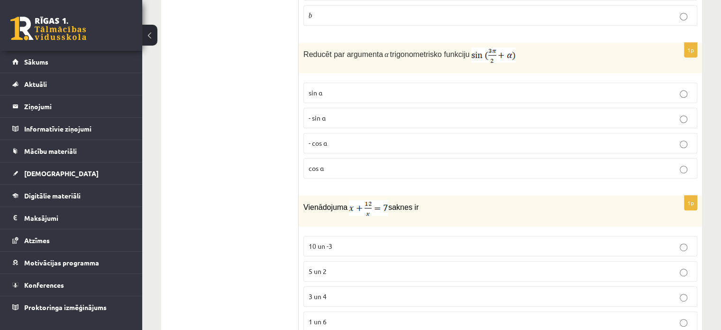
scroll to position [4089, 0]
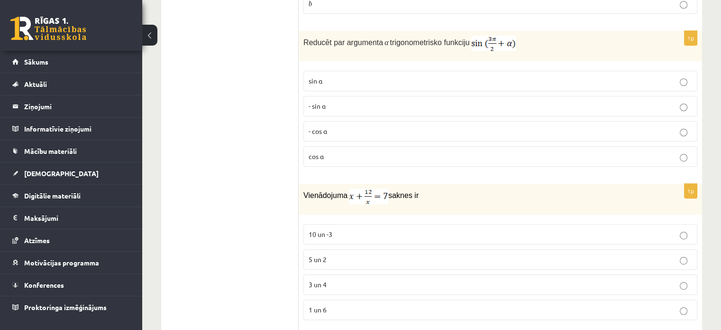
click at [365, 279] on p "3 un 4" at bounding box center [501, 284] width 384 height 10
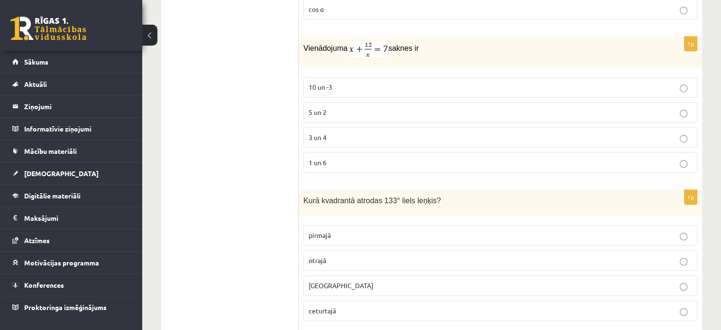
scroll to position [4279, 0]
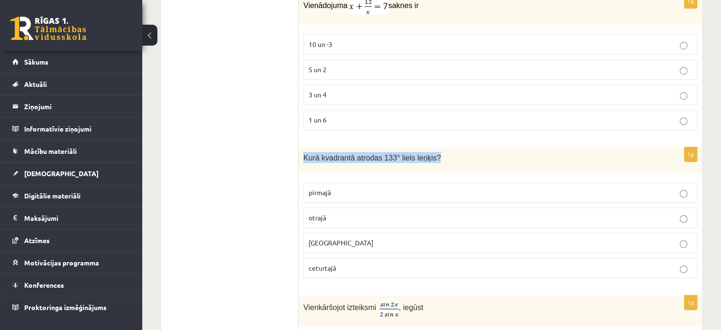
drag, startPoint x: 304, startPoint y: 123, endPoint x: 468, endPoint y: 126, distance: 164.6
click at [470, 152] on p "Kurā kvadrantā atrodas 133° liels leņķis?" at bounding box center [476, 157] width 347 height 11
copy span "Kurā kvadrantā atrodas 133° liels leņķis?"
click at [381, 212] on p "otrajā" at bounding box center [501, 217] width 384 height 10
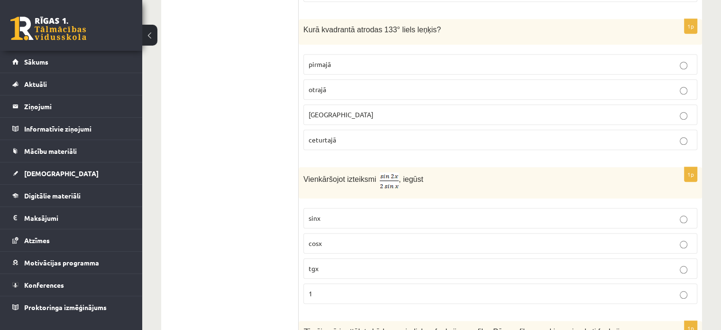
scroll to position [4421, 0]
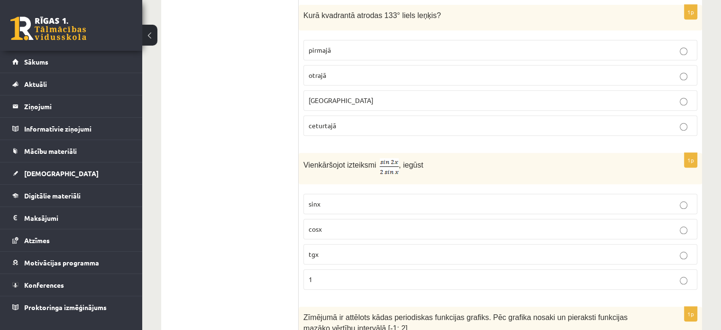
click at [346, 224] on p "cosx" at bounding box center [501, 229] width 384 height 10
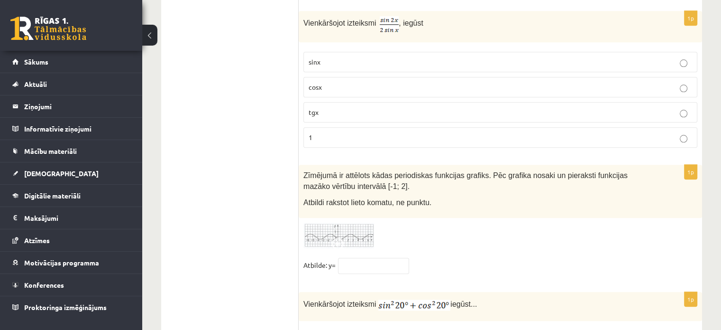
scroll to position [4563, 0]
click at [341, 222] on img at bounding box center [338, 235] width 71 height 26
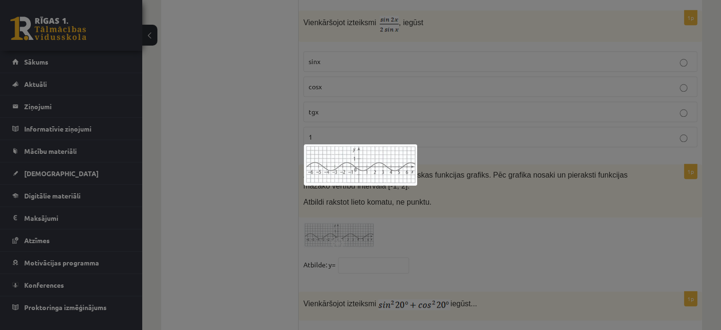
click at [357, 203] on div at bounding box center [360, 165] width 721 height 330
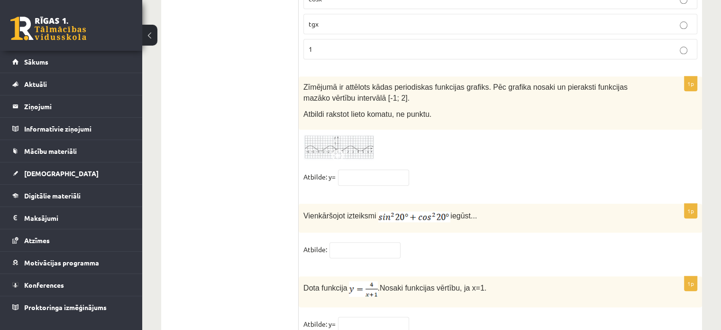
scroll to position [4658, 0]
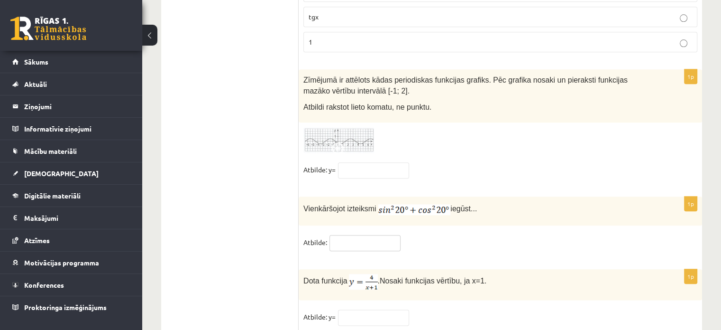
click at [379, 235] on input "text" at bounding box center [365, 243] width 71 height 16
type input "*"
click at [412, 309] on fieldset "Atbilde: y=" at bounding box center [500, 319] width 394 height 20
click at [394, 309] on input "text" at bounding box center [373, 317] width 71 height 16
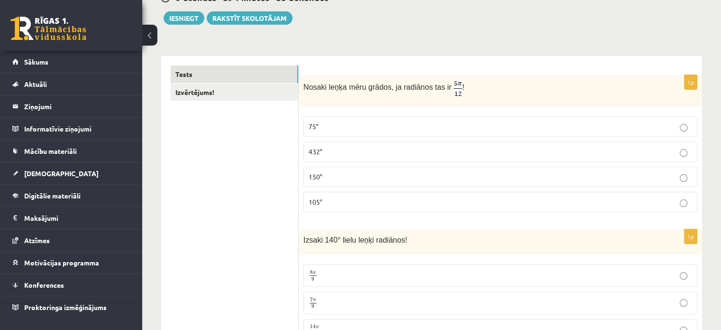
scroll to position [0, 0]
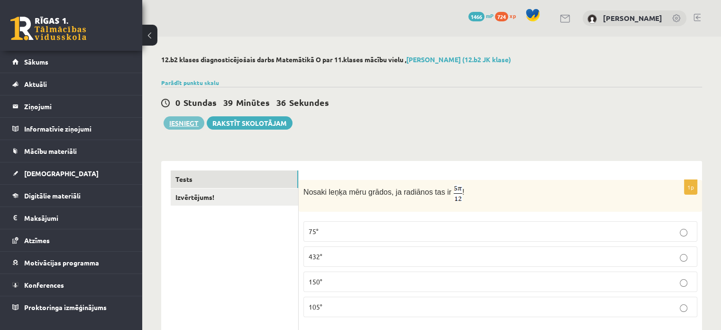
type input "*"
click at [199, 122] on button "Iesniegt" at bounding box center [184, 122] width 41 height 13
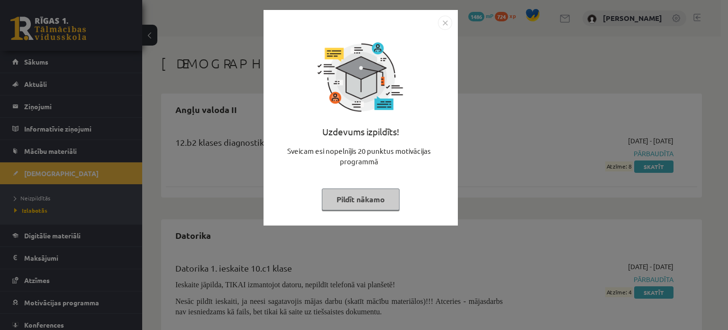
click at [371, 197] on button "Pildīt nākamo" at bounding box center [361, 199] width 78 height 22
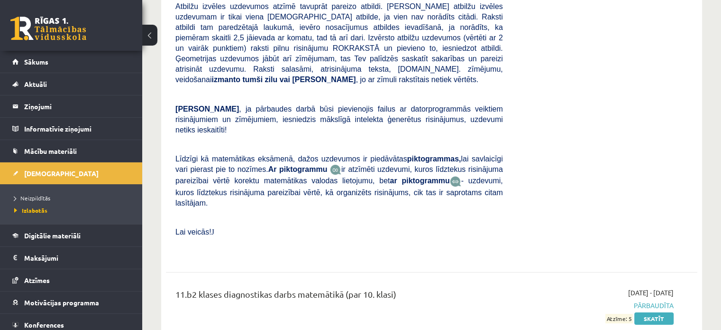
scroll to position [3651, 0]
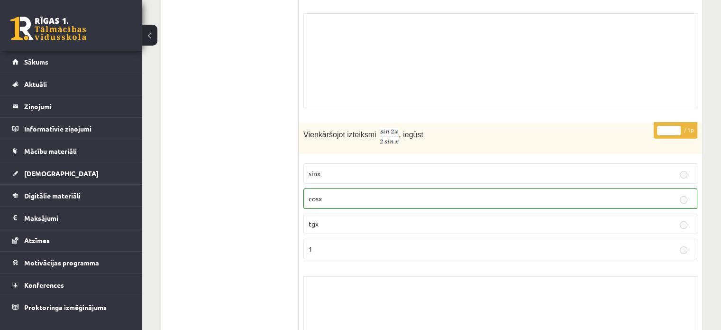
scroll to position [7199, 0]
